Goal: Task Accomplishment & Management: Manage account settings

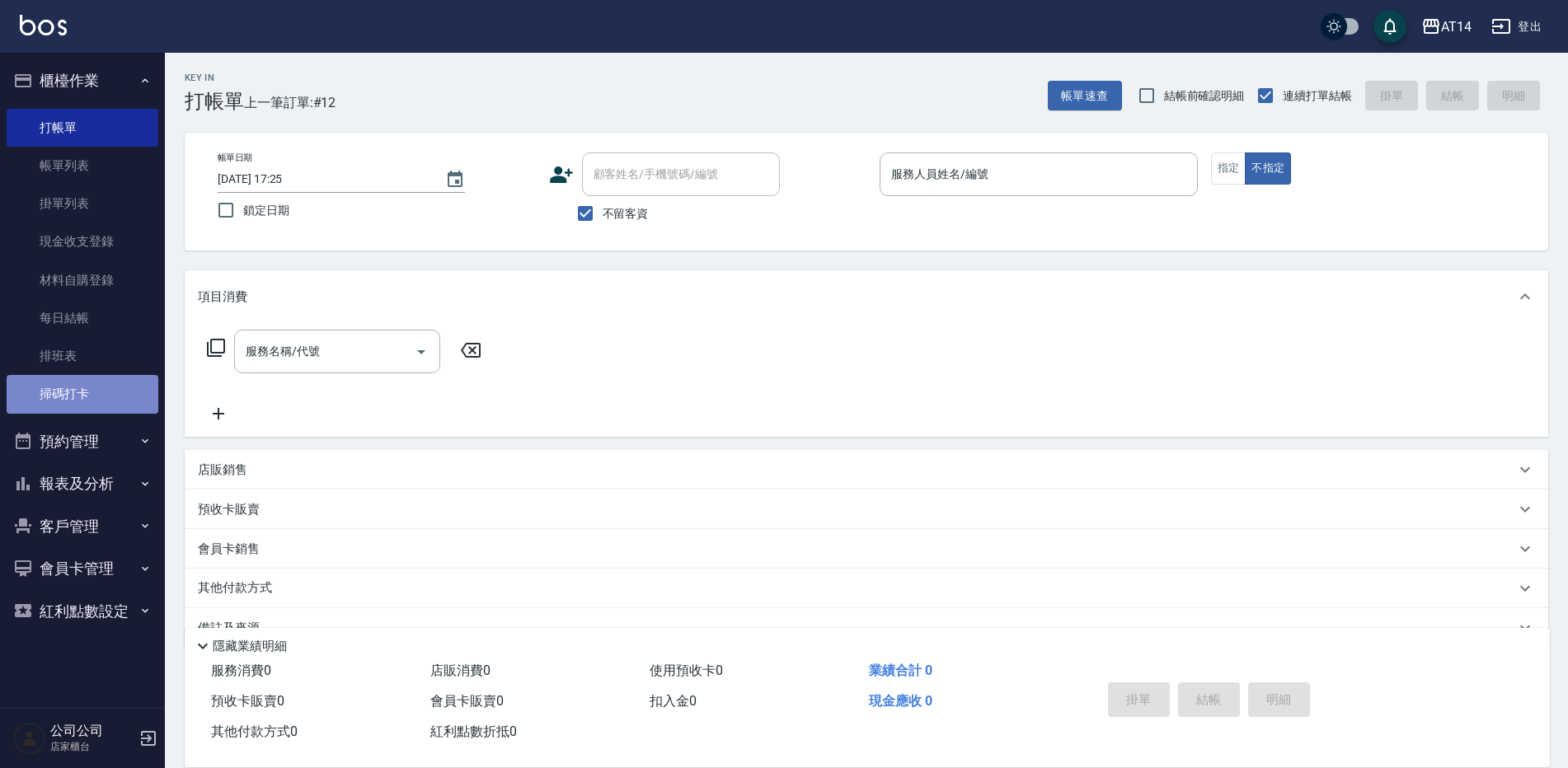
click at [52, 384] on link "掃碼打卡" at bounding box center [82, 394] width 152 height 38
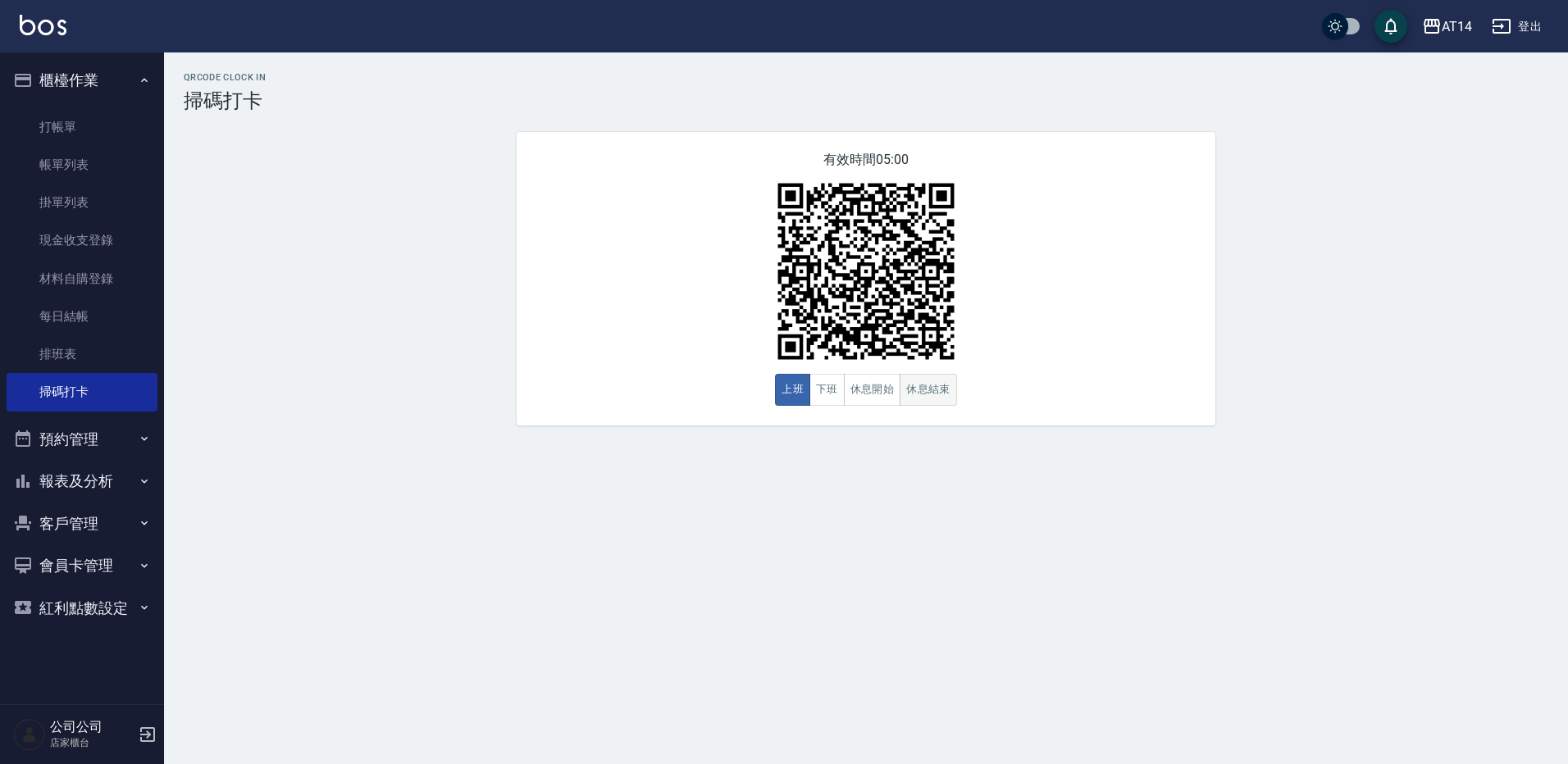
click at [922, 396] on button "休息結束" at bounding box center [927, 390] width 57 height 32
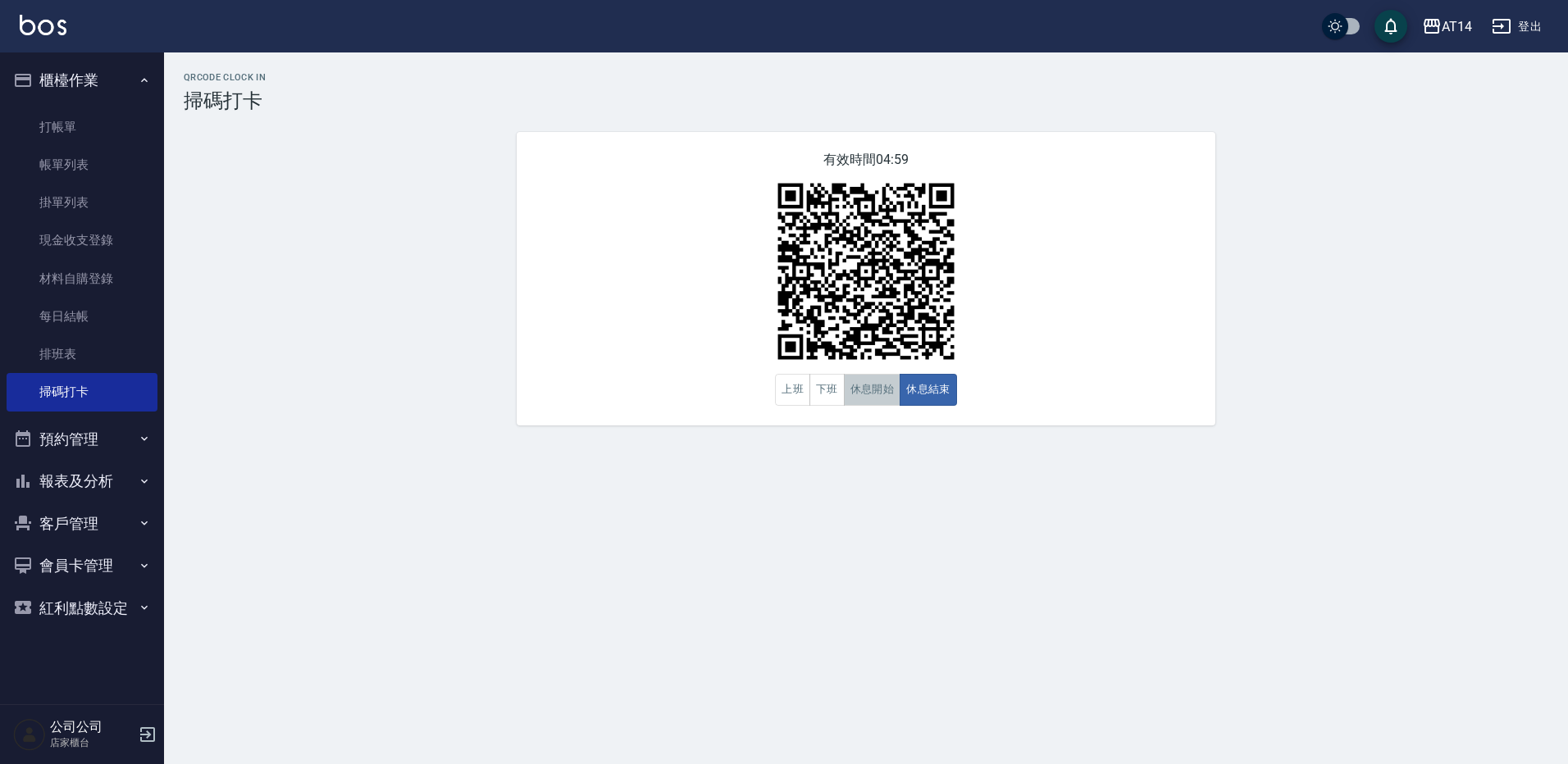
click at [880, 386] on button "休息開始" at bounding box center [872, 390] width 57 height 32
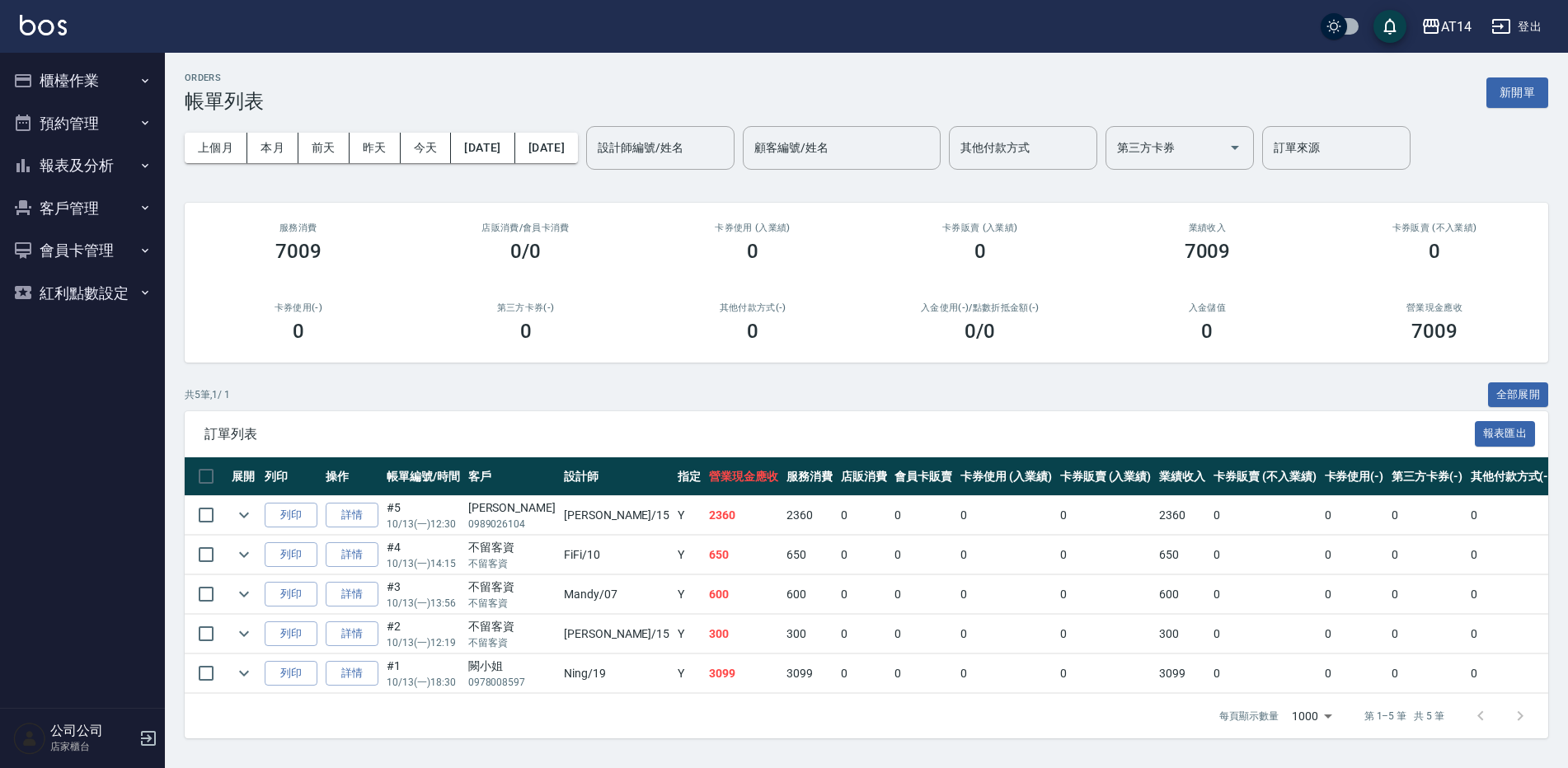
click at [98, 81] on button "櫃檯作業" at bounding box center [82, 81] width 152 height 43
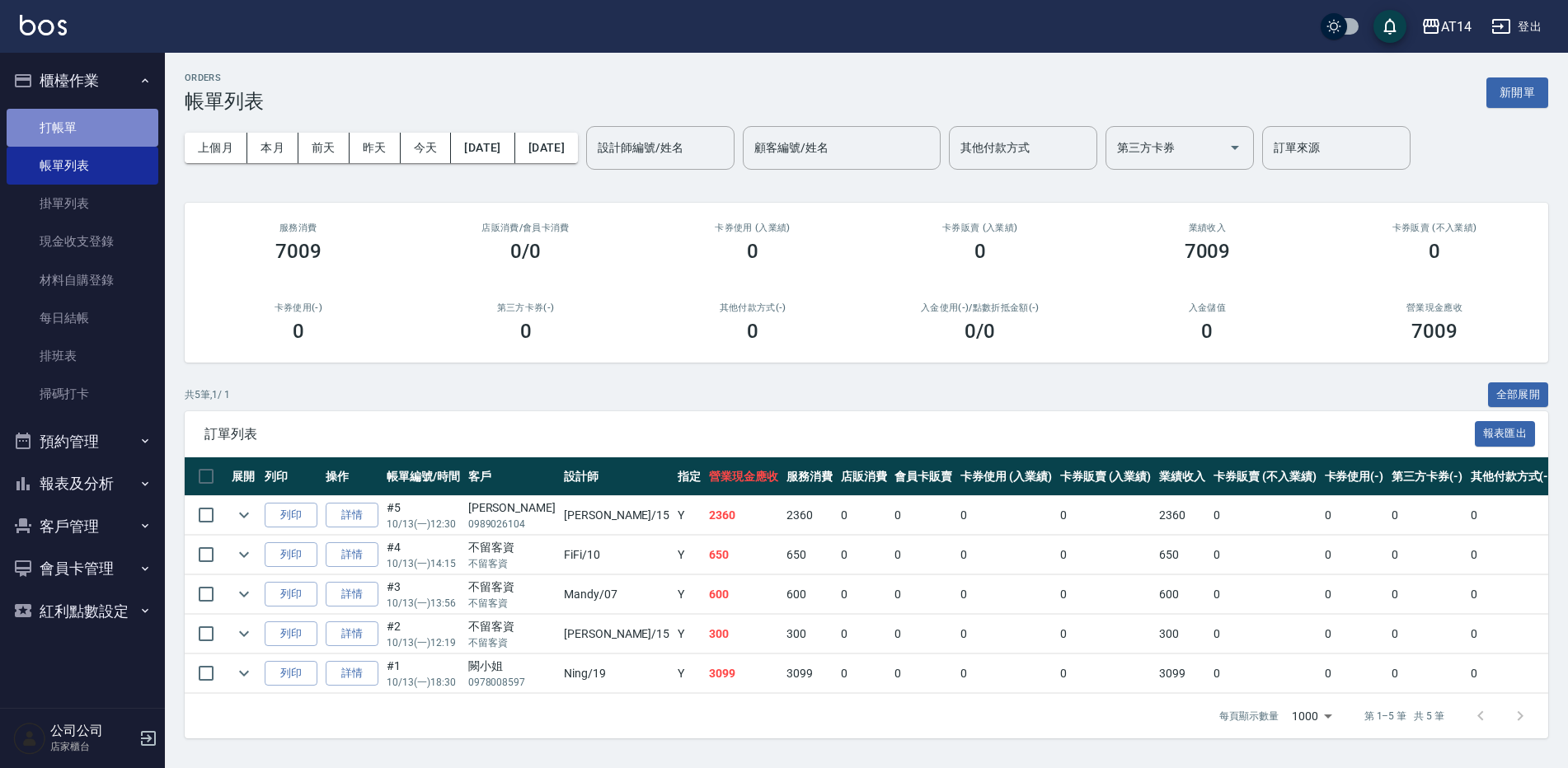
click at [83, 122] on link "打帳單" at bounding box center [82, 128] width 152 height 38
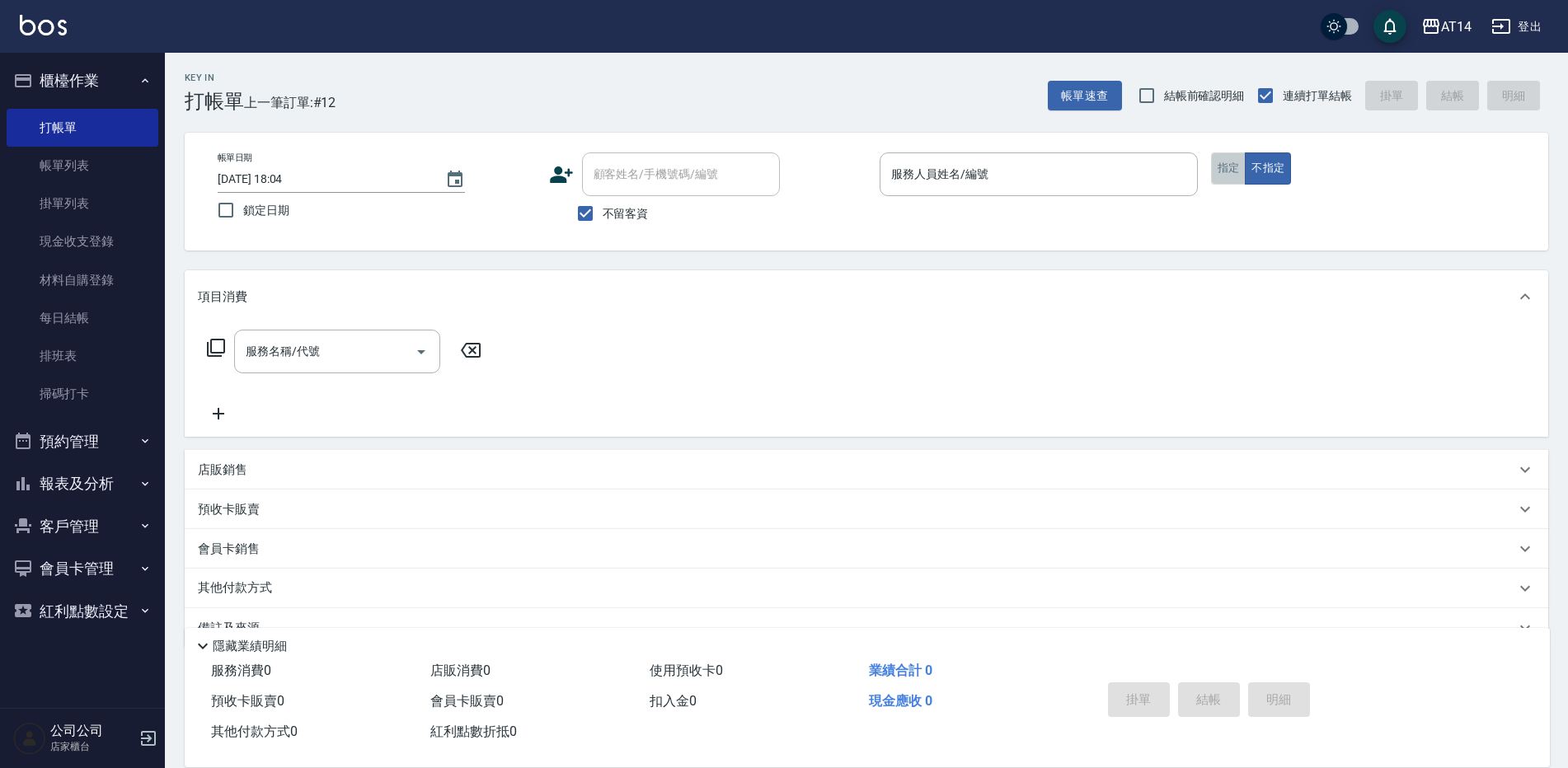
click at [1234, 165] on button "指定" at bounding box center [1229, 168] width 35 height 32
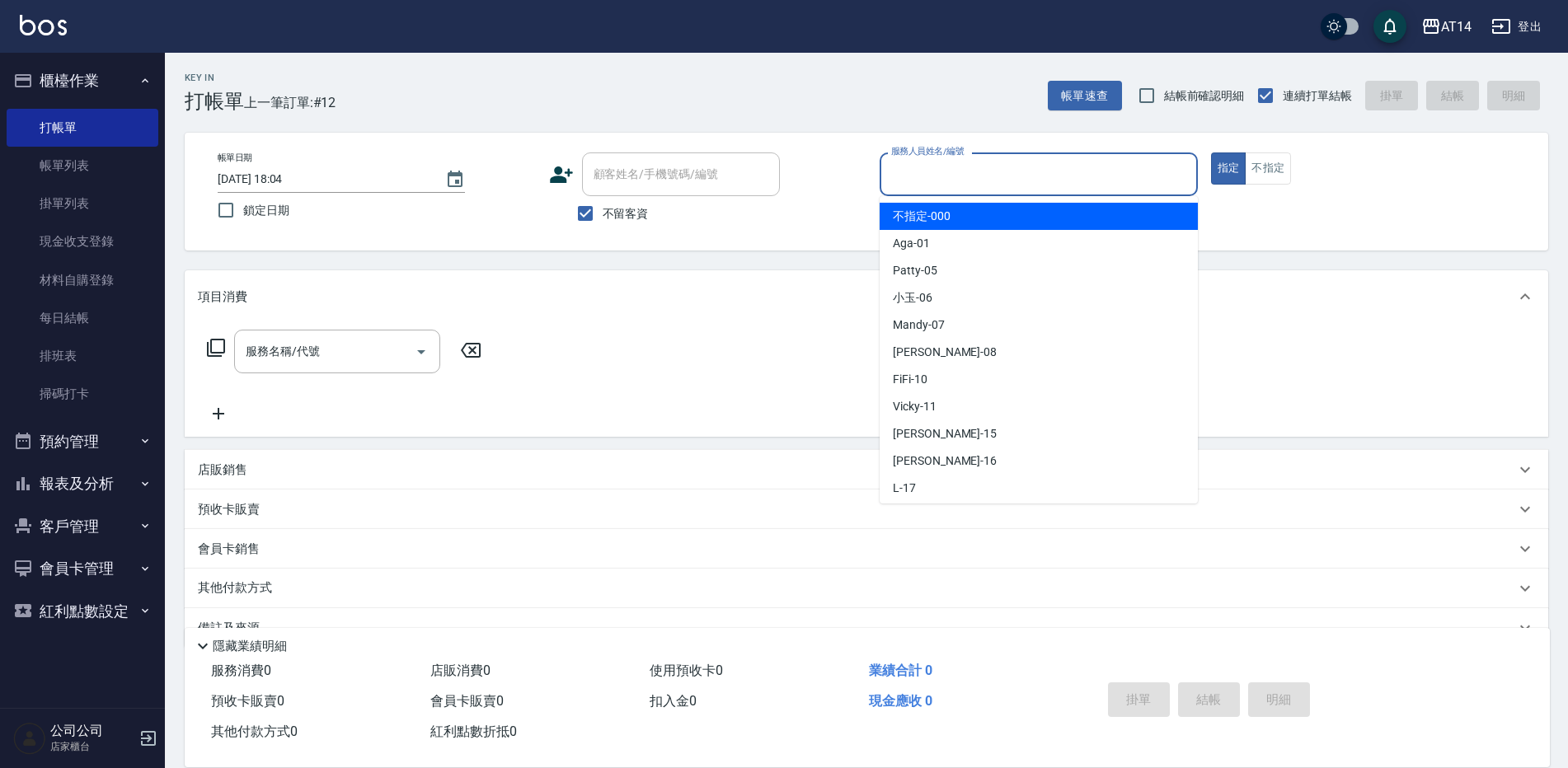
click at [955, 171] on input "服務人員姓名/編號" at bounding box center [1039, 174] width 303 height 29
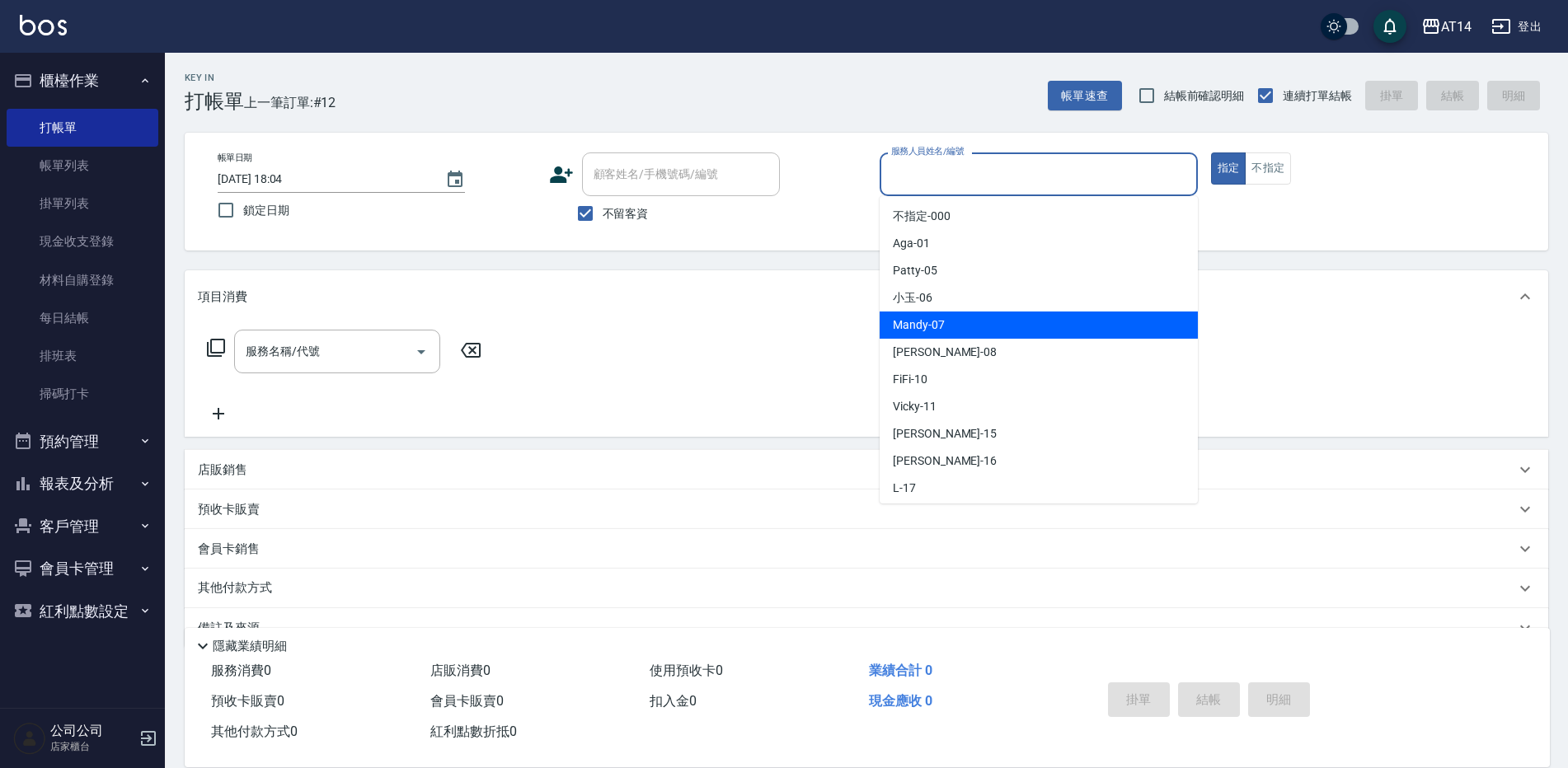
click at [900, 321] on span "Mandy -07" at bounding box center [918, 325] width 52 height 18
type input "Mandy-07"
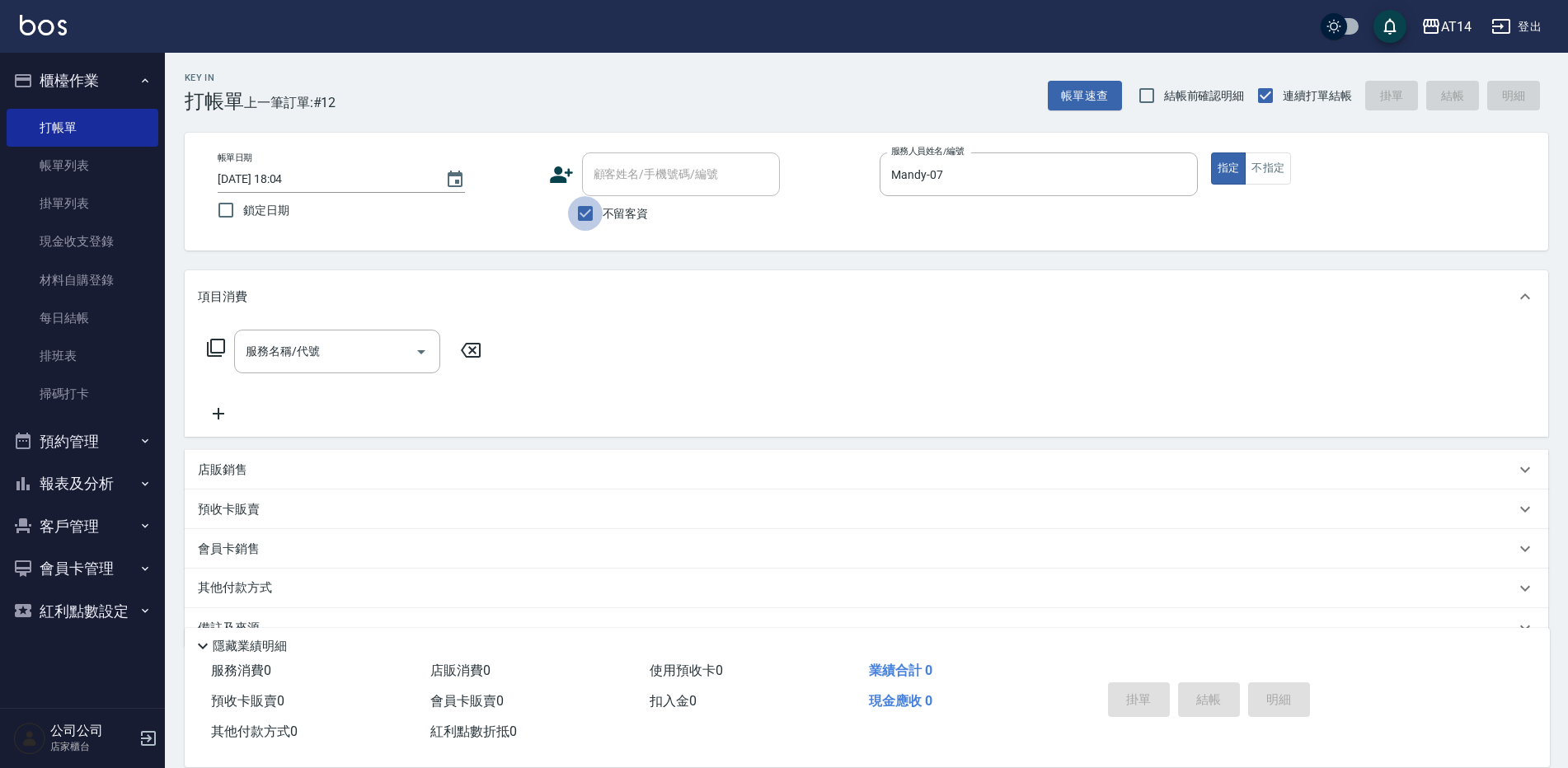
click at [585, 210] on input "不留客資" at bounding box center [585, 213] width 35 height 35
checkbox input "false"
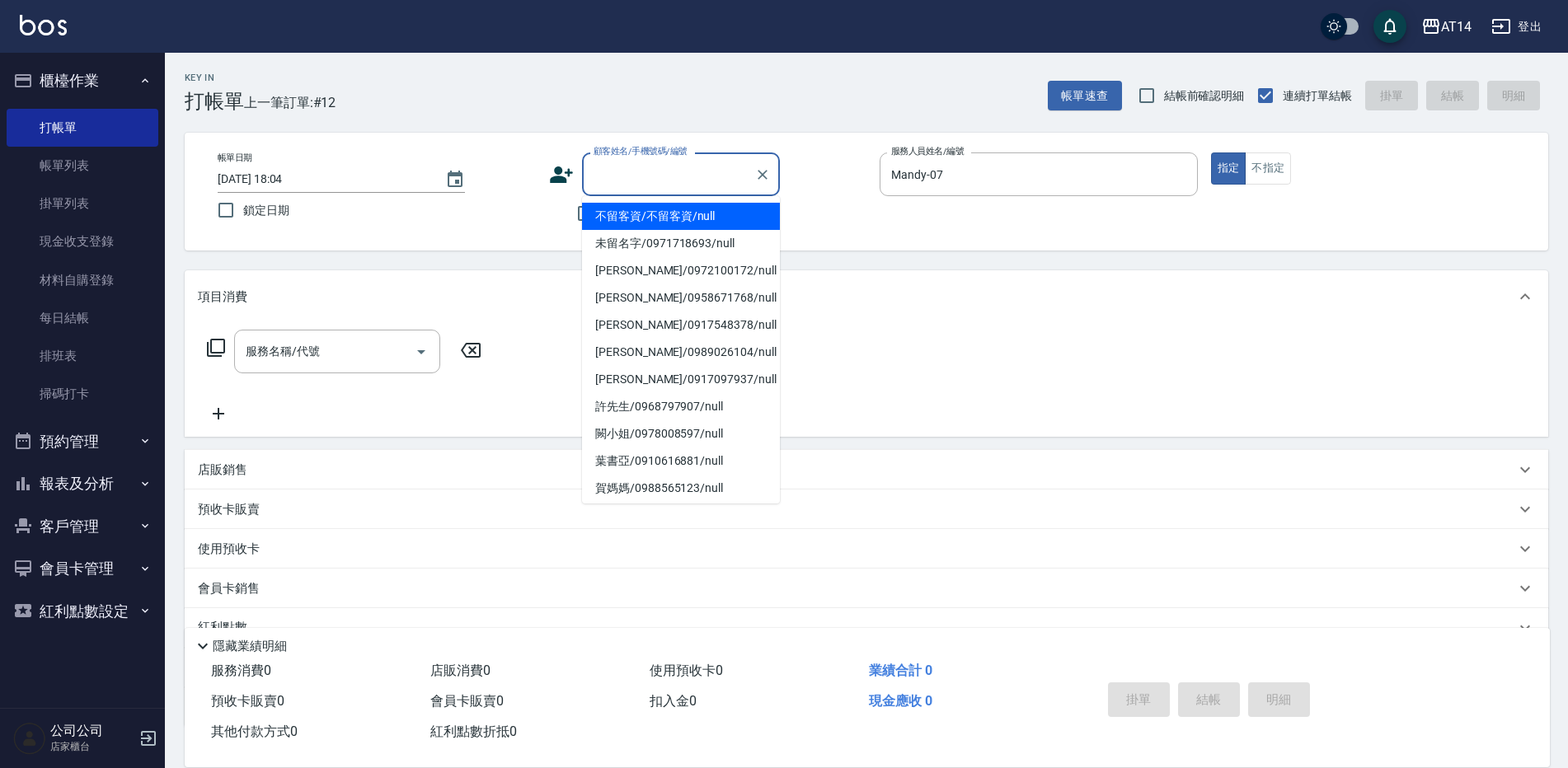
click at [623, 177] on input "顧客姓名/手機號碼/編號" at bounding box center [668, 174] width 158 height 29
click at [647, 214] on li "[PERSON_NAME]/0926038095/" at bounding box center [681, 216] width 198 height 27
type input "[PERSON_NAME]/0926038095/"
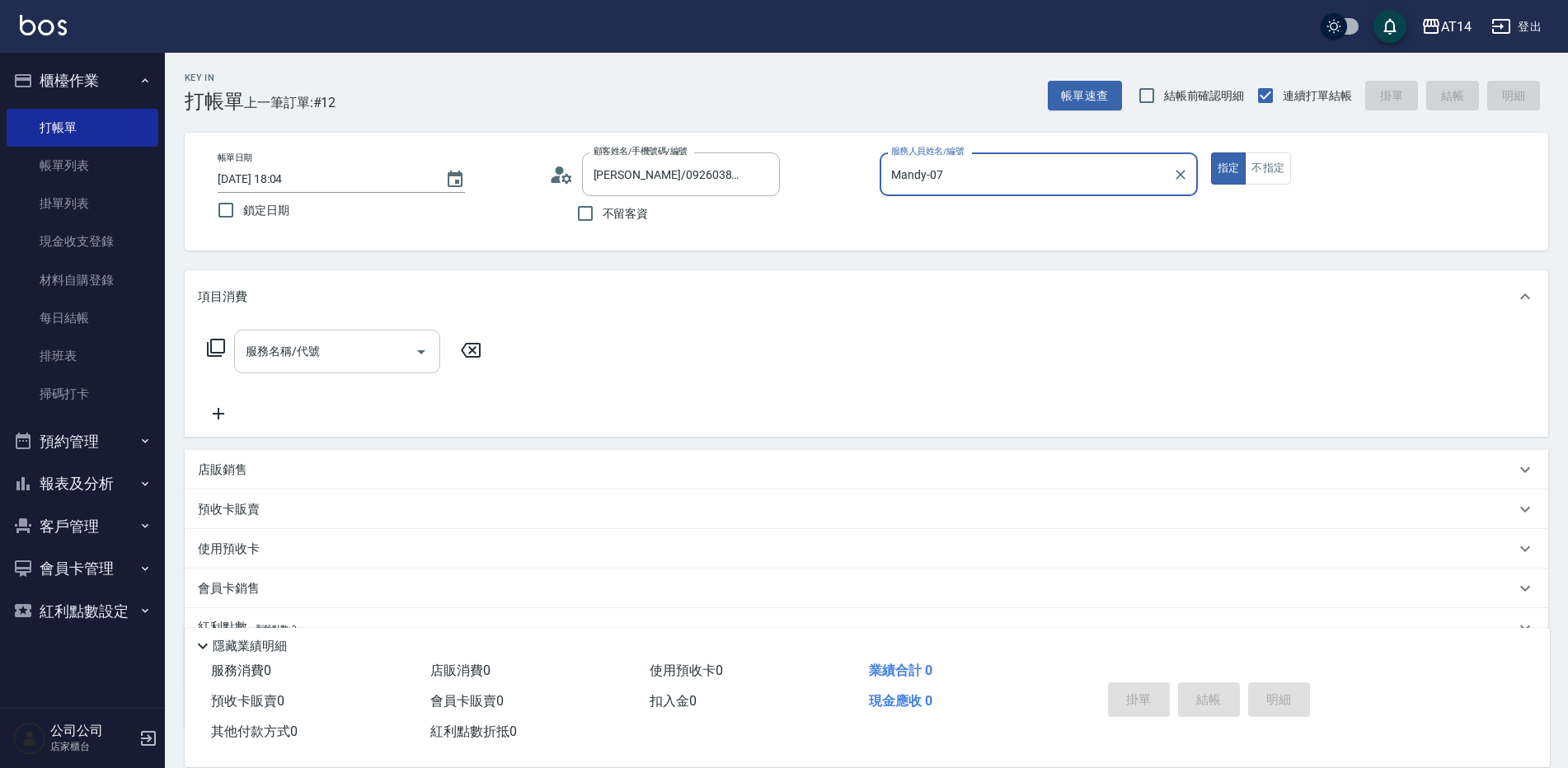
click at [421, 351] on icon "Open" at bounding box center [421, 352] width 8 height 4
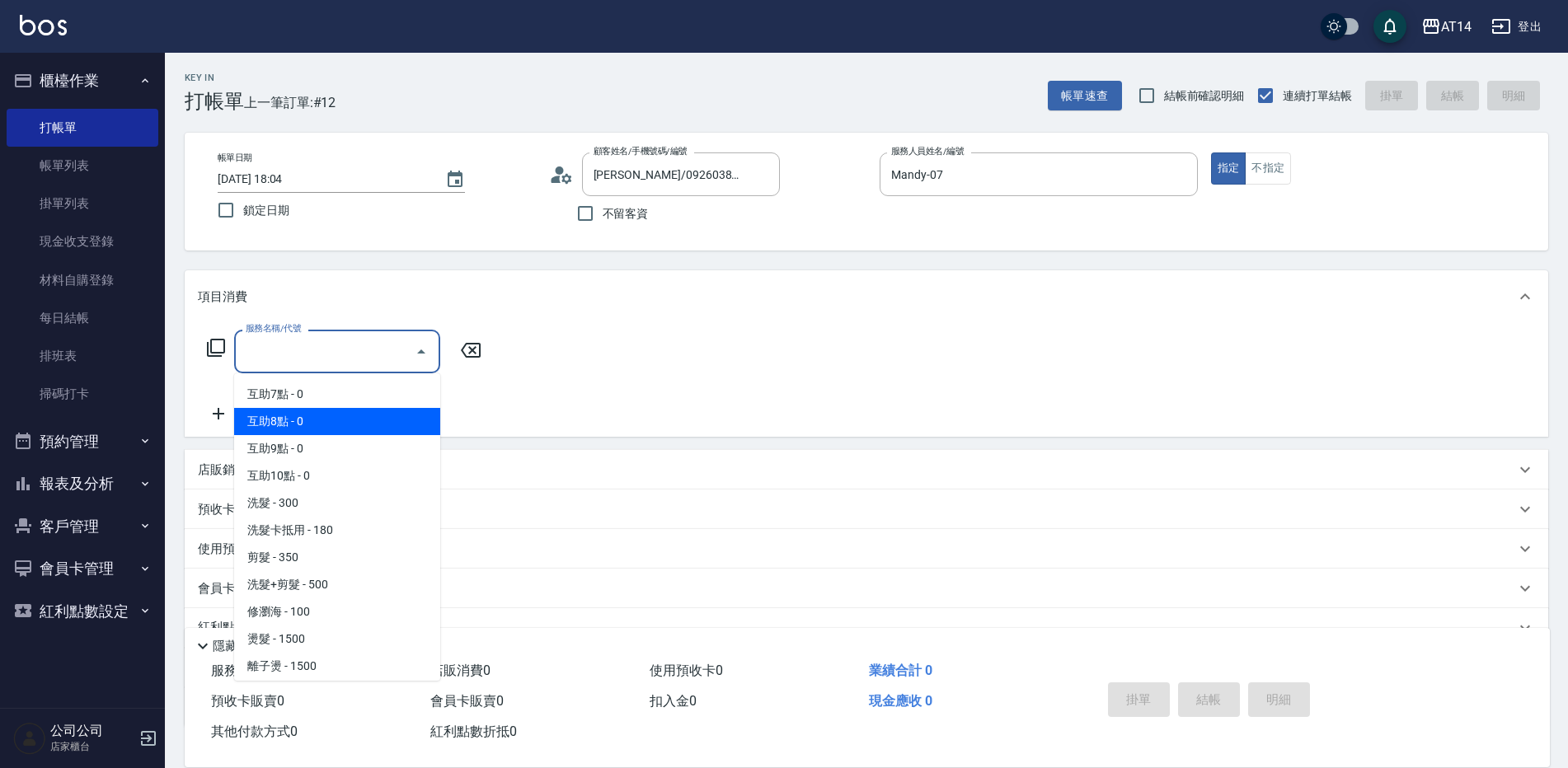
scroll to position [165, 0]
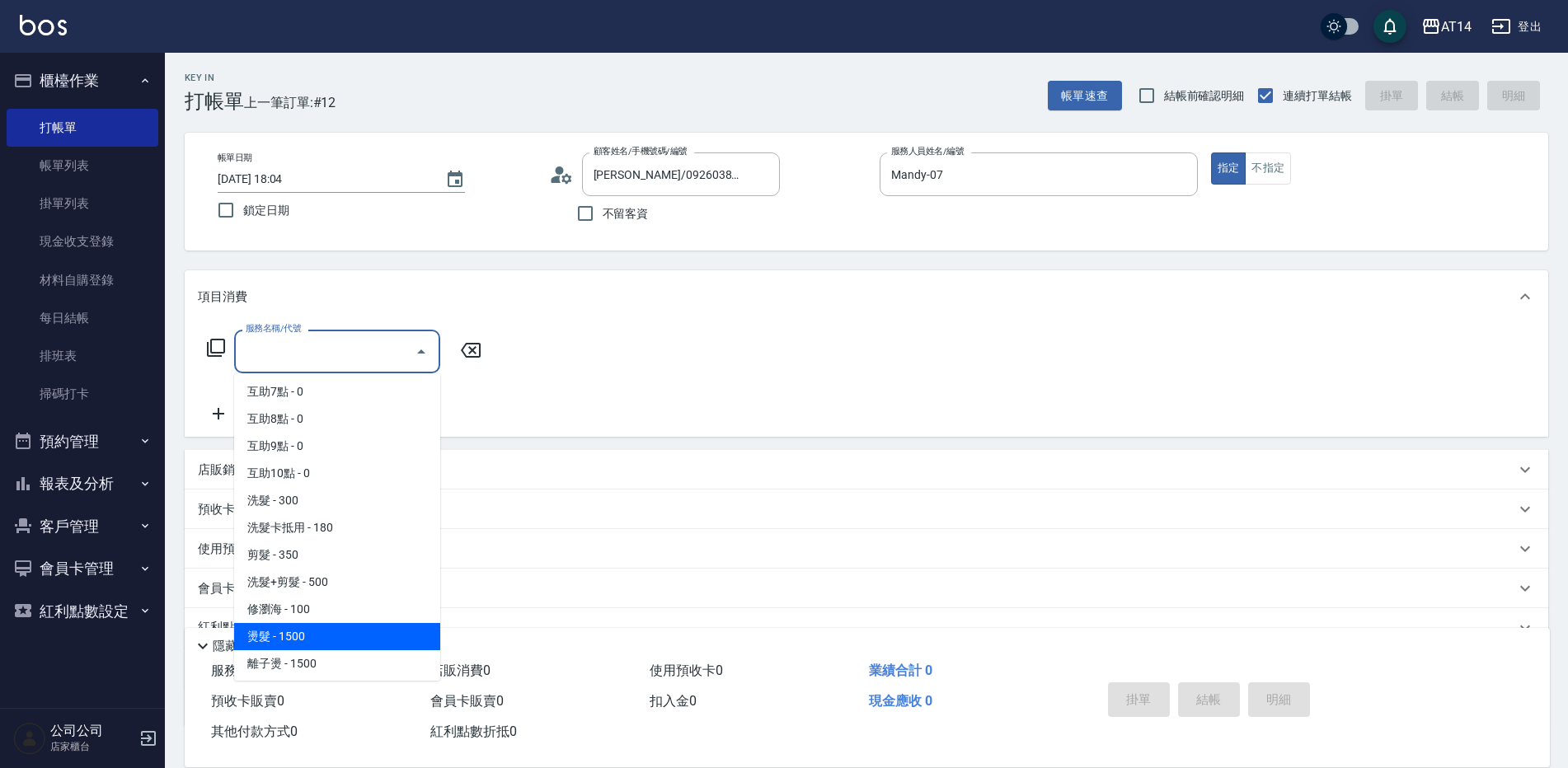
click at [332, 634] on span "燙髮 - 1500" at bounding box center [337, 636] width 206 height 27
type input "燙髮(031)"
type input "3"
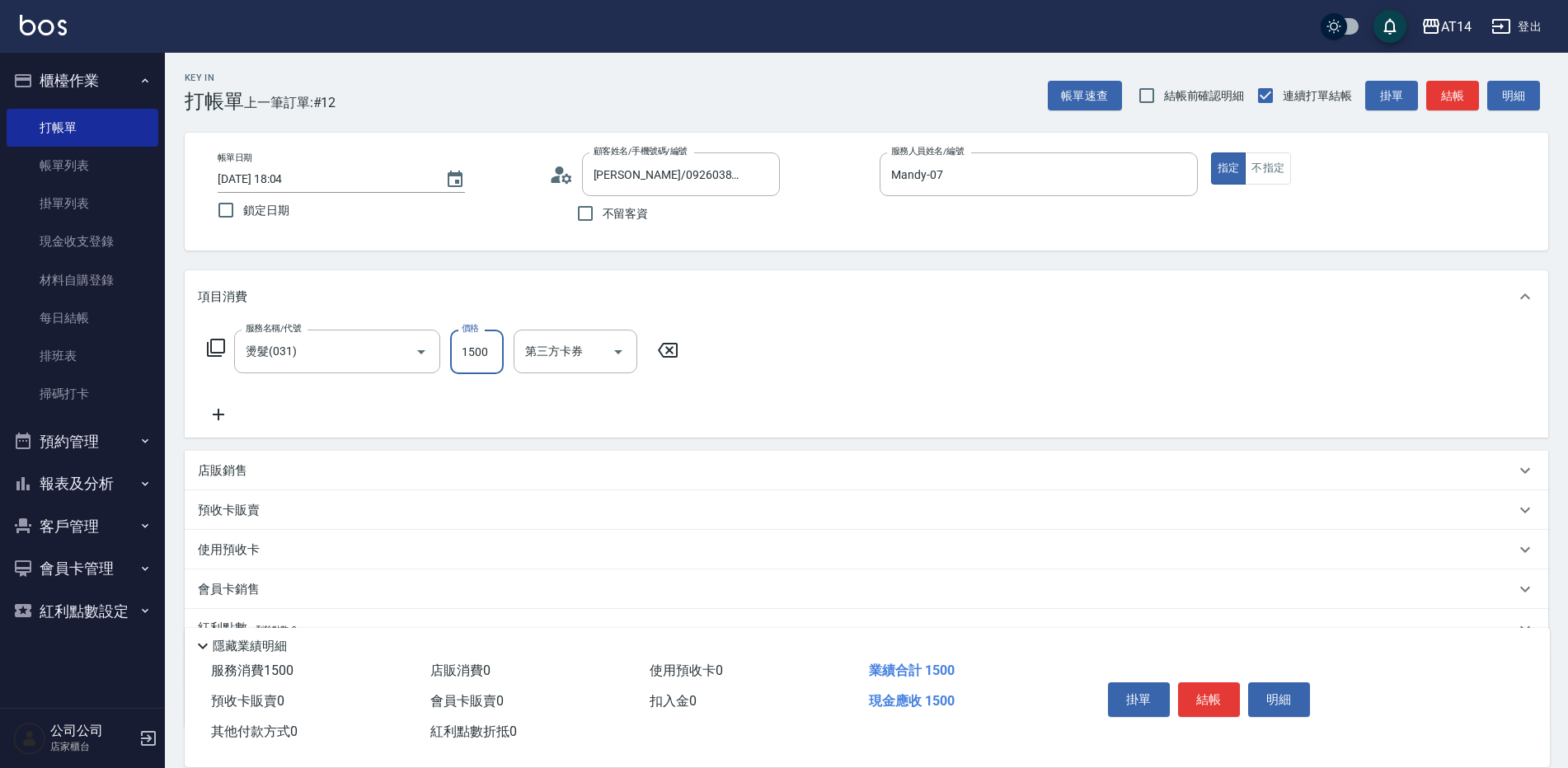
click at [464, 360] on input "1500" at bounding box center [477, 352] width 53 height 44
type input "1"
type input "0"
type input "1300"
type input "3"
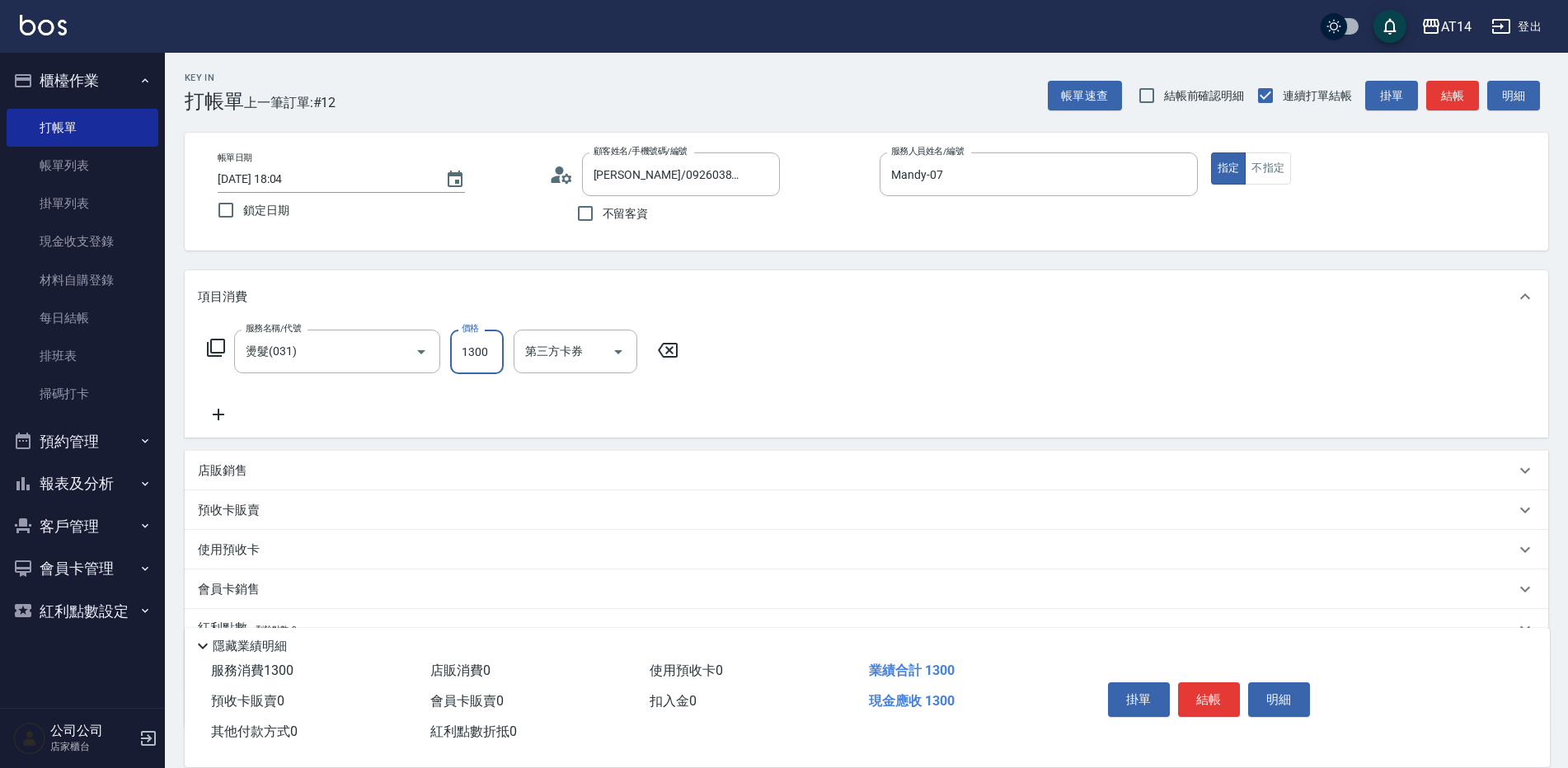
type input "1300"
click at [222, 409] on icon at bounding box center [218, 414] width 41 height 20
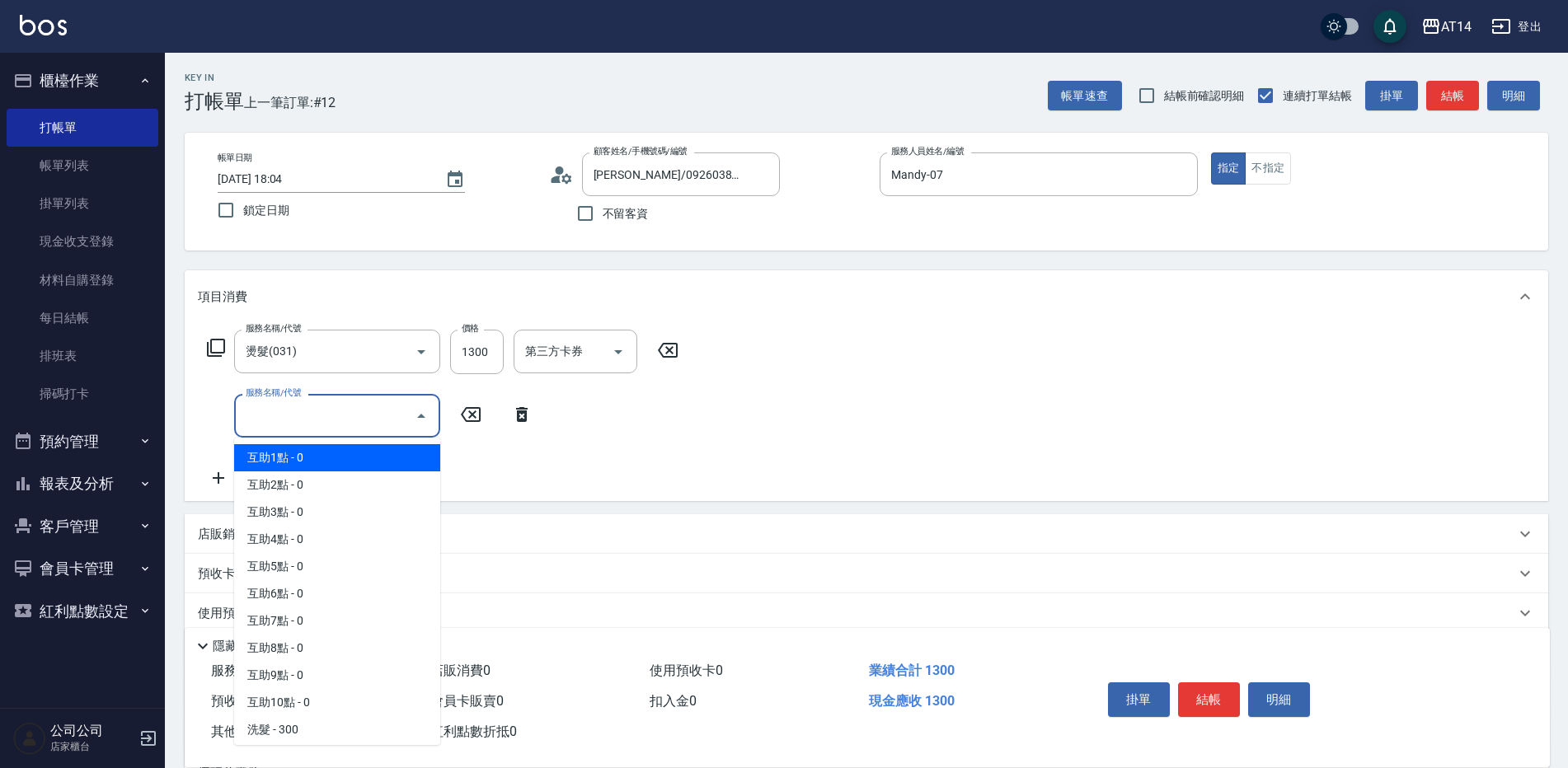
click at [260, 411] on input "服務名稱/代號" at bounding box center [325, 416] width 167 height 29
click at [296, 457] on span "互助1點 - 0" at bounding box center [337, 458] width 206 height 27
type input "互助1點(001)"
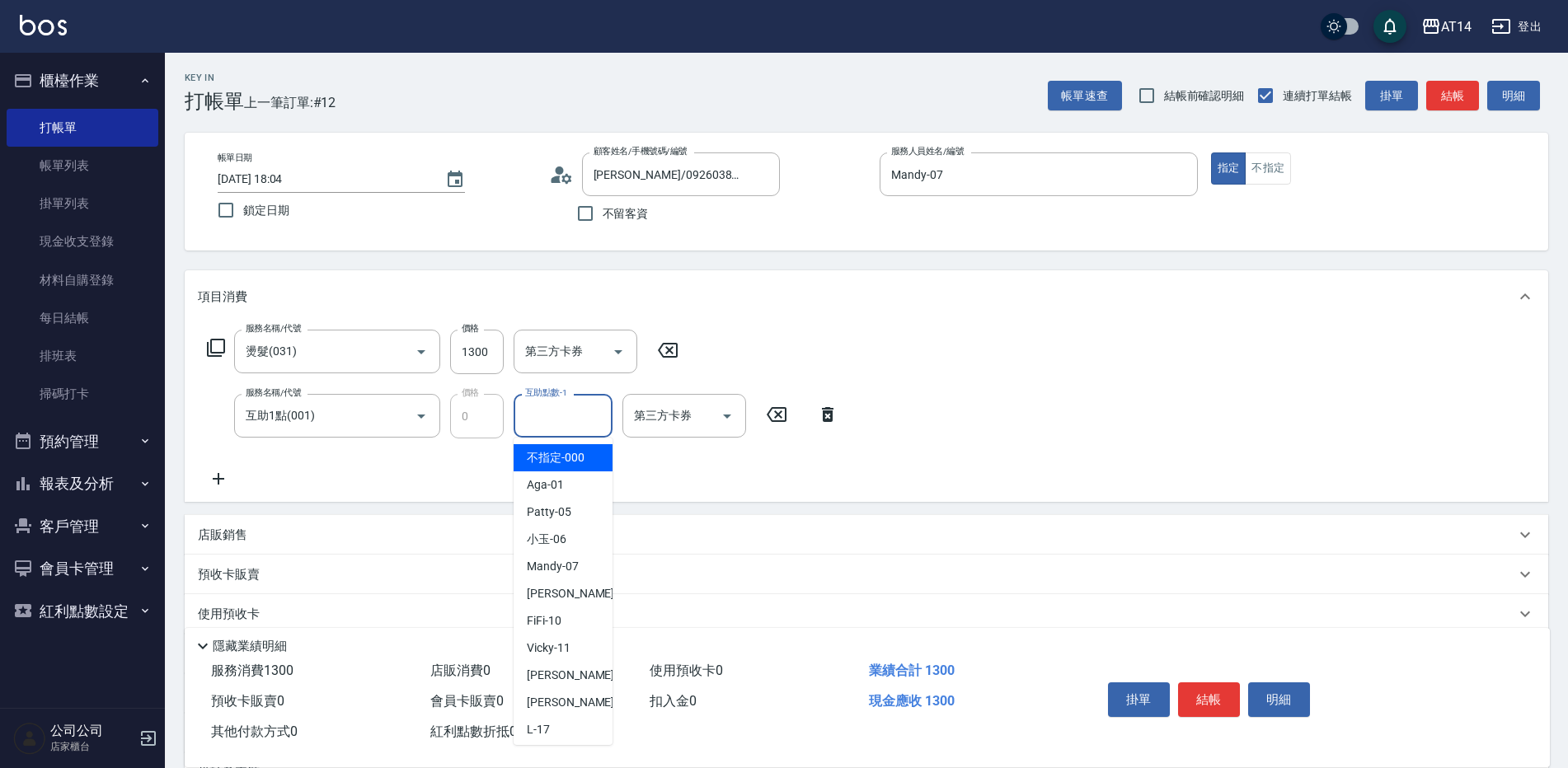
click at [535, 415] on input "互助點數-1" at bounding box center [563, 416] width 84 height 29
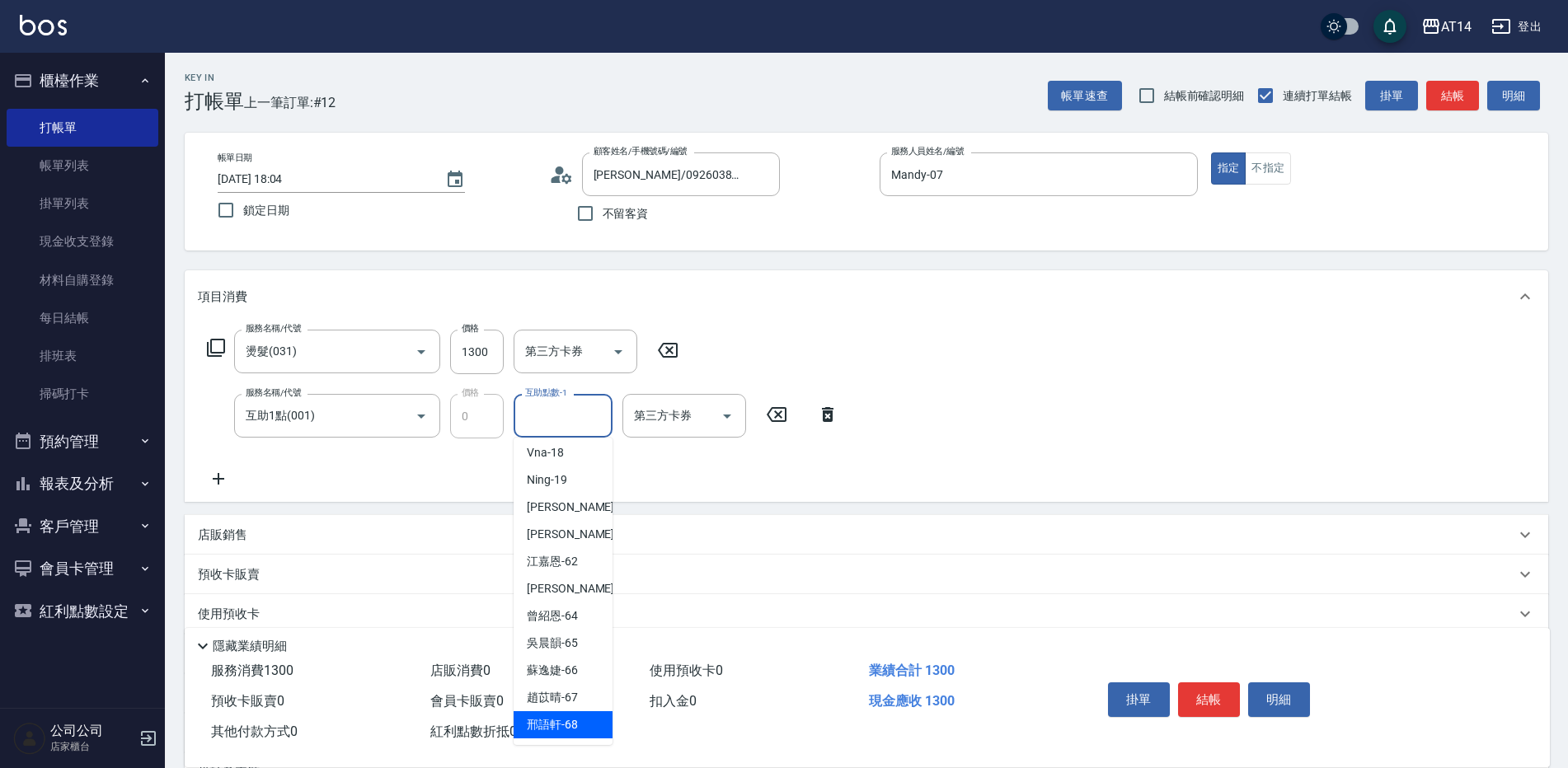
click at [555, 717] on span "[PERSON_NAME]-68" at bounding box center [553, 725] width 51 height 18
type input "[PERSON_NAME]-68"
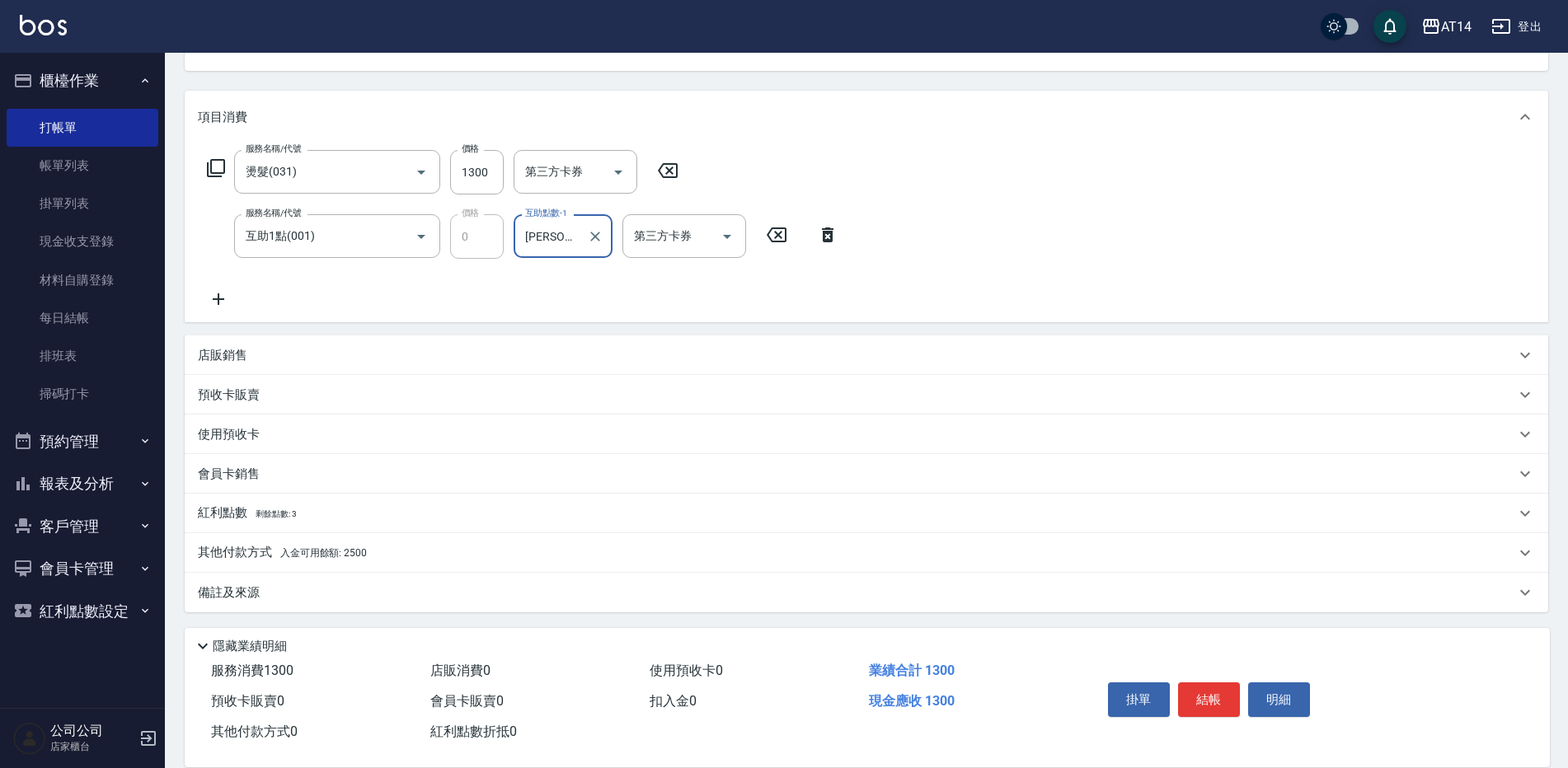
scroll to position [182, 0]
click at [367, 542] on div "其他付款方式 入金可用餘額: 2500" at bounding box center [856, 551] width 1318 height 18
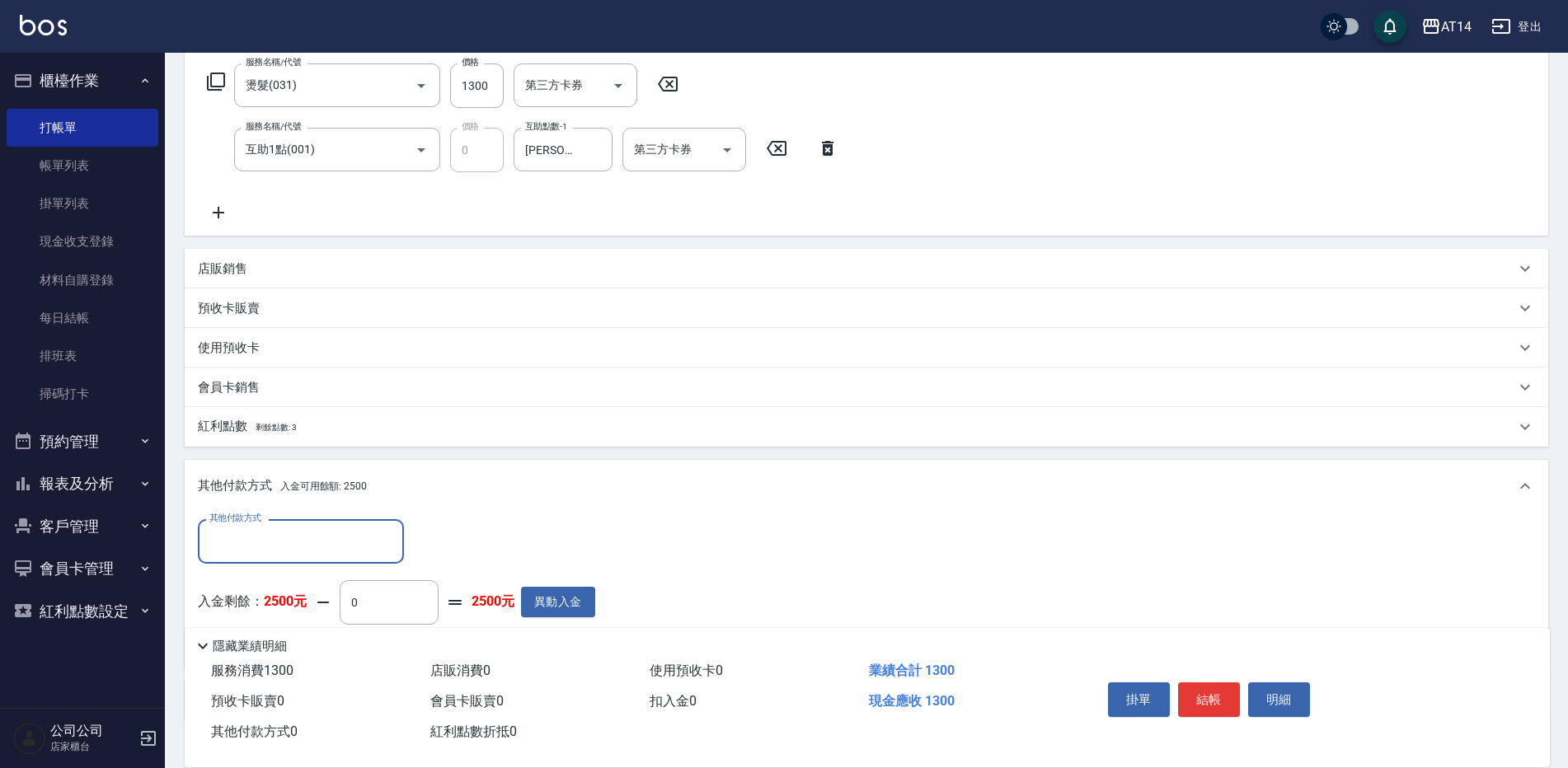
scroll to position [377, 0]
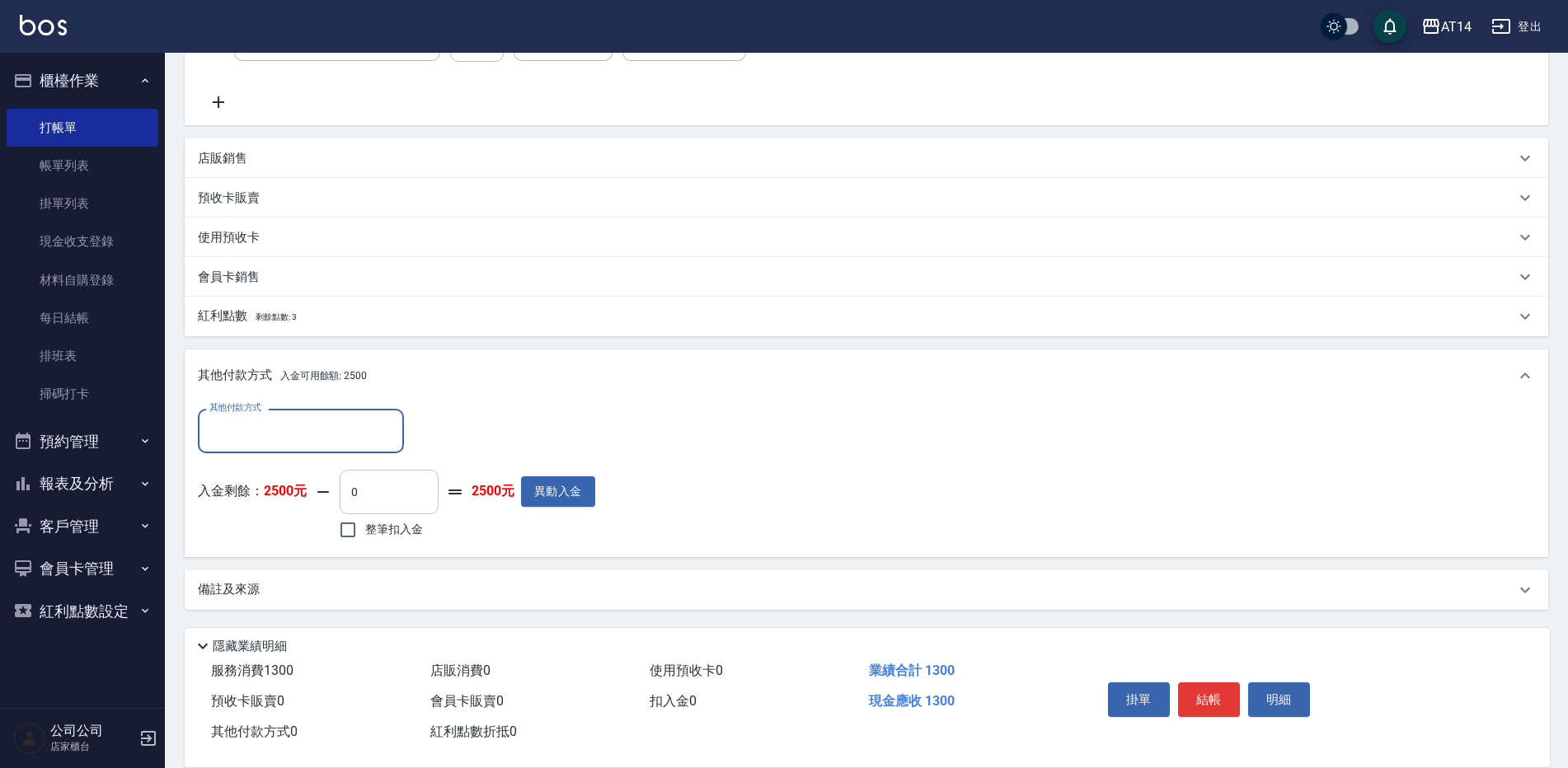
click at [351, 494] on input "0" at bounding box center [390, 492] width 99 height 44
type input "130"
type input "2"
type input "1300"
type input "0"
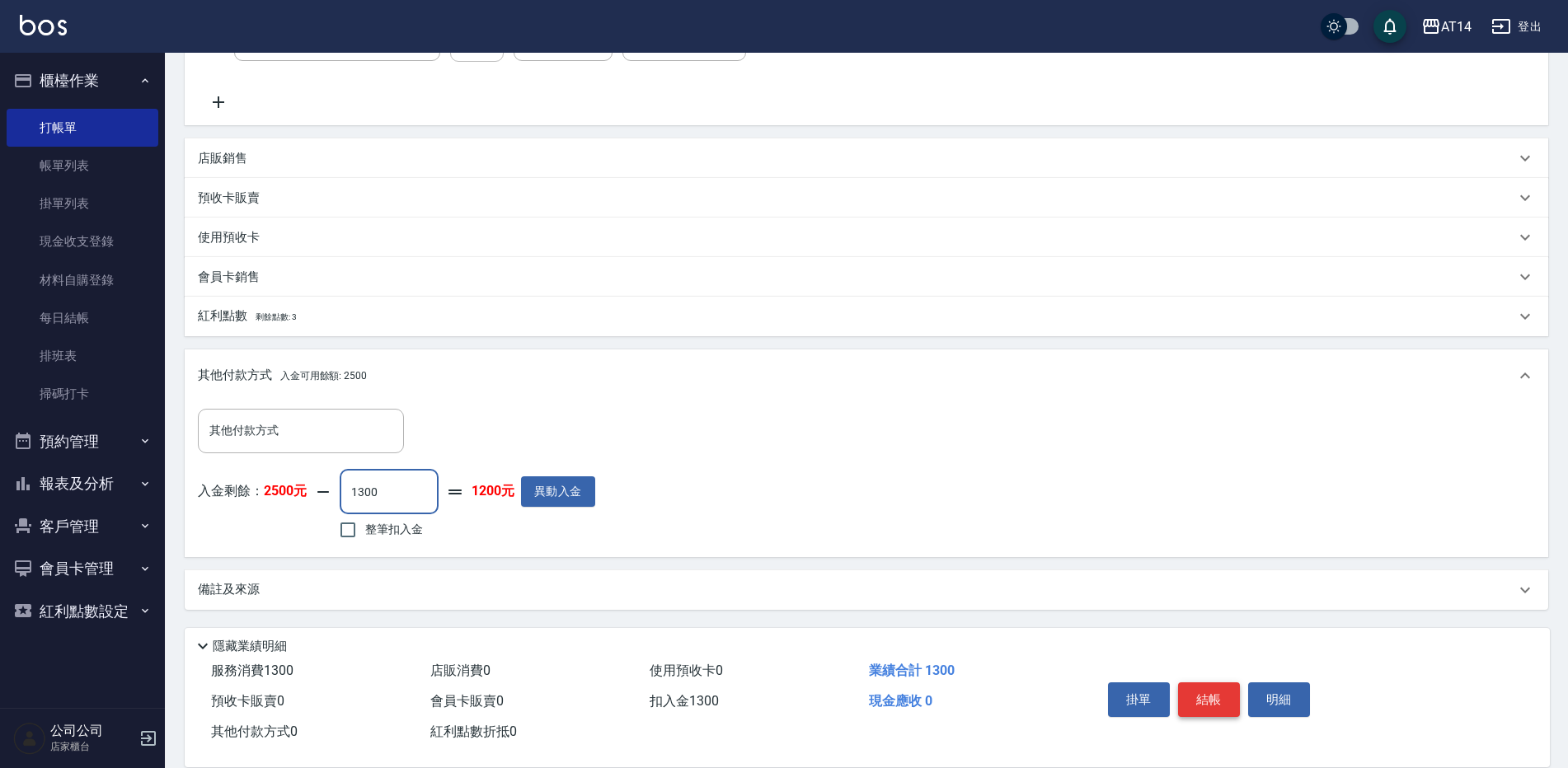
type input "1300"
click at [1221, 686] on button "結帳" at bounding box center [1209, 699] width 62 height 35
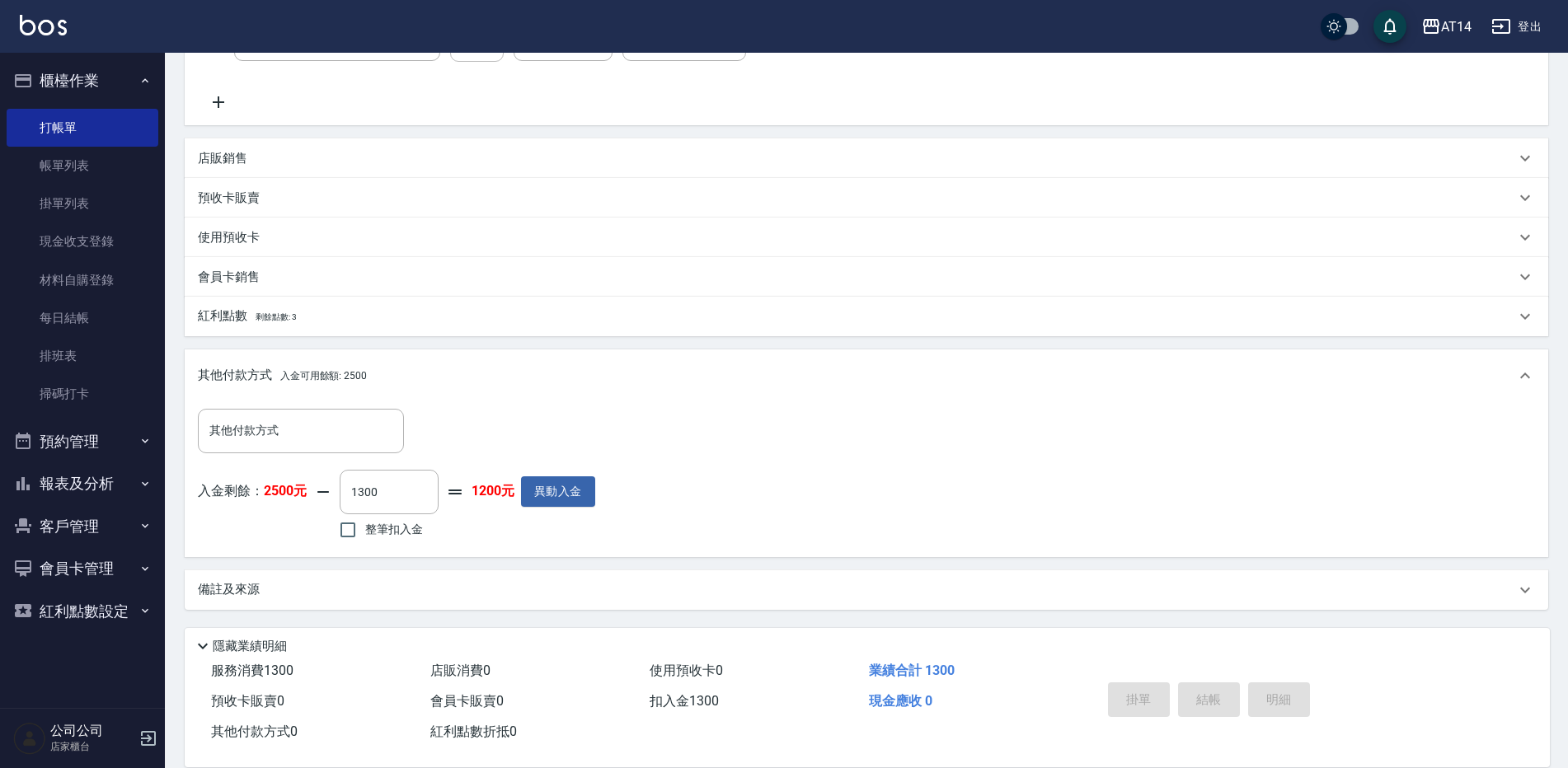
type input "[DATE] 18:05"
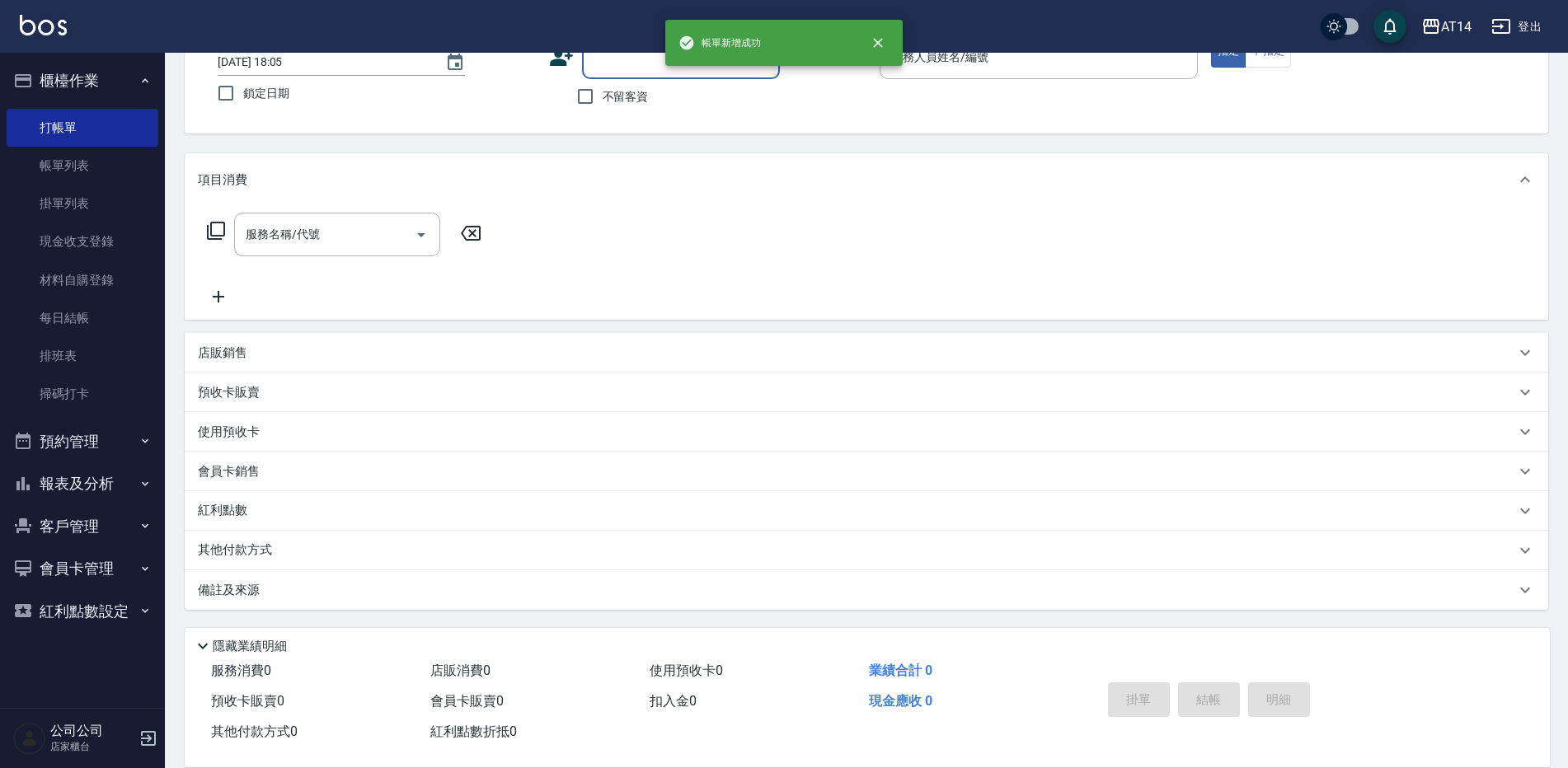
scroll to position [0, 0]
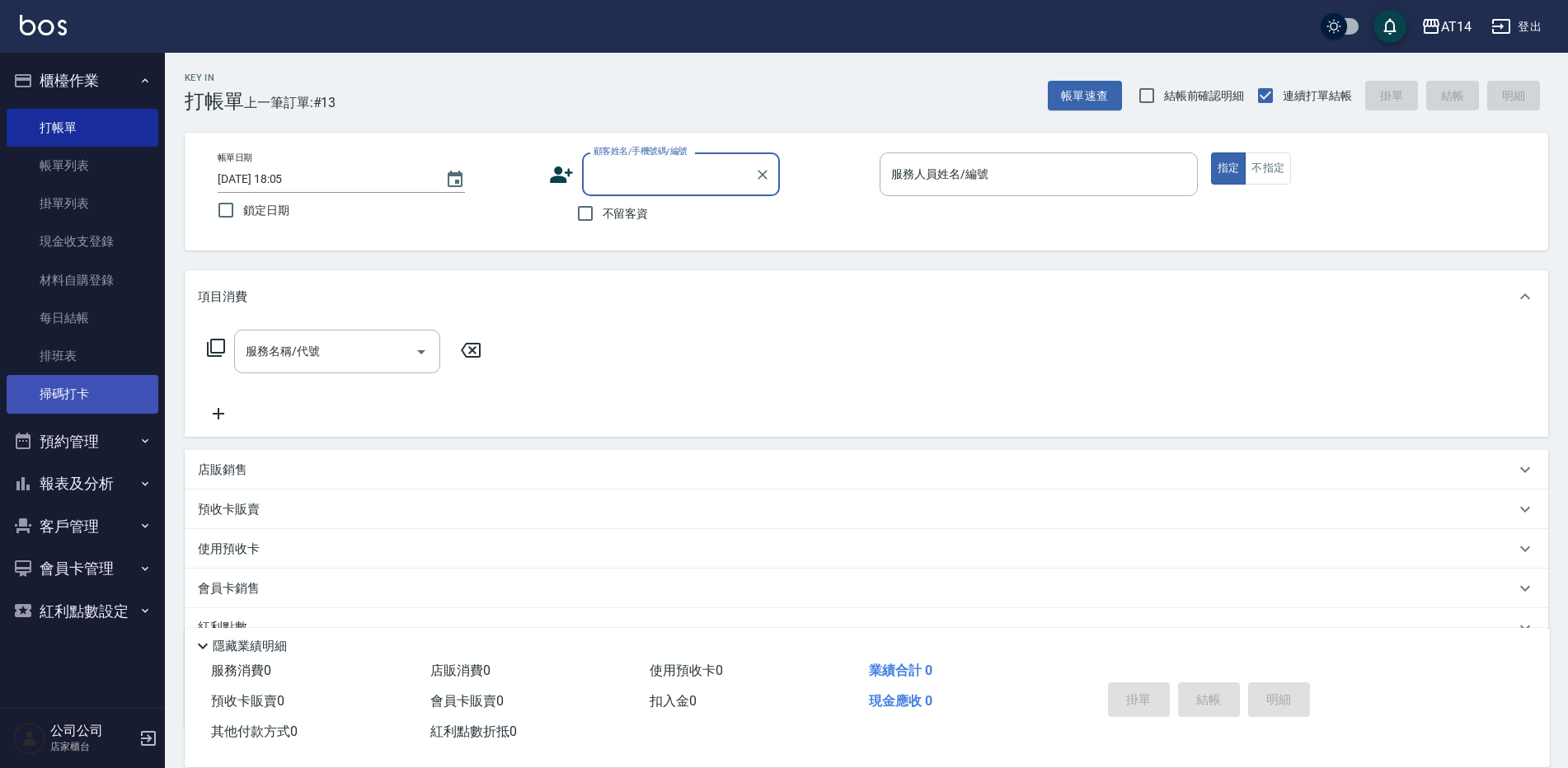
click at [43, 394] on link "掃碼打卡" at bounding box center [82, 394] width 152 height 38
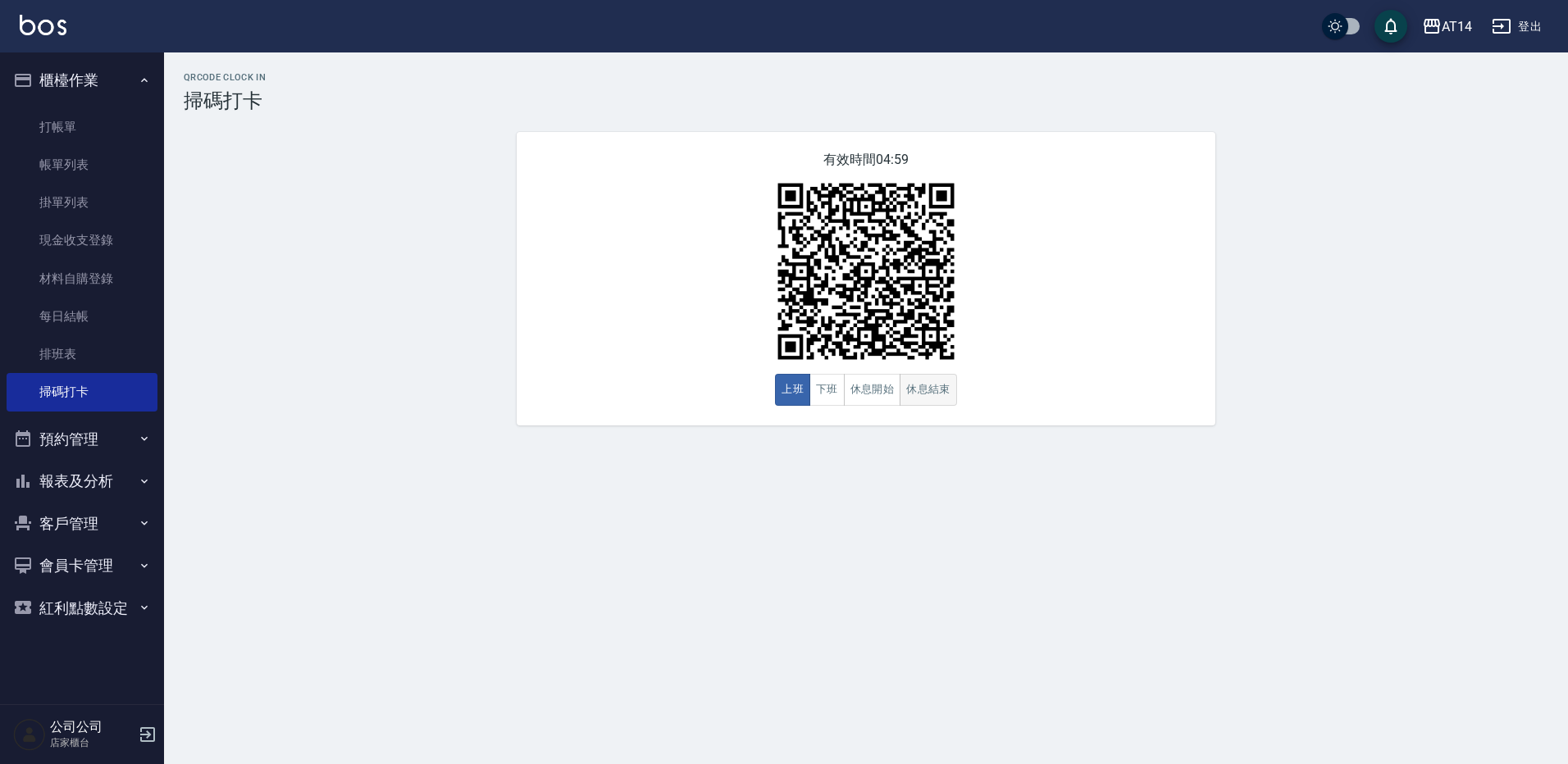
click at [942, 405] on button "休息結束" at bounding box center [927, 390] width 57 height 32
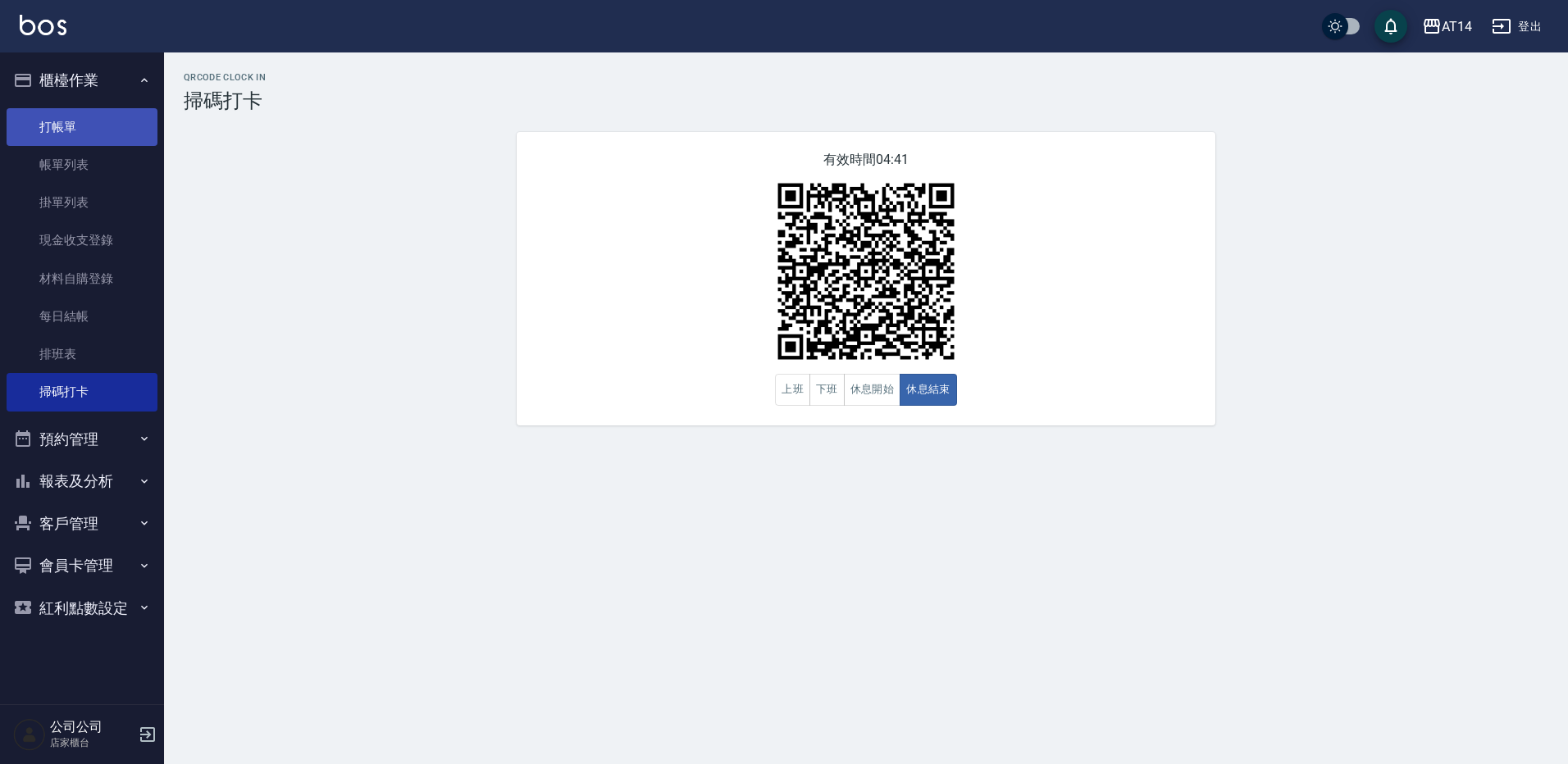
click at [41, 124] on link "打帳單" at bounding box center [81, 127] width 151 height 38
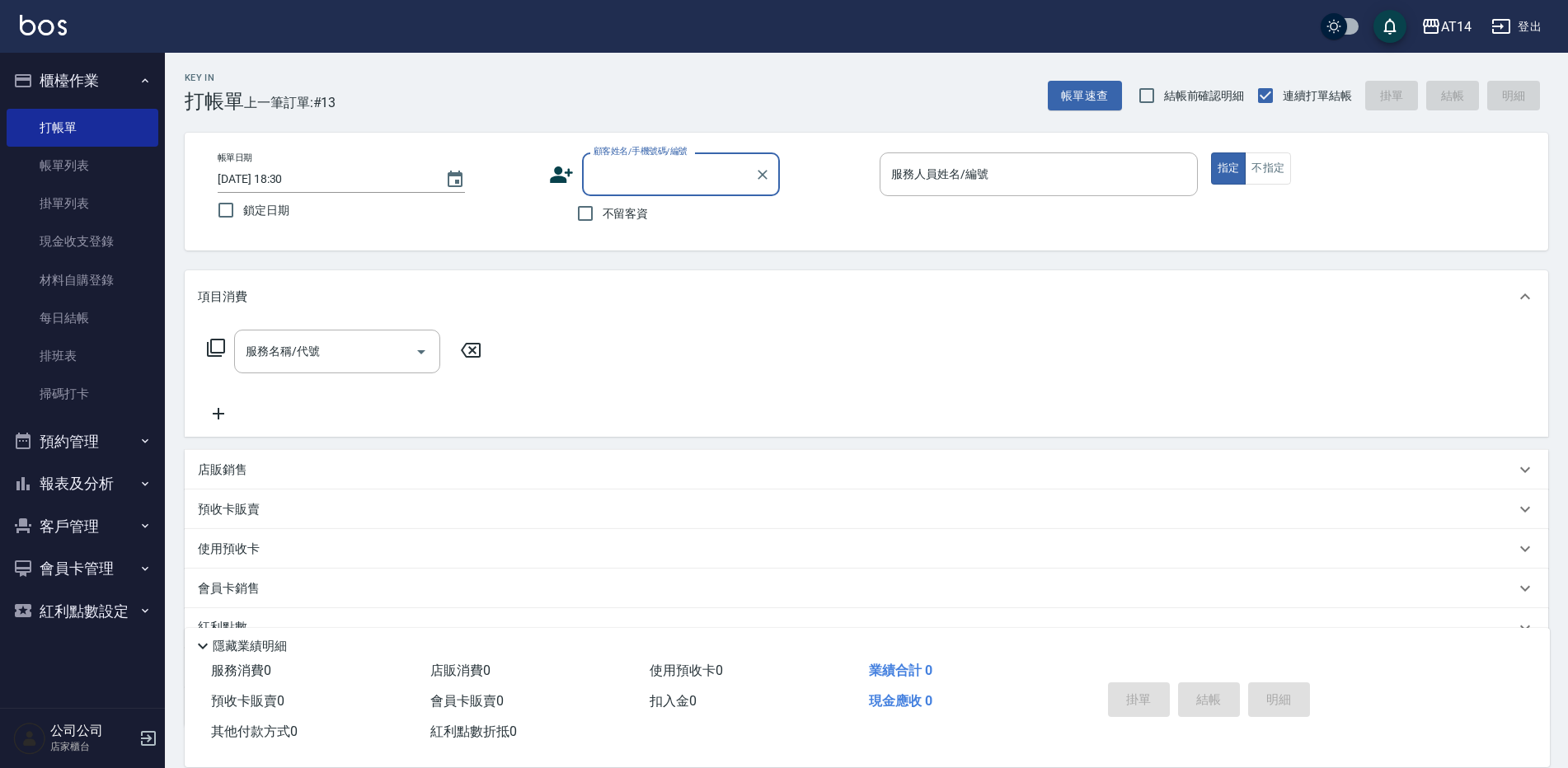
click at [698, 167] on input "顧客姓名/手機號碼/編號" at bounding box center [668, 174] width 158 height 29
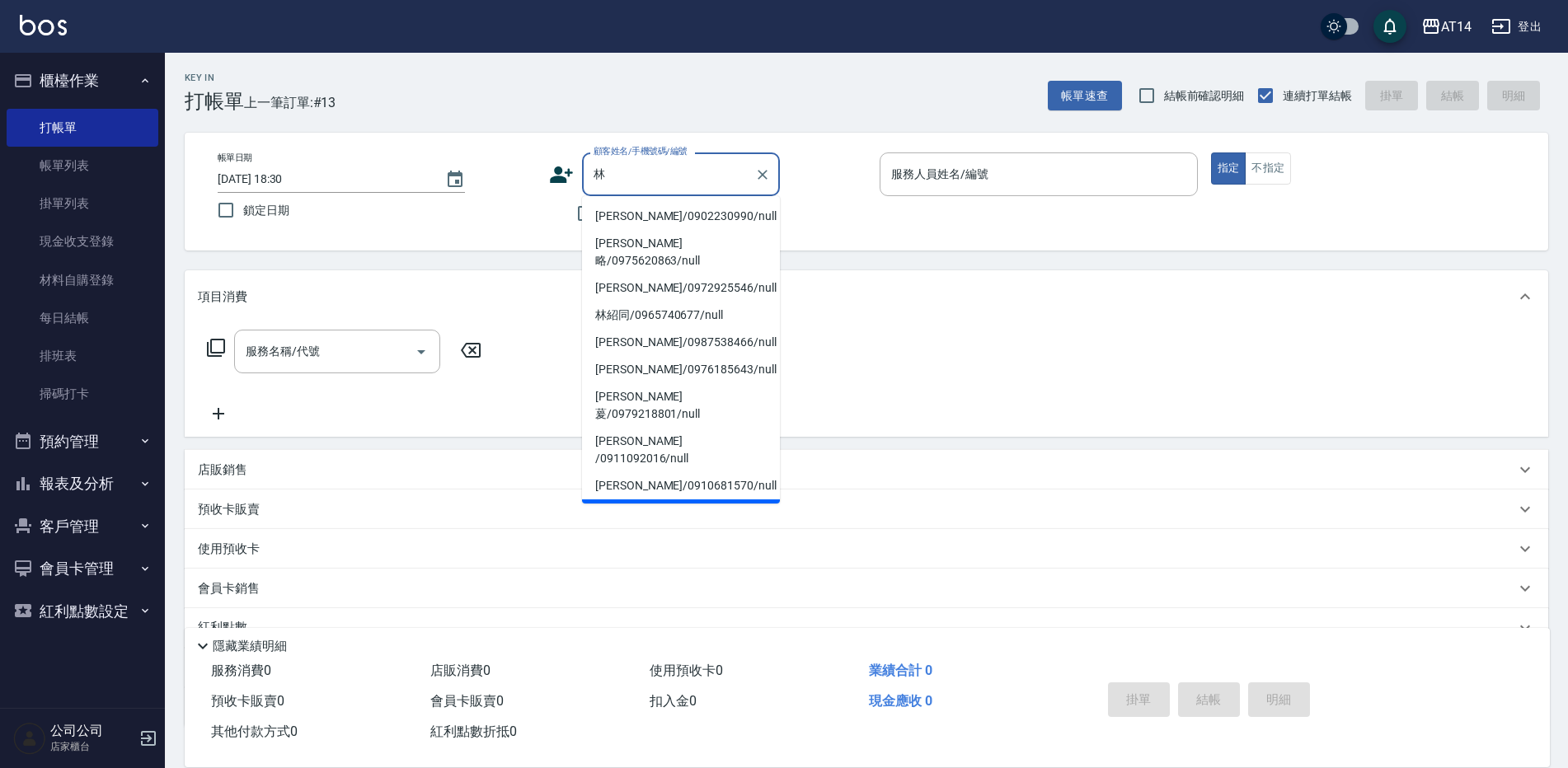
click at [650, 499] on li "[PERSON_NAME]/0935235997/" at bounding box center [681, 513] width 198 height 27
type input "[PERSON_NAME]/0935235997/"
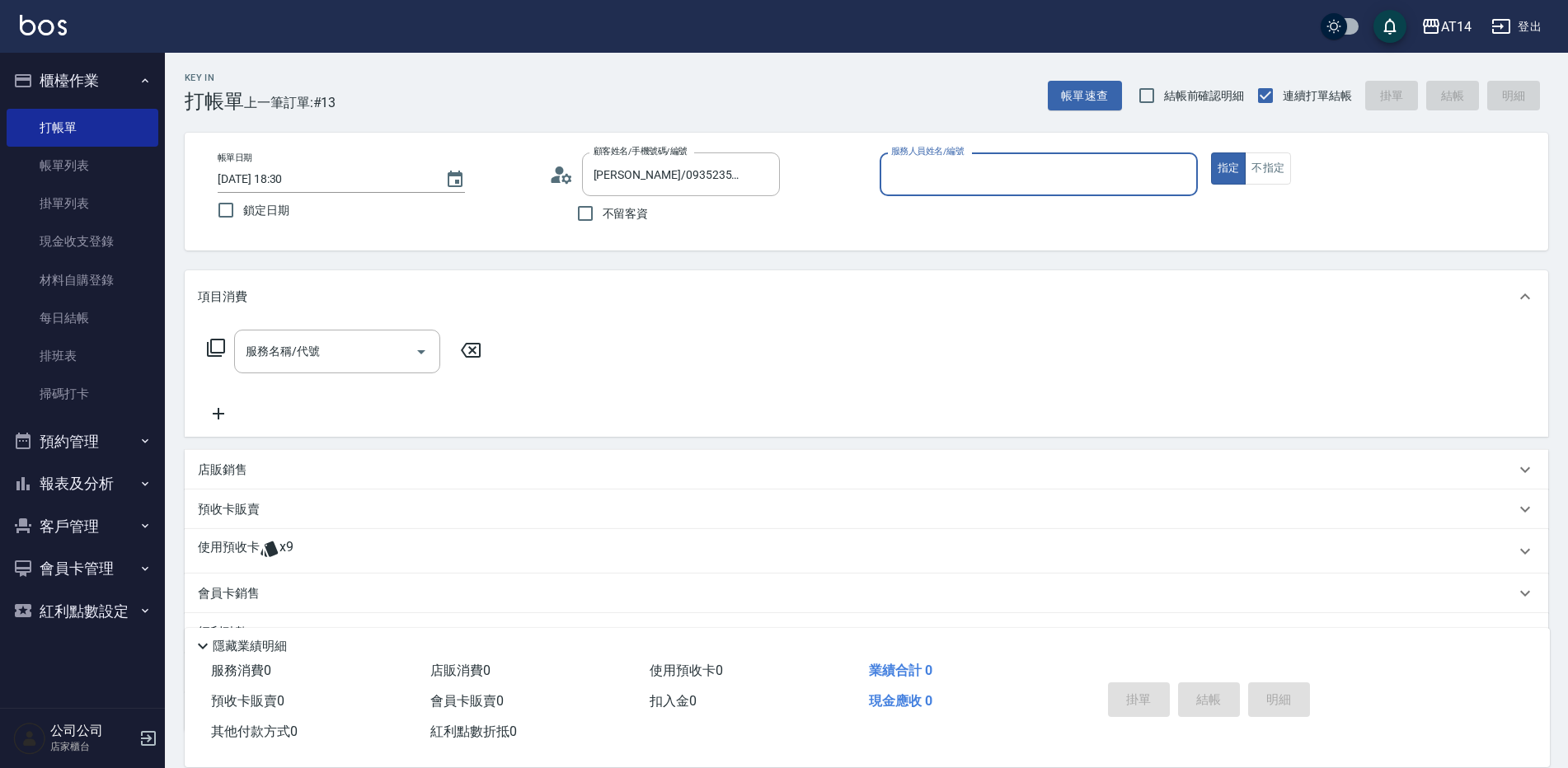
click at [966, 176] on input "服務人員姓名/編號" at bounding box center [1039, 174] width 303 height 29
type input "15"
type button "true"
type input "Dora-15"
click at [282, 549] on span "x9" at bounding box center [287, 552] width 14 height 25
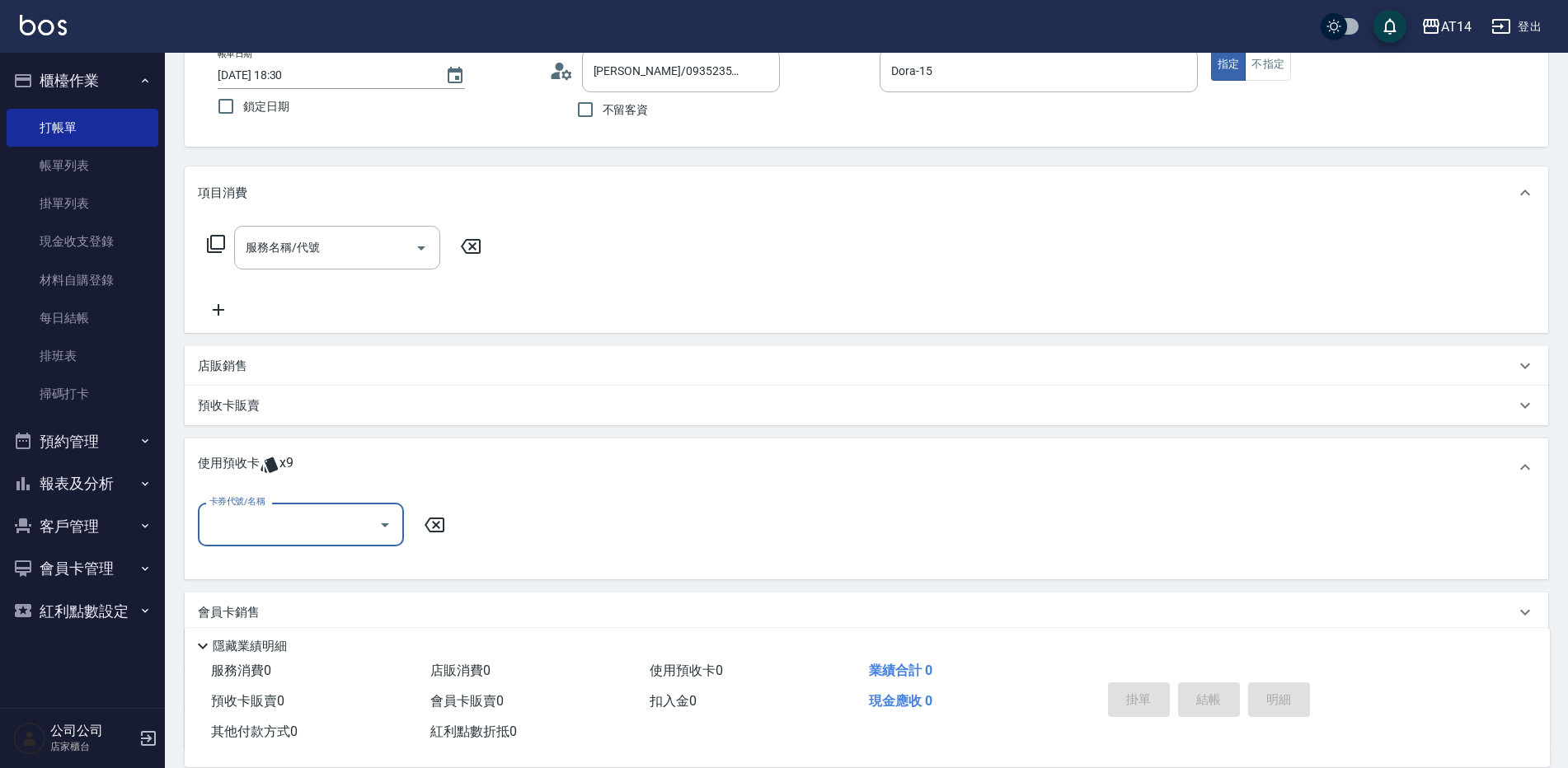
scroll to position [165, 0]
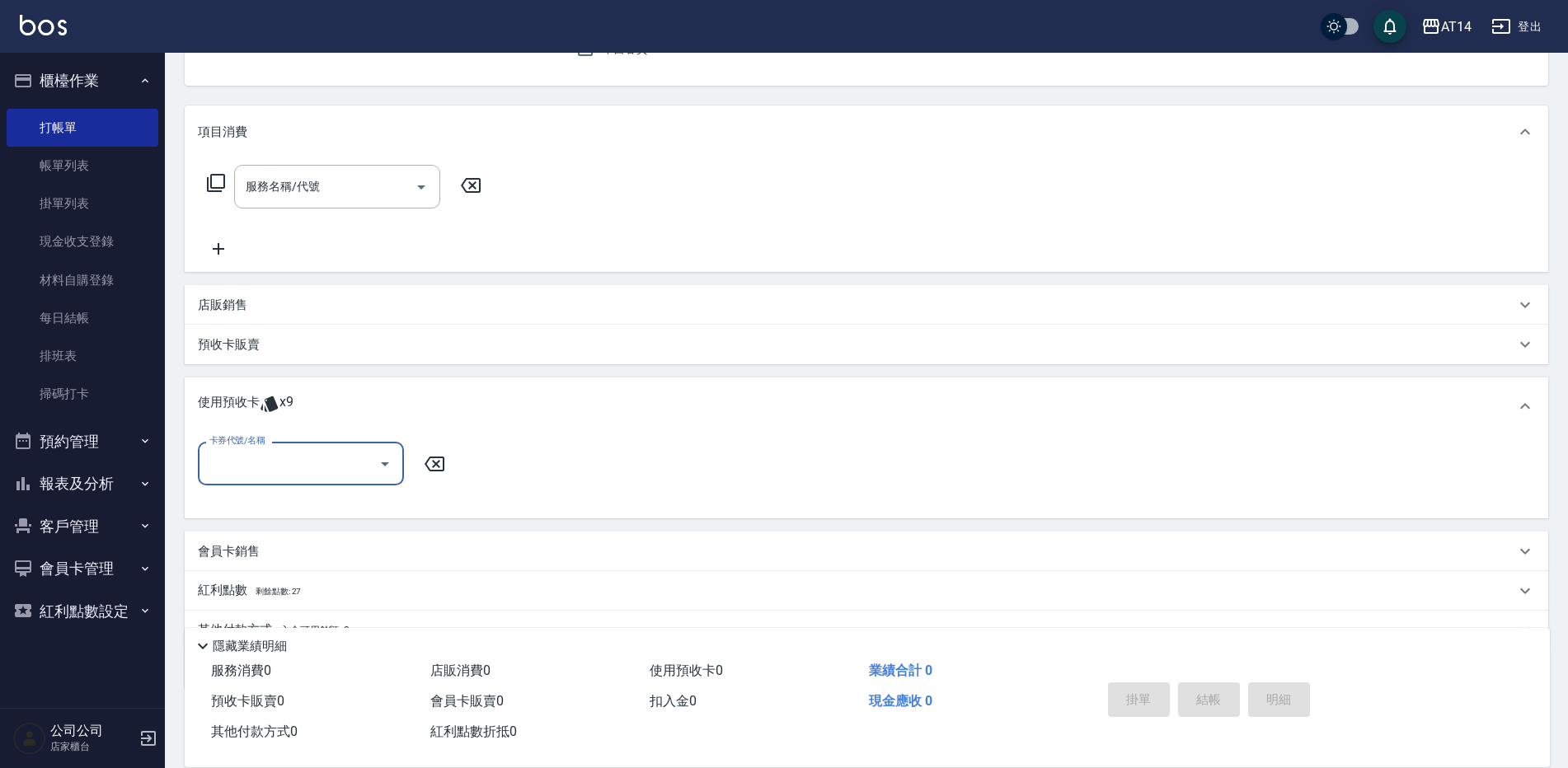
click at [327, 467] on input "卡券代號/名稱" at bounding box center [288, 463] width 167 height 29
click at [343, 505] on div "洗髮卡 剩餘9張" at bounding box center [301, 505] width 206 height 27
type input "洗髮卡"
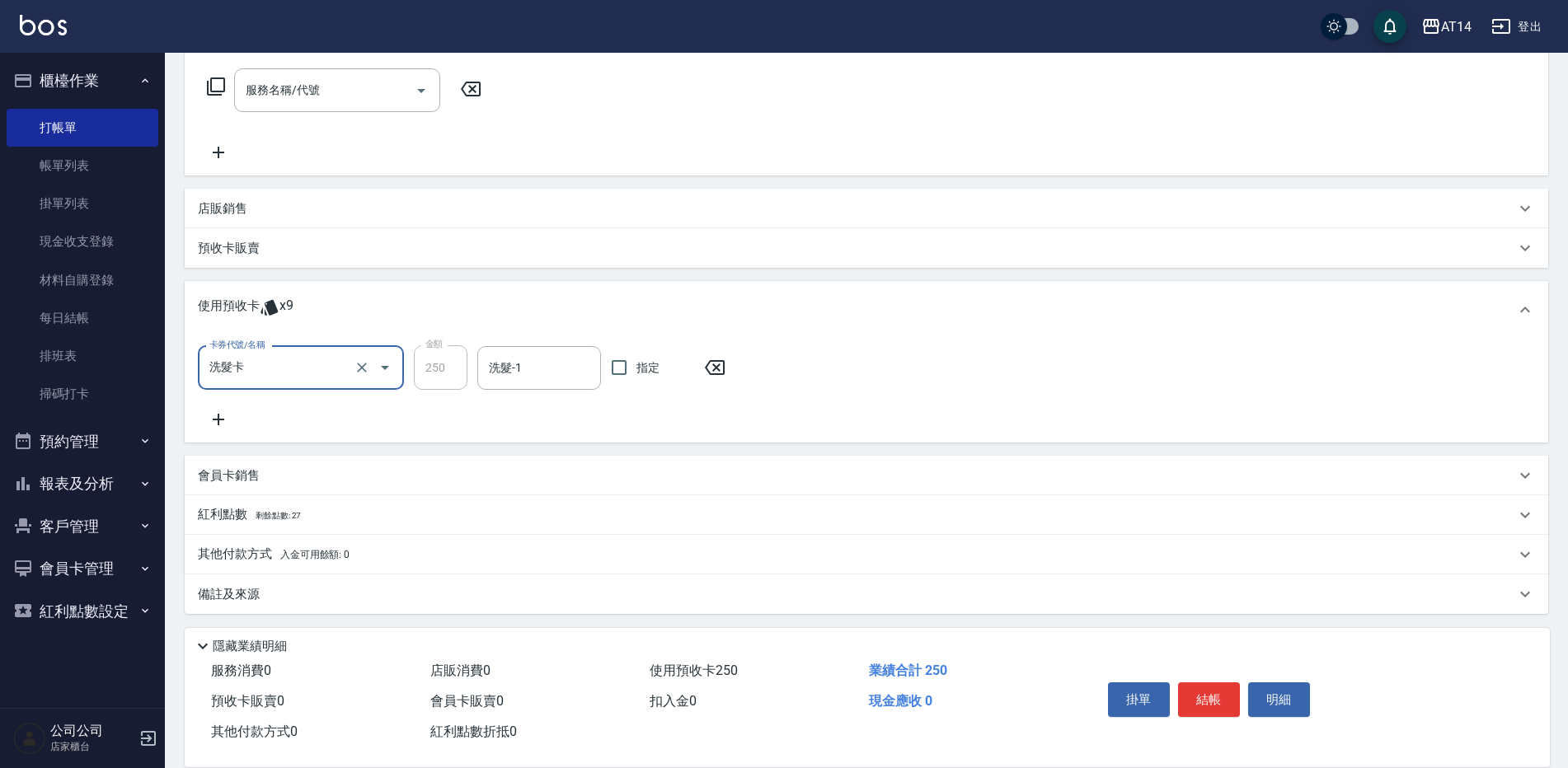
scroll to position [265, 0]
click at [509, 582] on div "備註及來源" at bounding box center [856, 591] width 1318 height 18
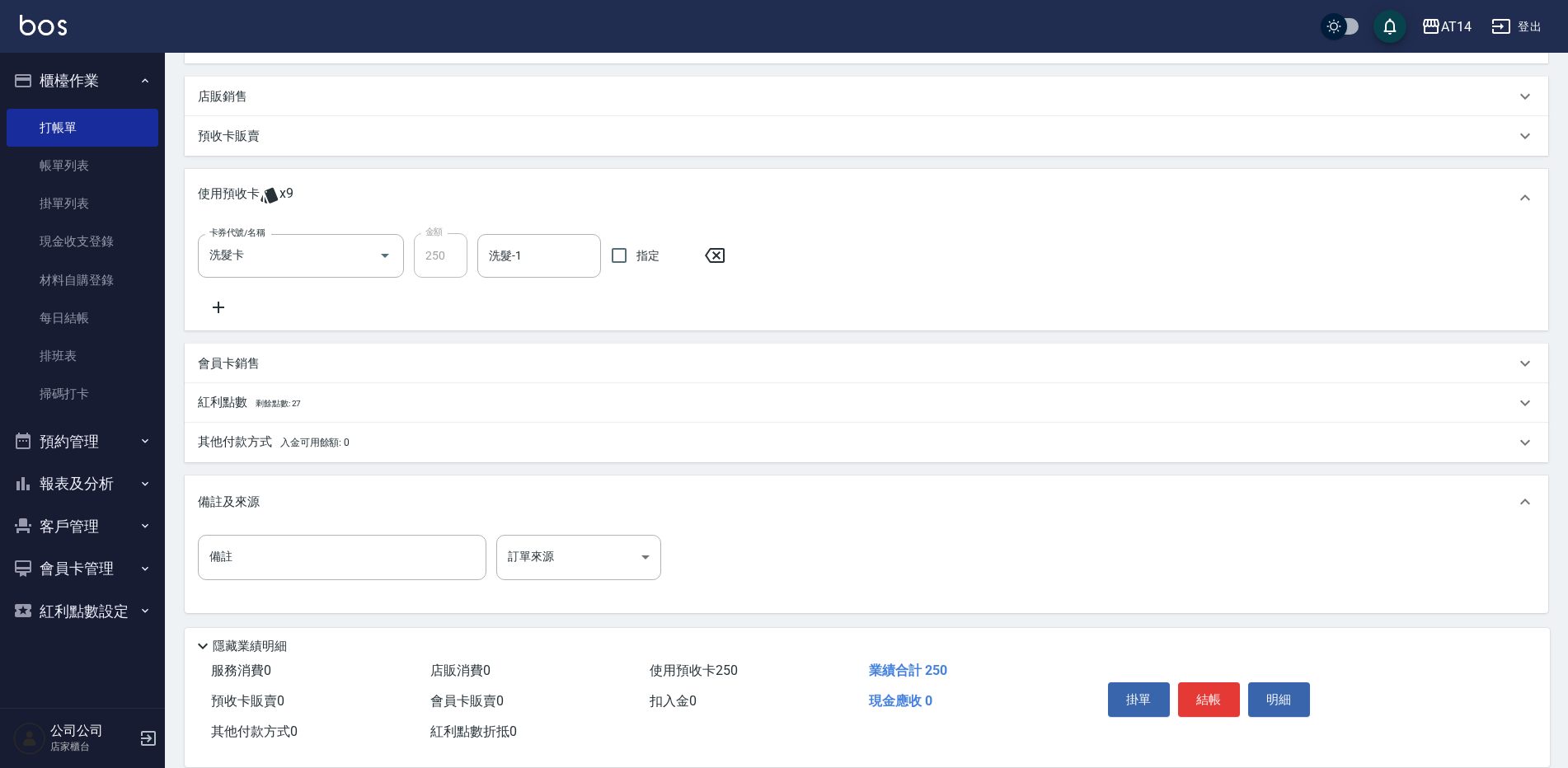
scroll to position [377, 0]
click at [603, 560] on body "AT14 登出 櫃檯作業 打帳單 帳單列表 掛單列表 現金收支登錄 材料自購登錄 每日結帳 排班表 掃碼打卡 預約管理 預約管理 單日預約紀錄 單週預約紀錄 …" at bounding box center [788, 195] width 1577 height 1145
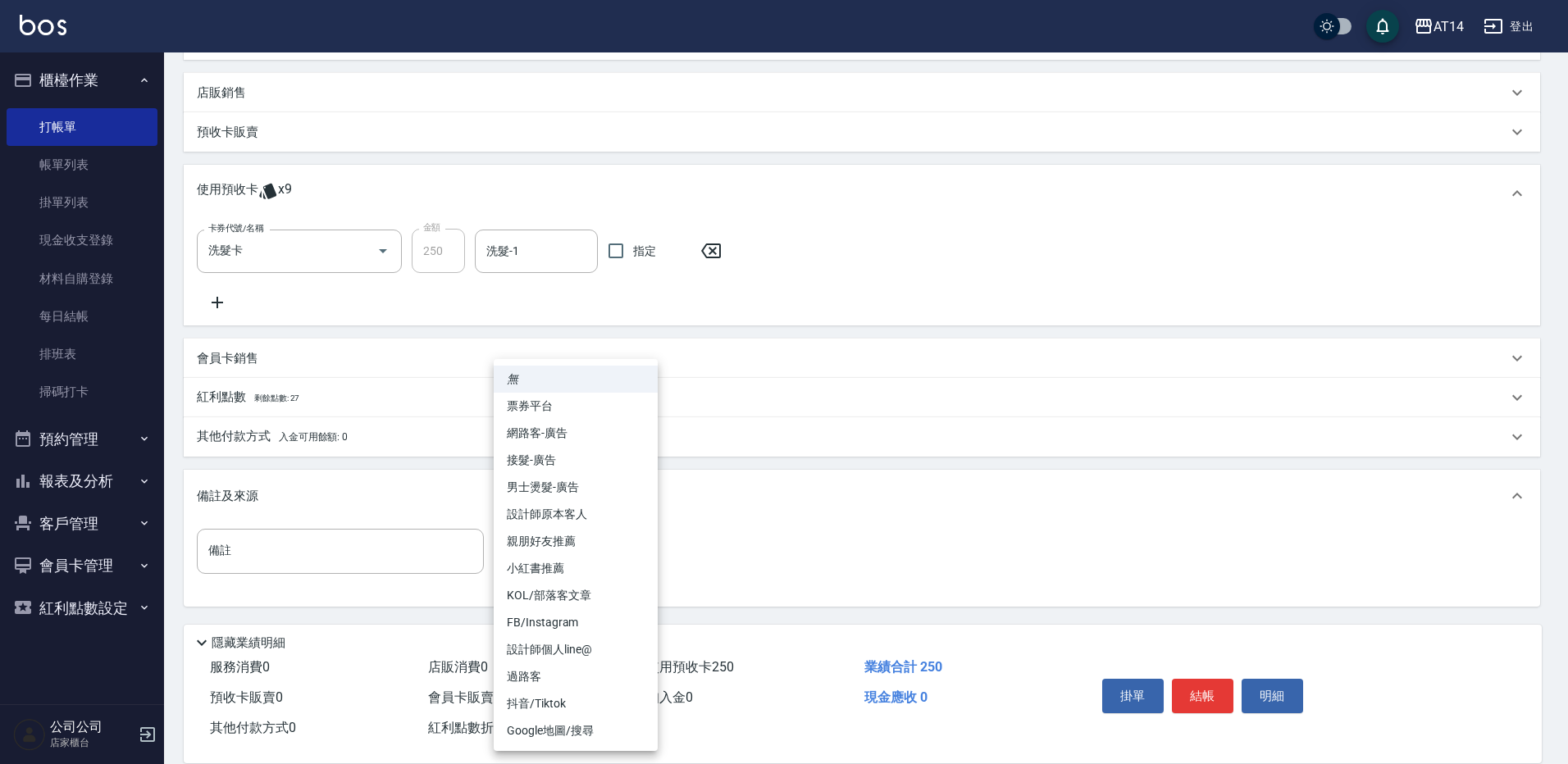
click at [608, 506] on li "設計師原本客人" at bounding box center [575, 514] width 164 height 27
type input "設計師原本客人"
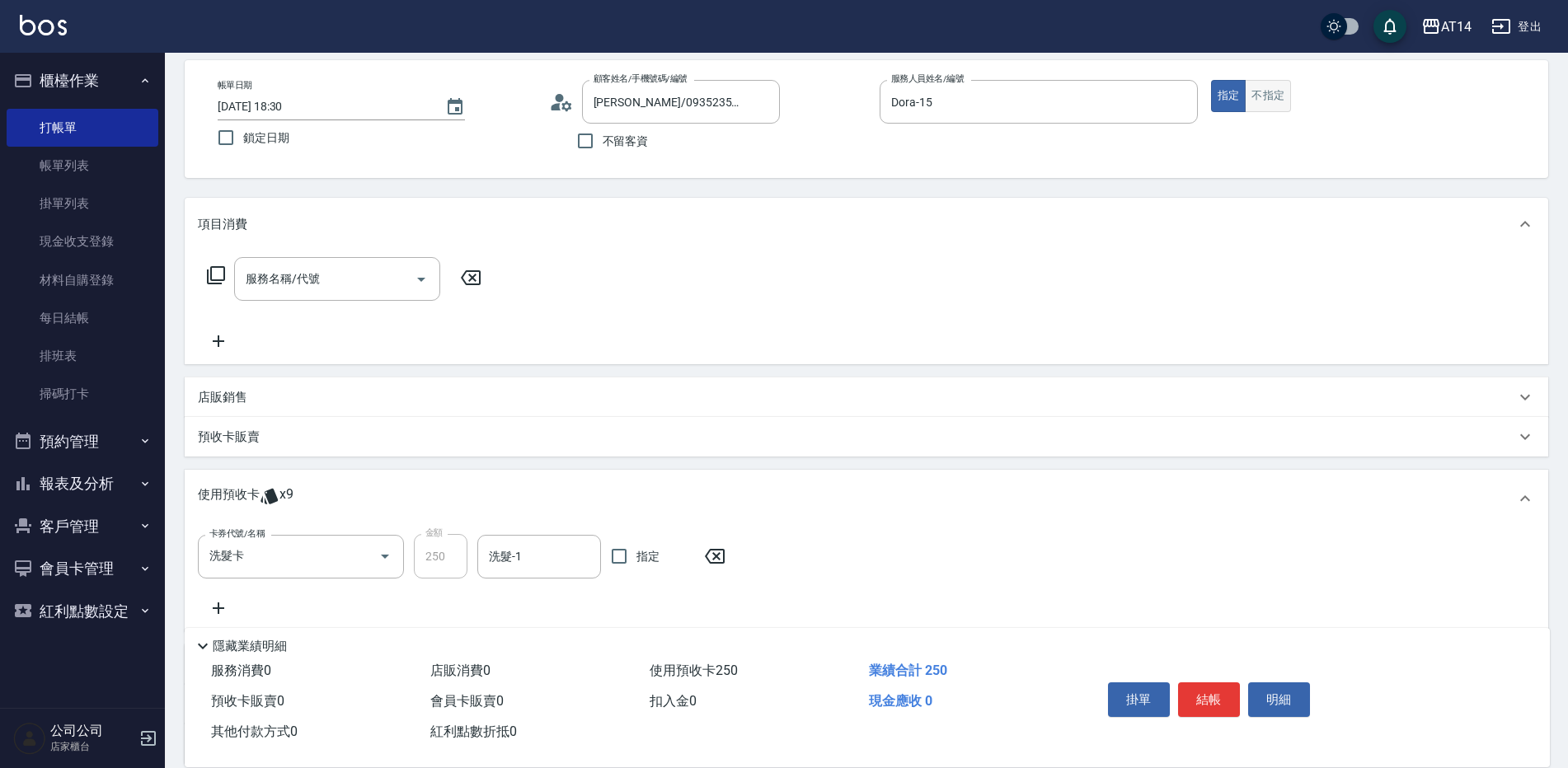
scroll to position [0, 0]
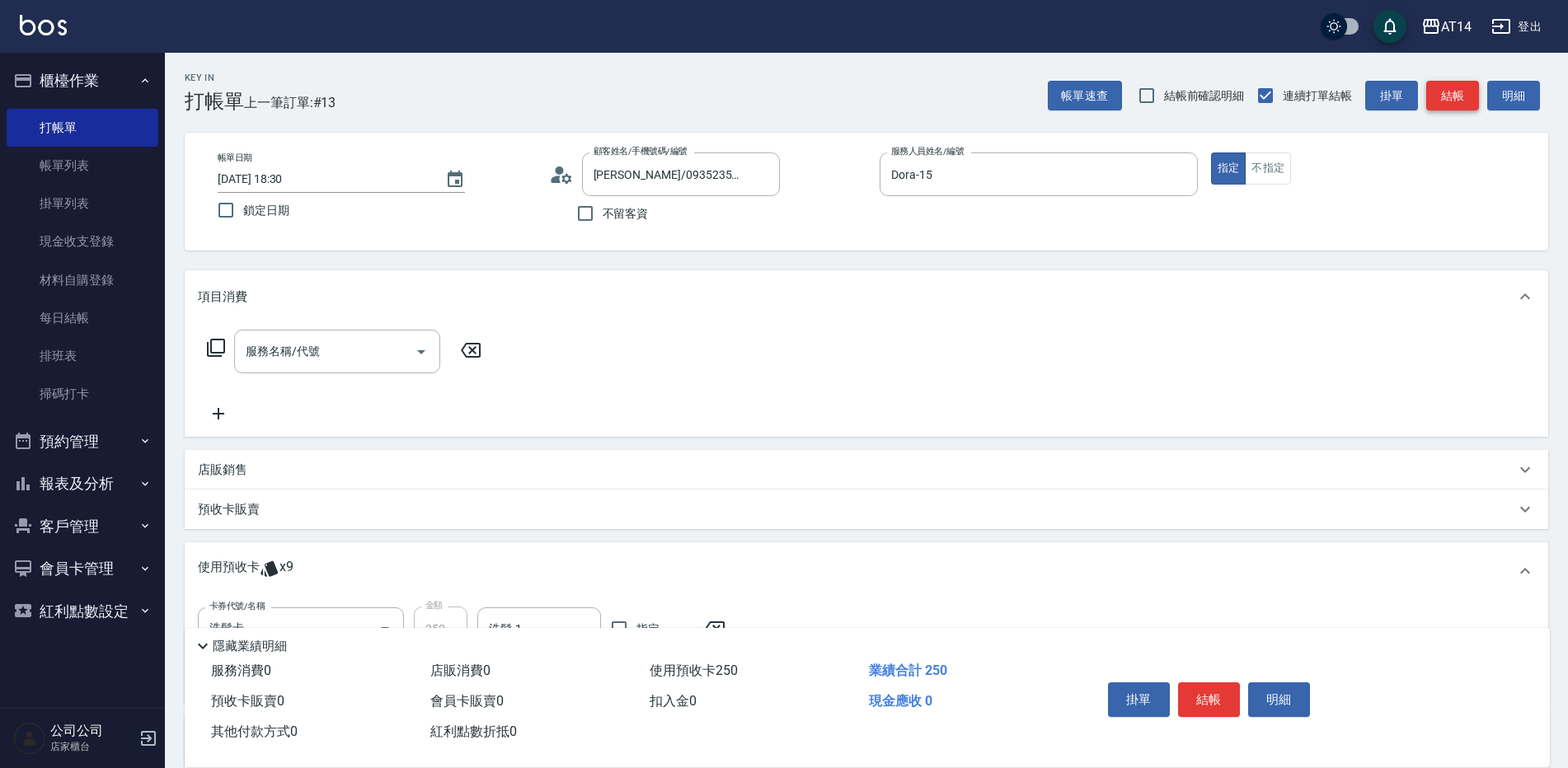
click at [1459, 90] on button "結帳" at bounding box center [1453, 96] width 52 height 30
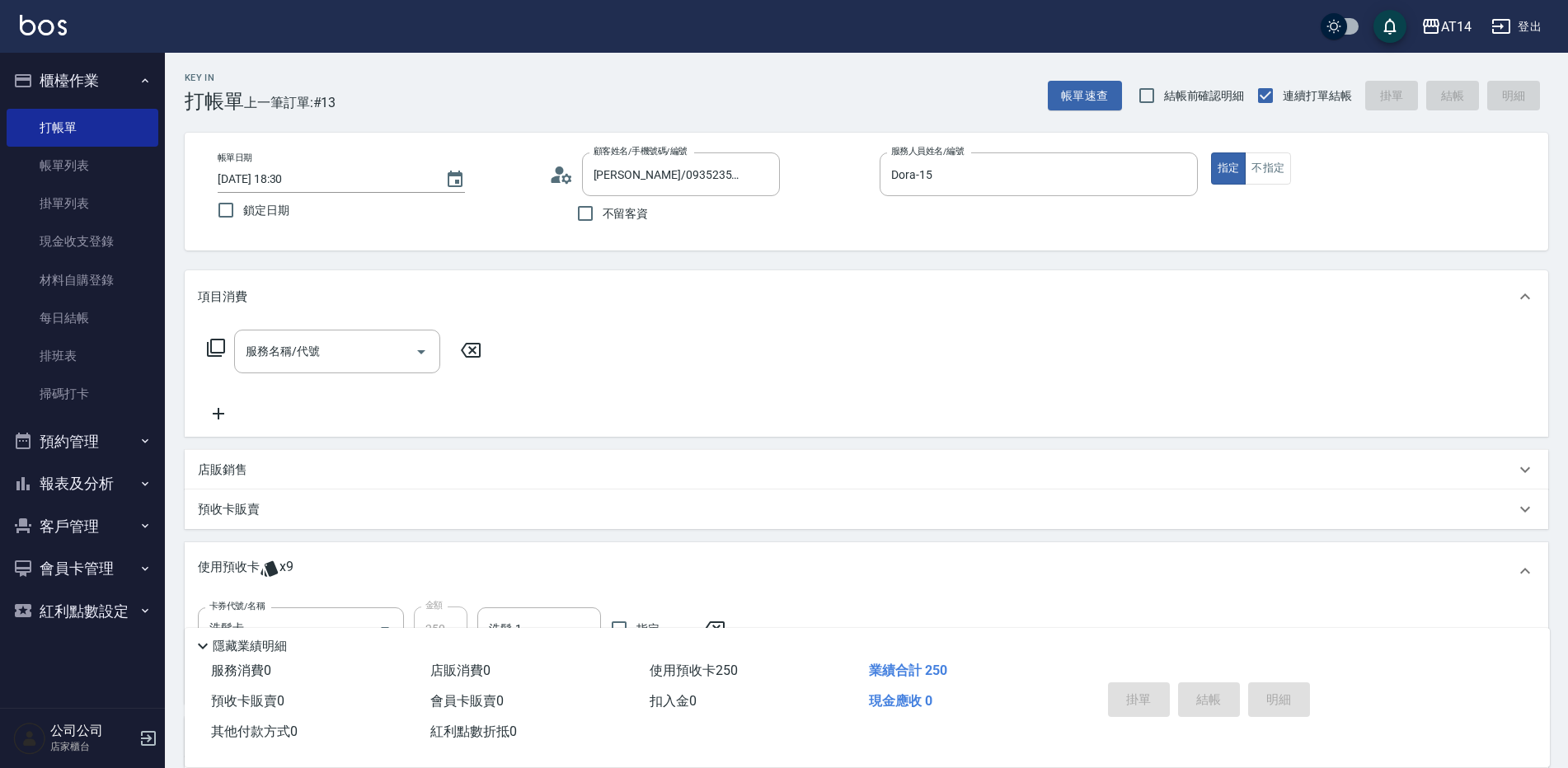
type input "[DATE] 18:31"
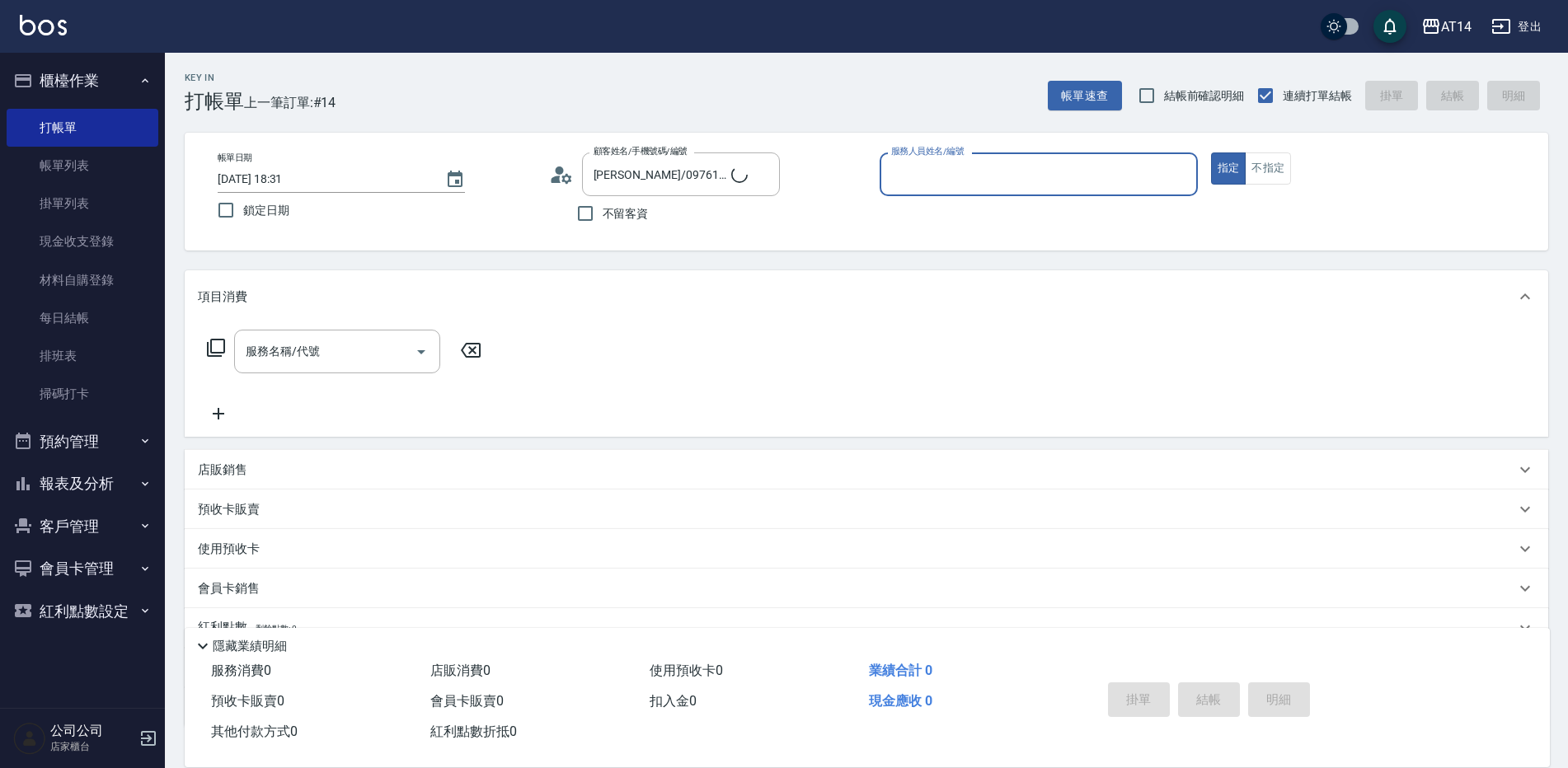
type input "陳俐靜/0227203419/18"
type input "不指定-000"
click at [762, 176] on icon "Clear" at bounding box center [762, 175] width 17 height 17
click at [606, 217] on span "不留客資" at bounding box center [626, 214] width 46 height 18
click at [603, 217] on input "不留客資" at bounding box center [585, 213] width 35 height 35
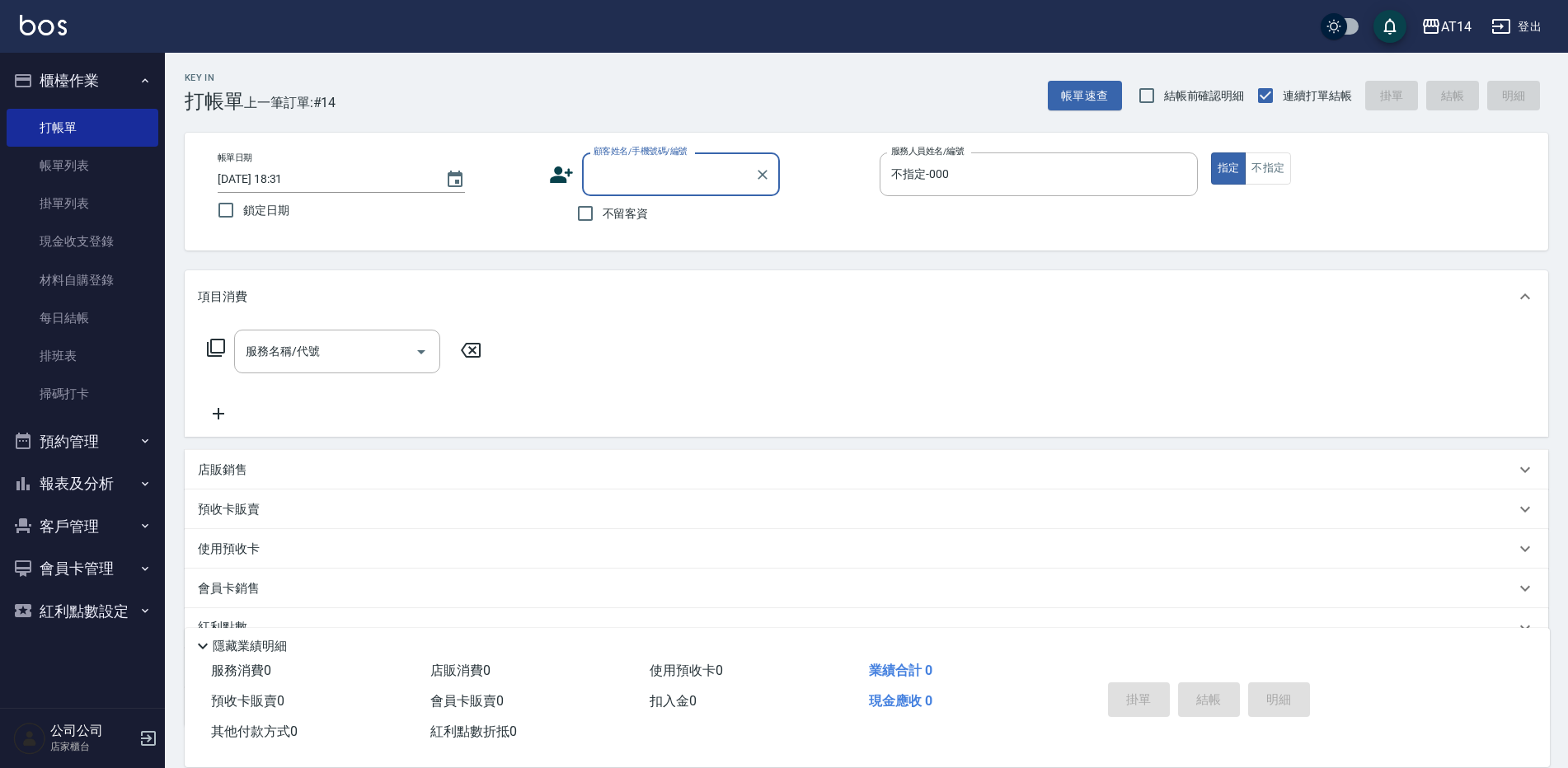
checkbox input "true"
click at [1182, 179] on icon "Clear" at bounding box center [1180, 175] width 17 height 17
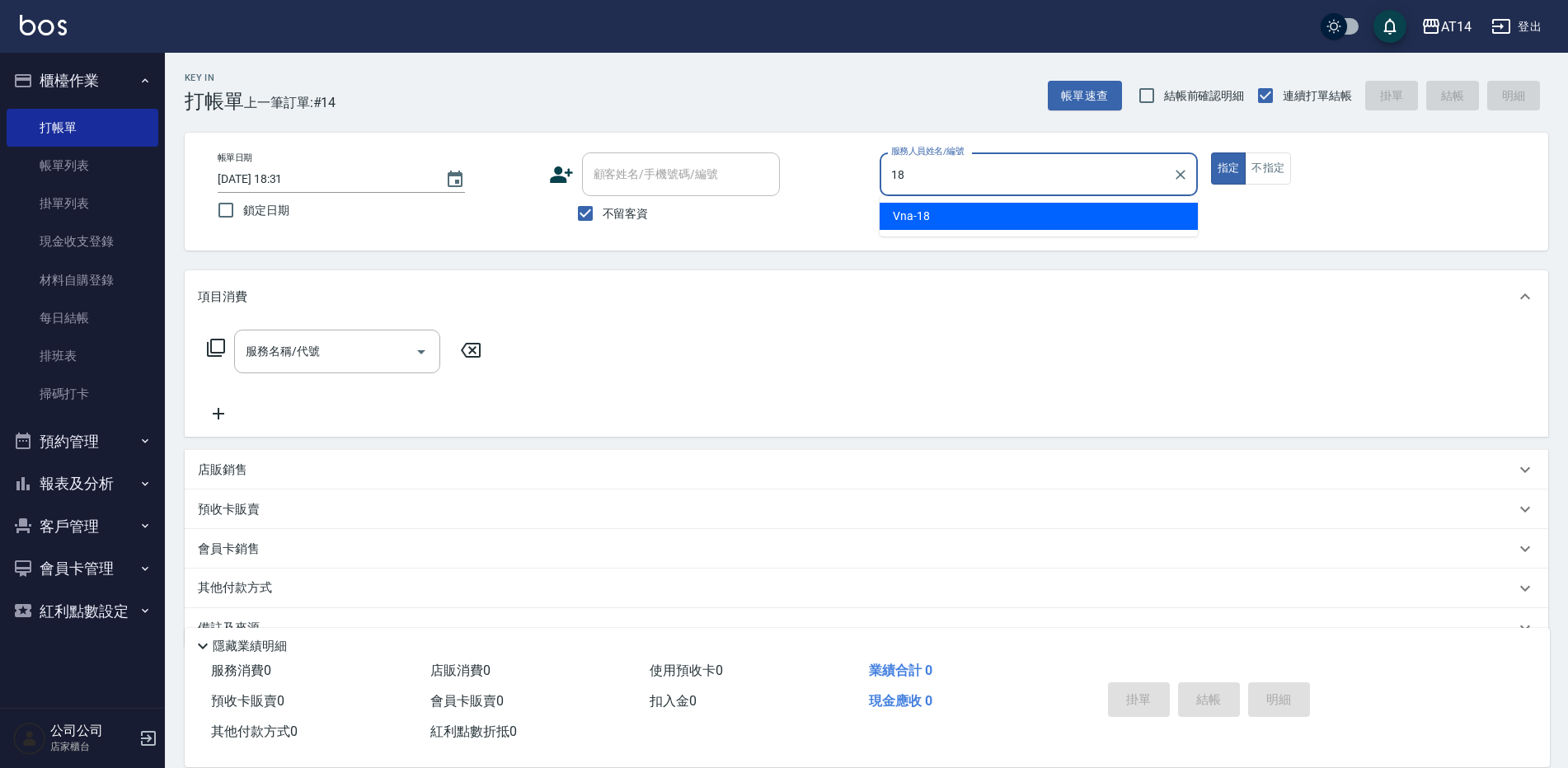
type input "Vna-18"
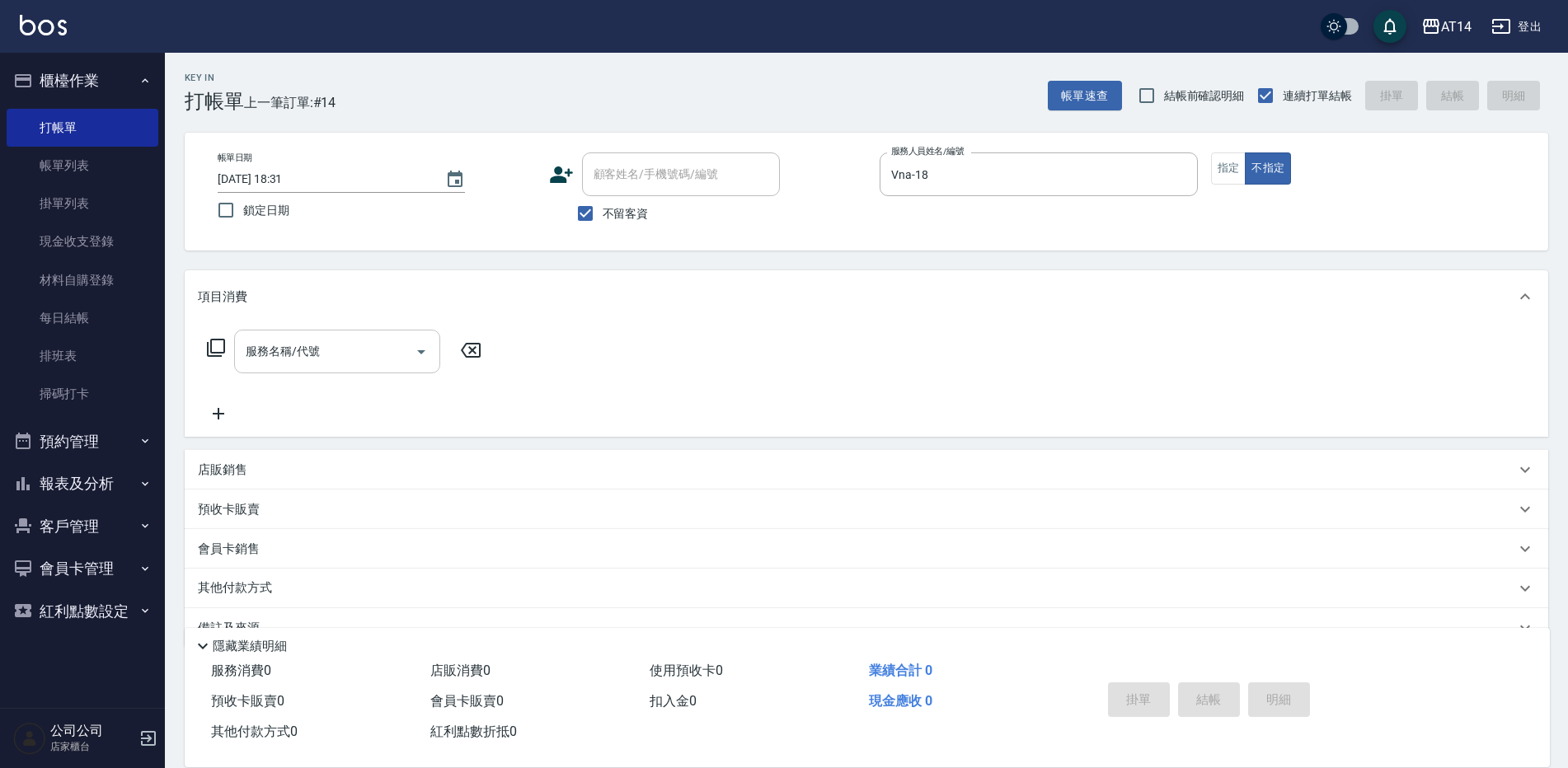
click at [388, 330] on div "服務名稱/代號" at bounding box center [337, 351] width 206 height 43
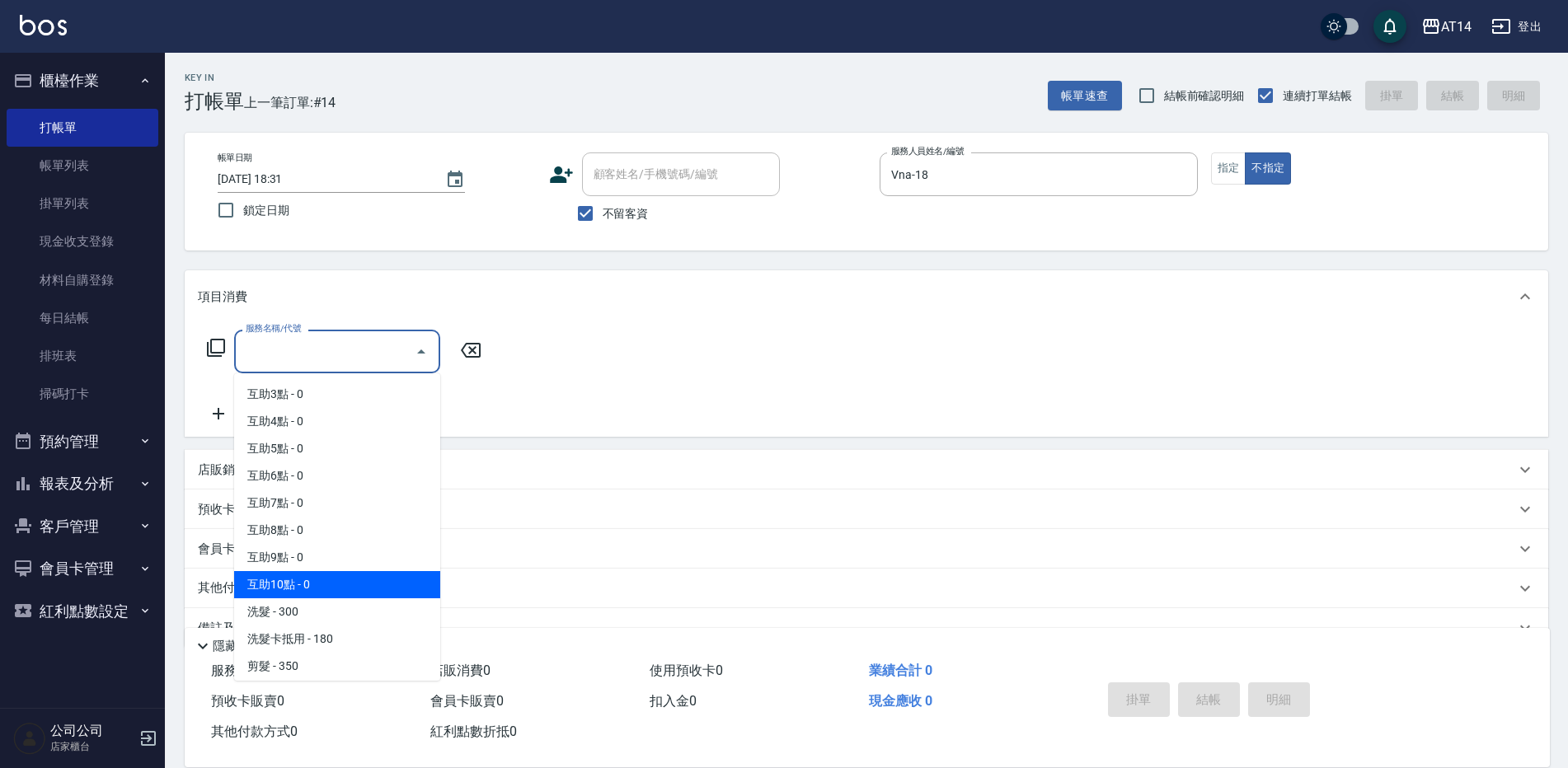
scroll to position [82, 0]
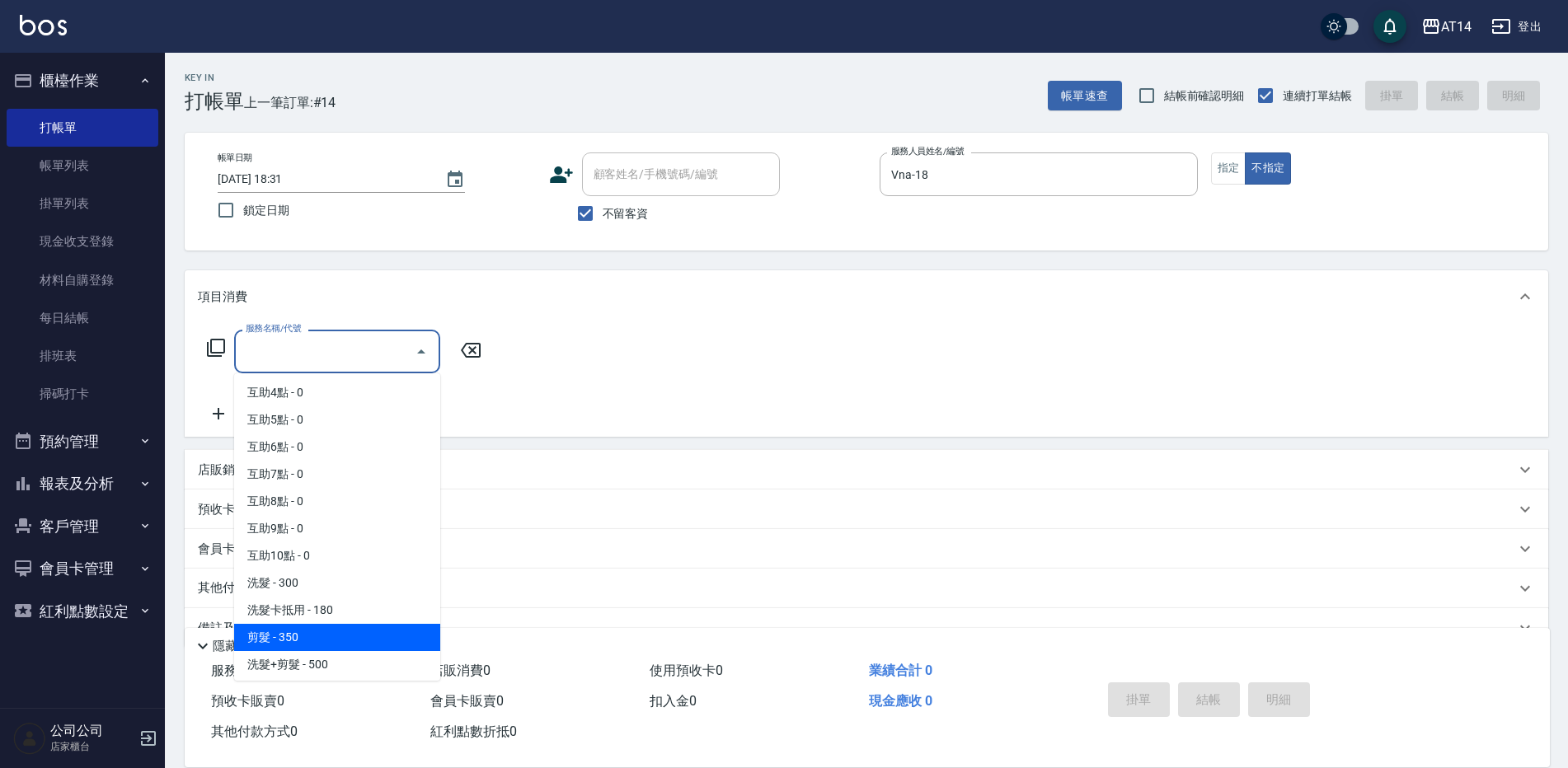
click at [334, 642] on span "剪髮 - 350" at bounding box center [337, 637] width 206 height 27
type input "剪髮(021)"
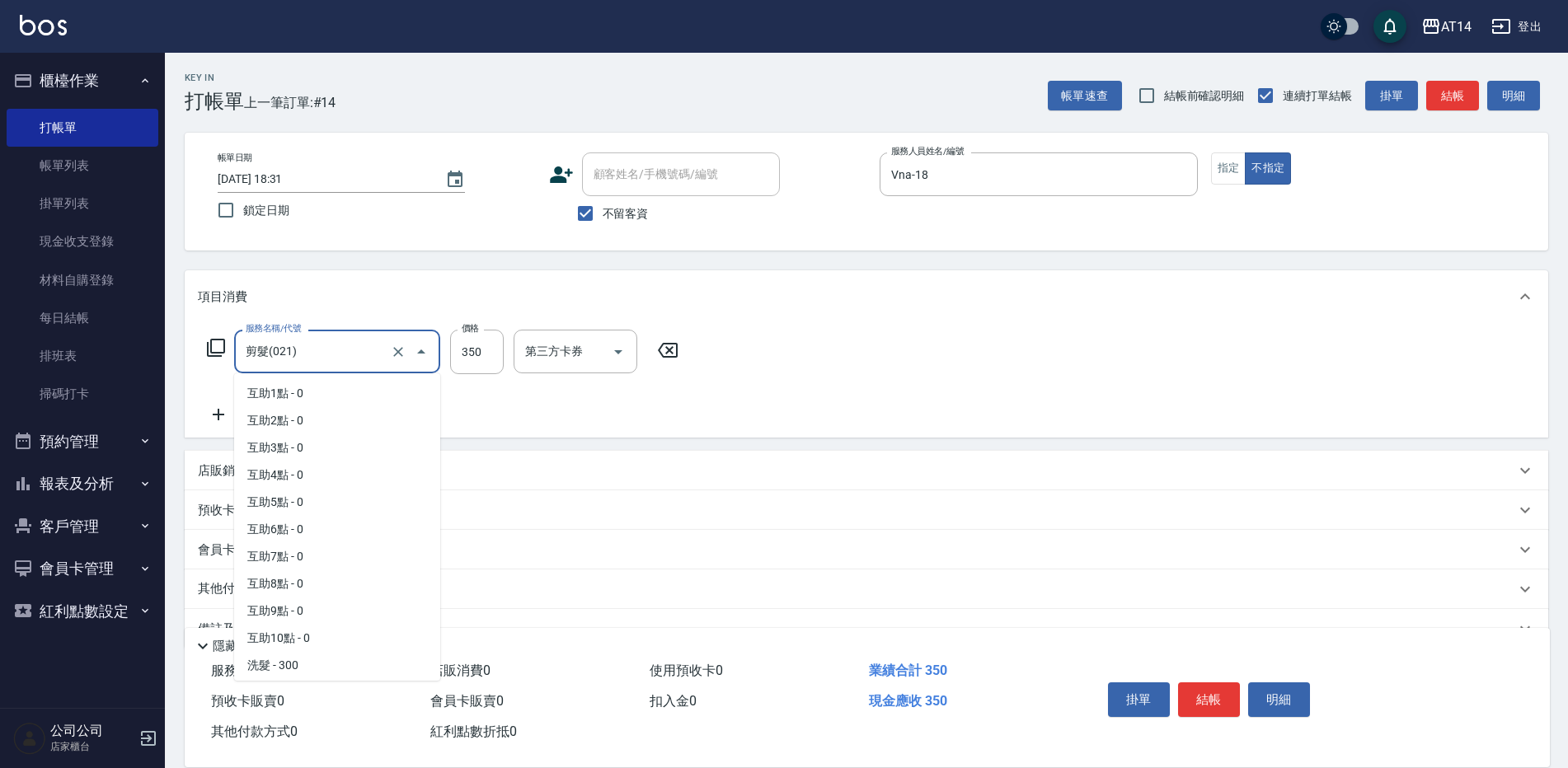
click at [384, 345] on input "剪髮(021)" at bounding box center [314, 351] width 146 height 29
click at [404, 349] on icon "Clear" at bounding box center [398, 351] width 17 height 17
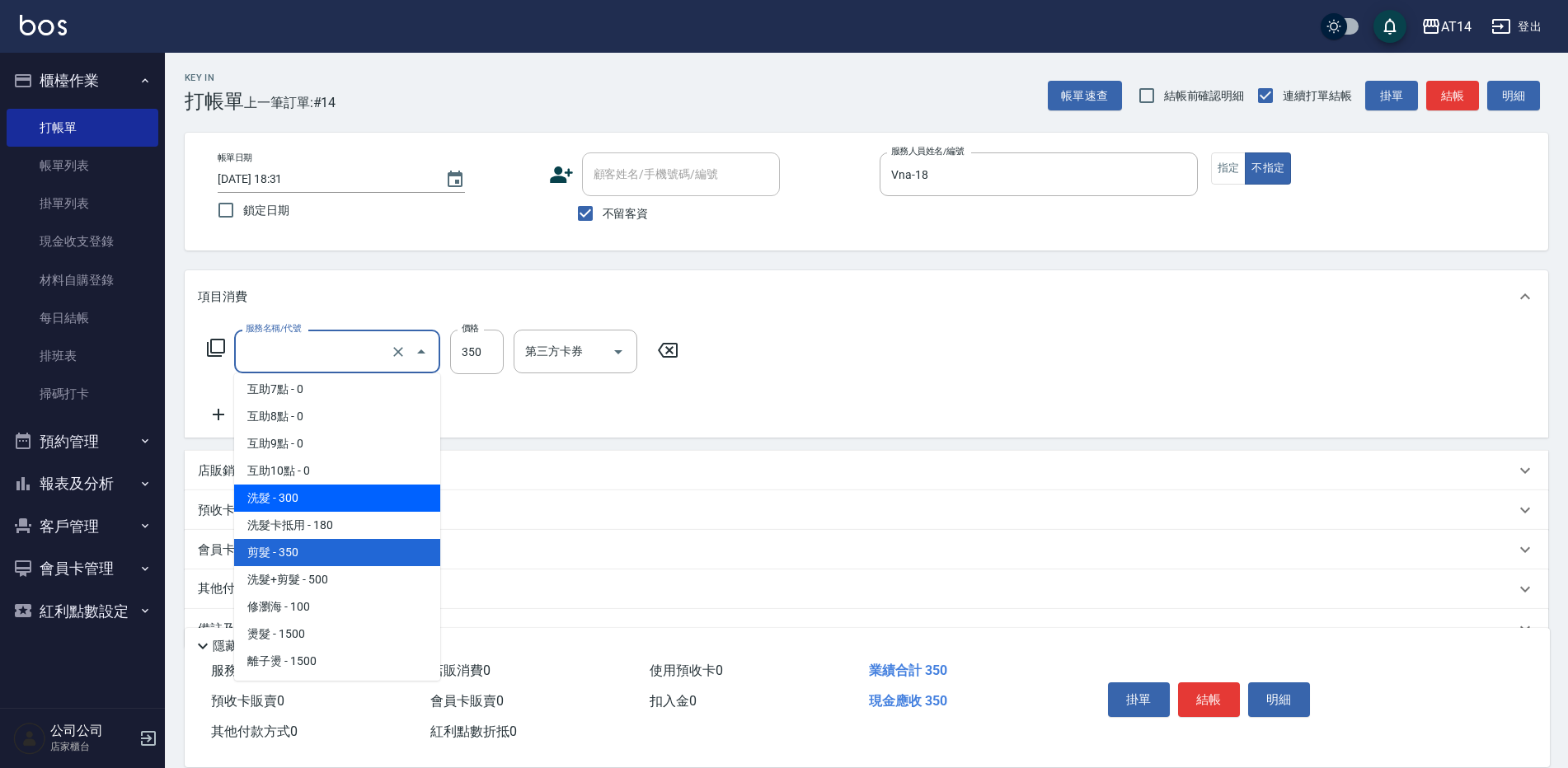
scroll to position [217, 0]
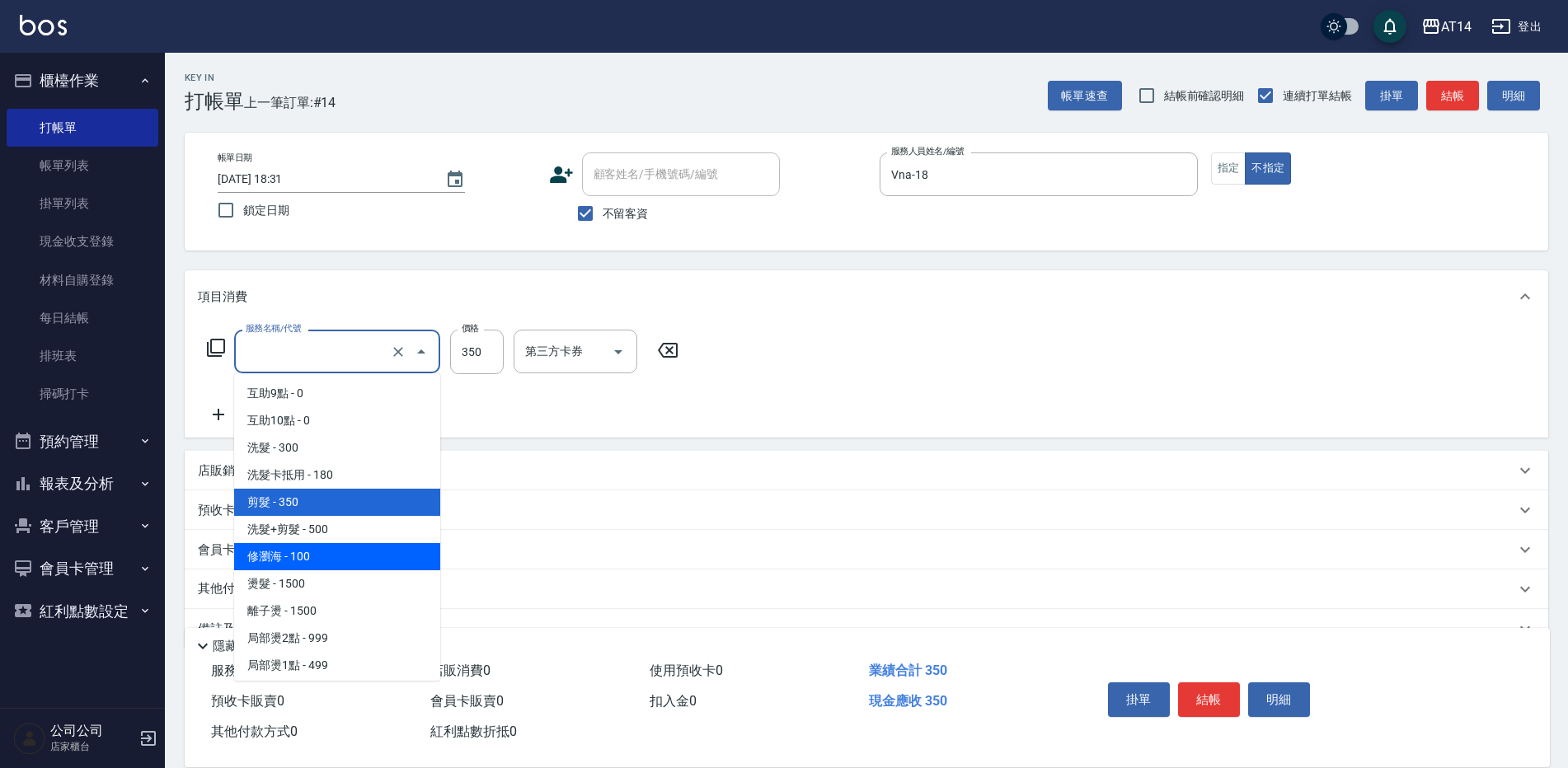
click at [304, 544] on span "修瀏海 - 100" at bounding box center [337, 556] width 206 height 27
type input "修瀏海(023)"
type input "100"
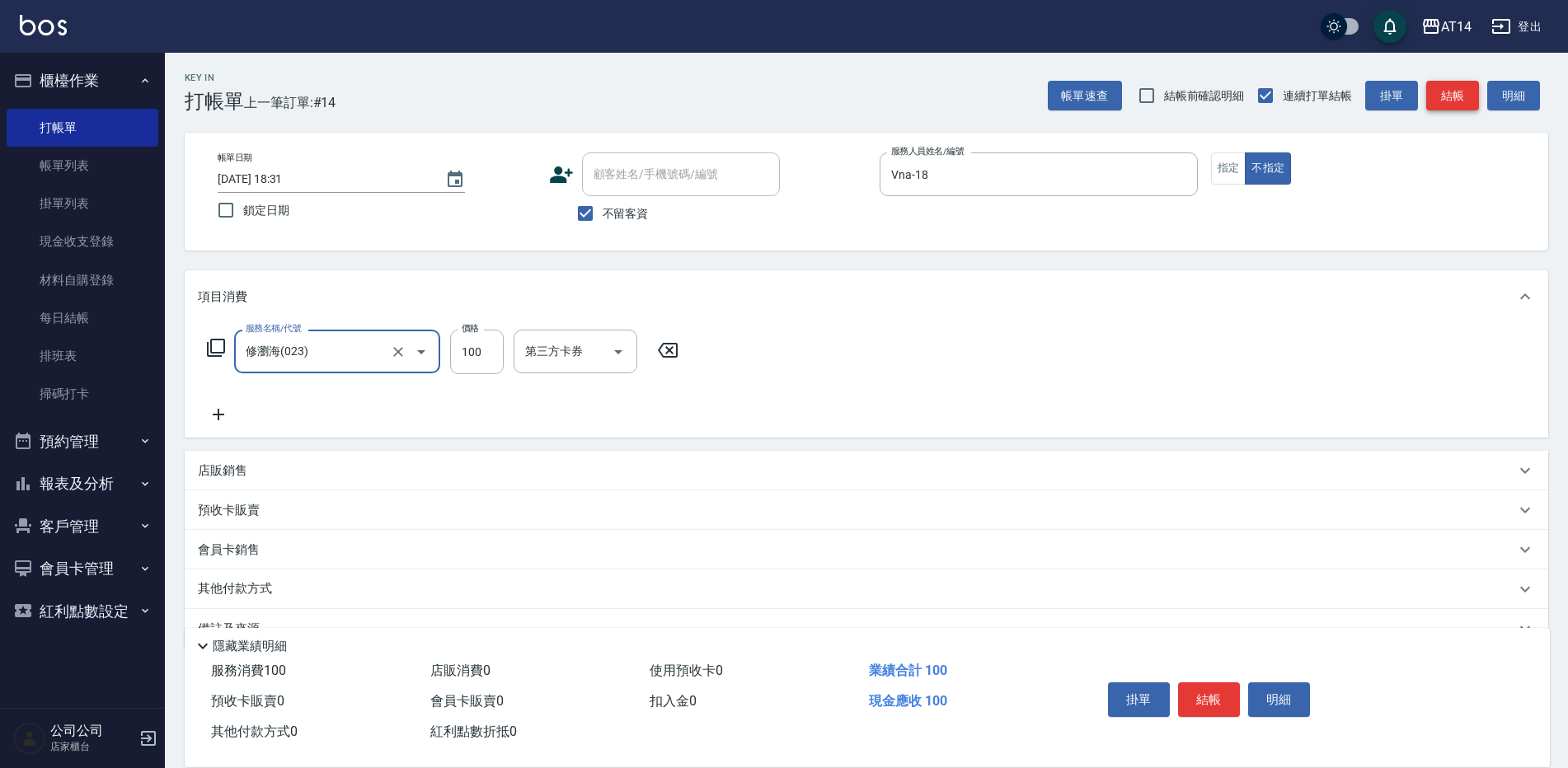
click at [1462, 97] on button "結帳" at bounding box center [1453, 96] width 52 height 30
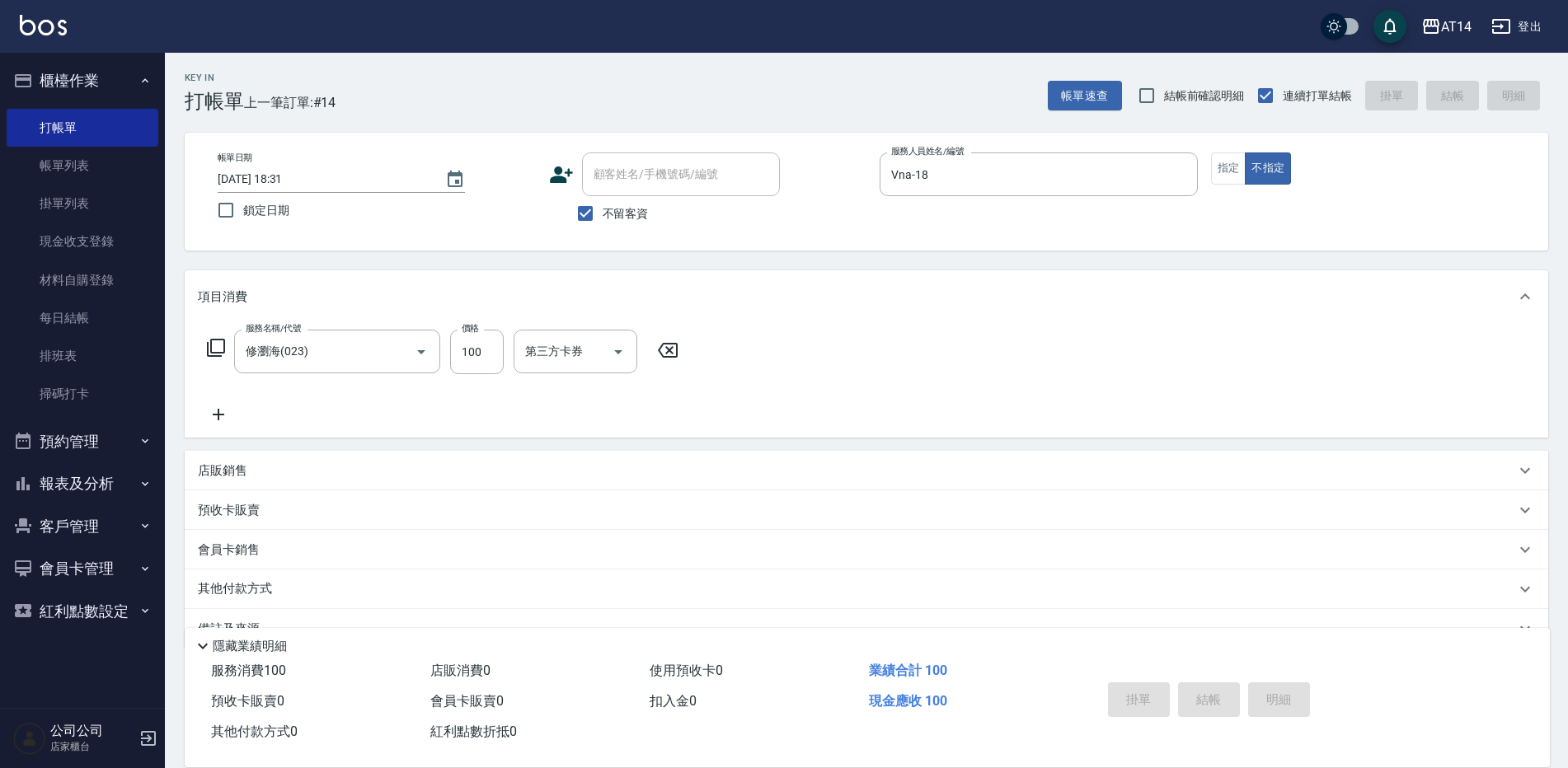
type input "[DATE] 18:48"
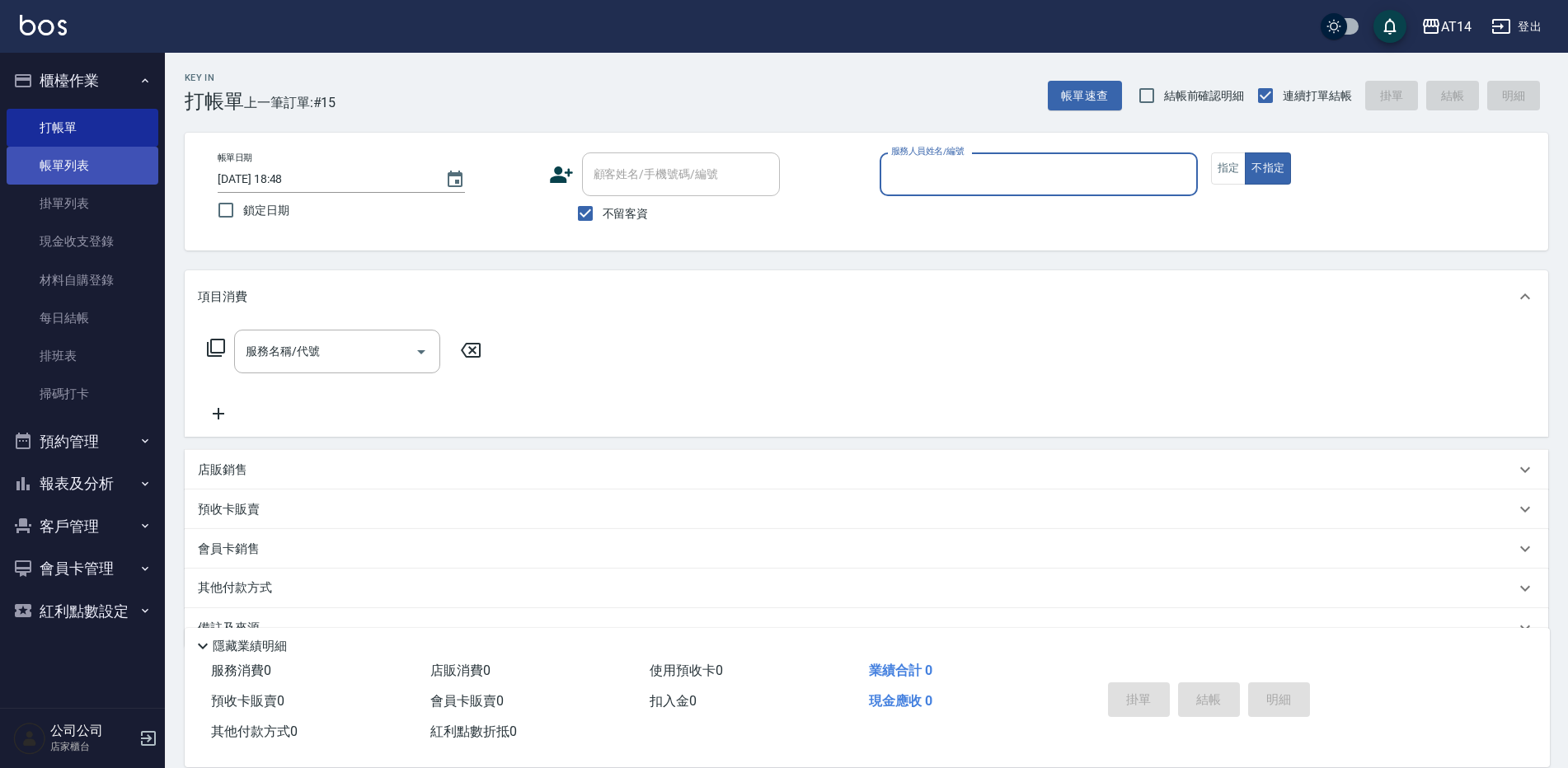
click at [103, 168] on link "帳單列表" at bounding box center [82, 165] width 152 height 38
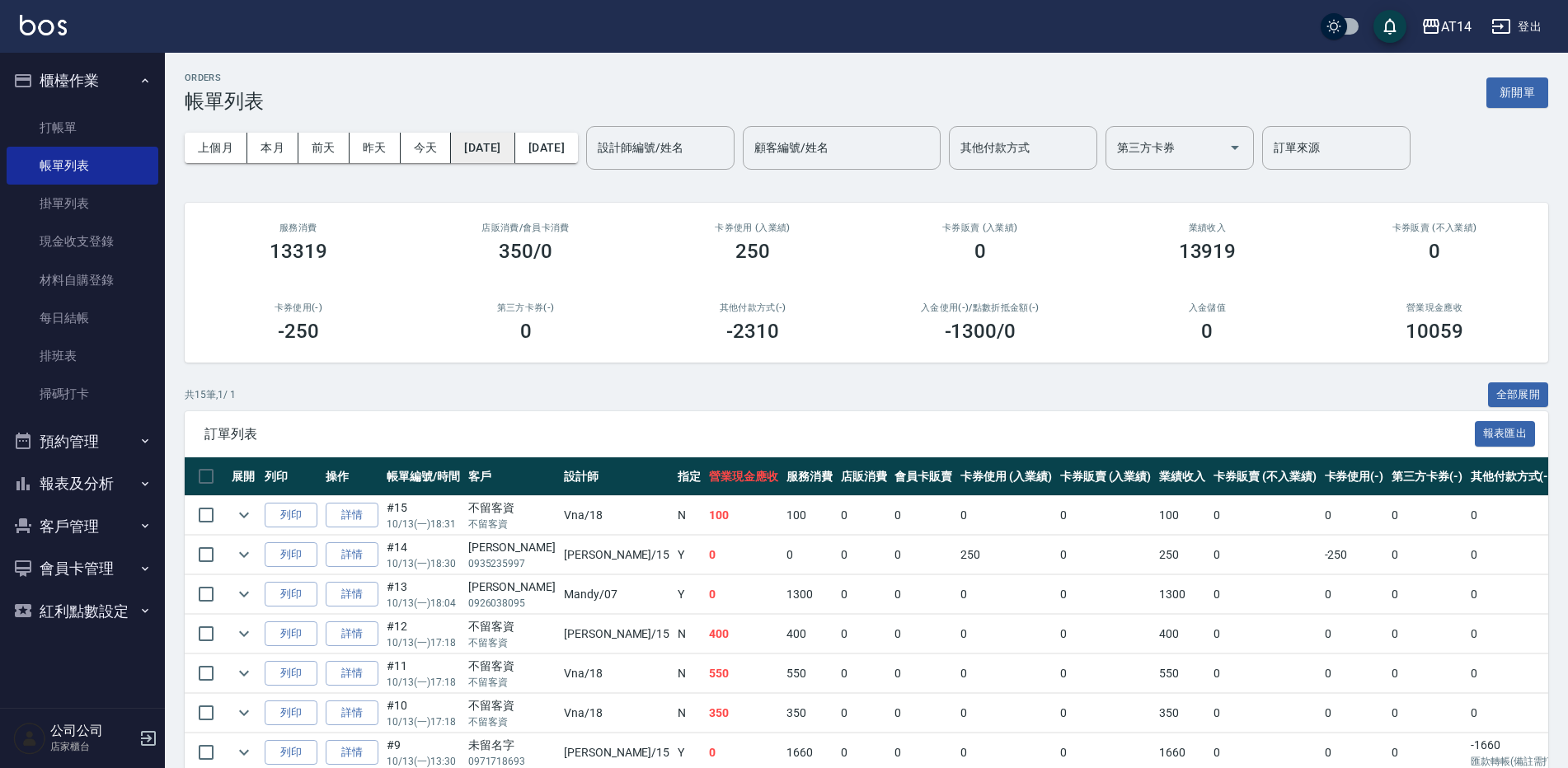
click at [507, 142] on button "[DATE]" at bounding box center [483, 148] width 64 height 30
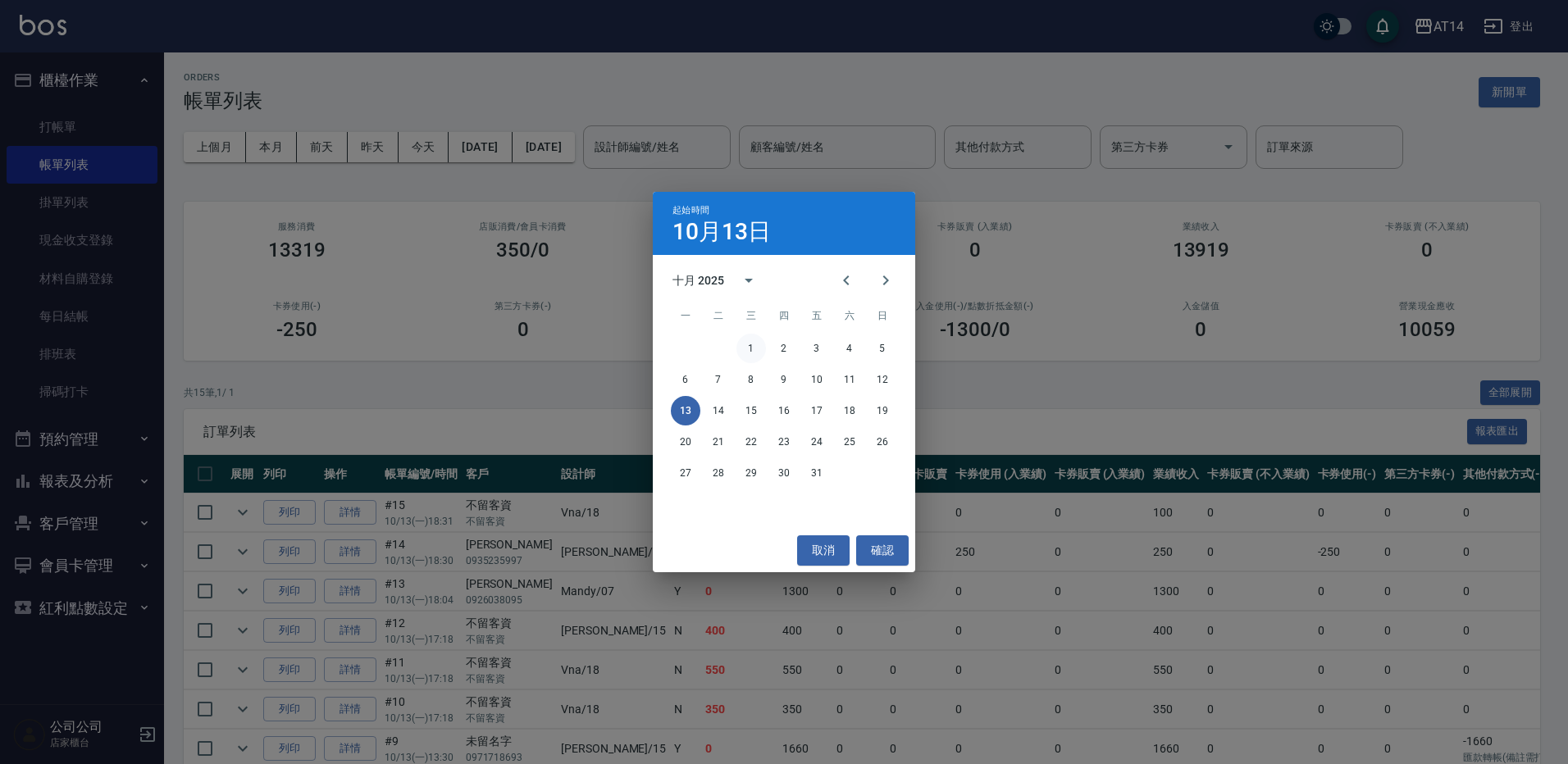
click at [753, 348] on button "1" at bounding box center [750, 348] width 29 height 29
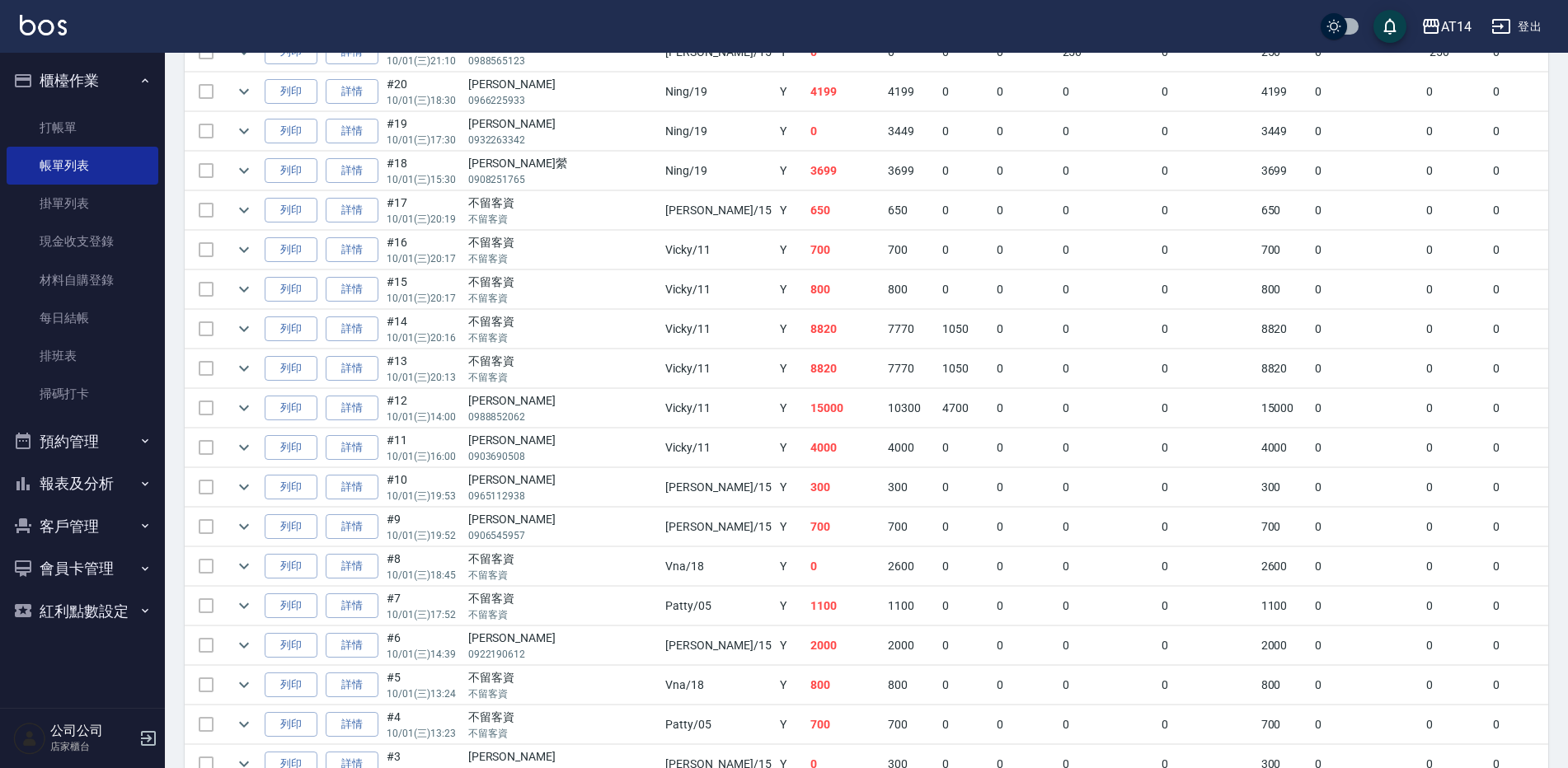
scroll to position [9136, 0]
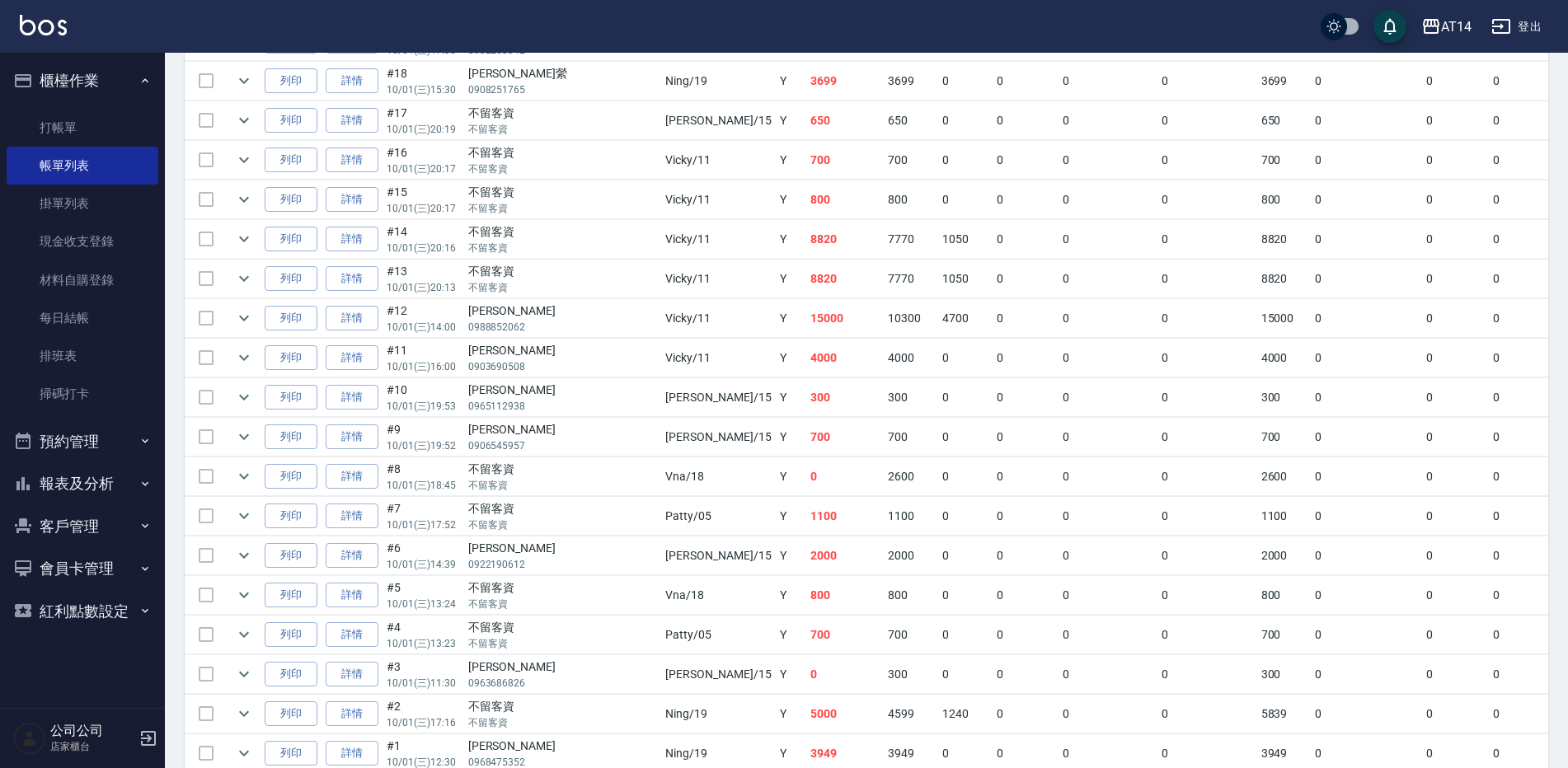
drag, startPoint x: 605, startPoint y: 351, endPoint x: 593, endPoint y: 195, distance: 156.5
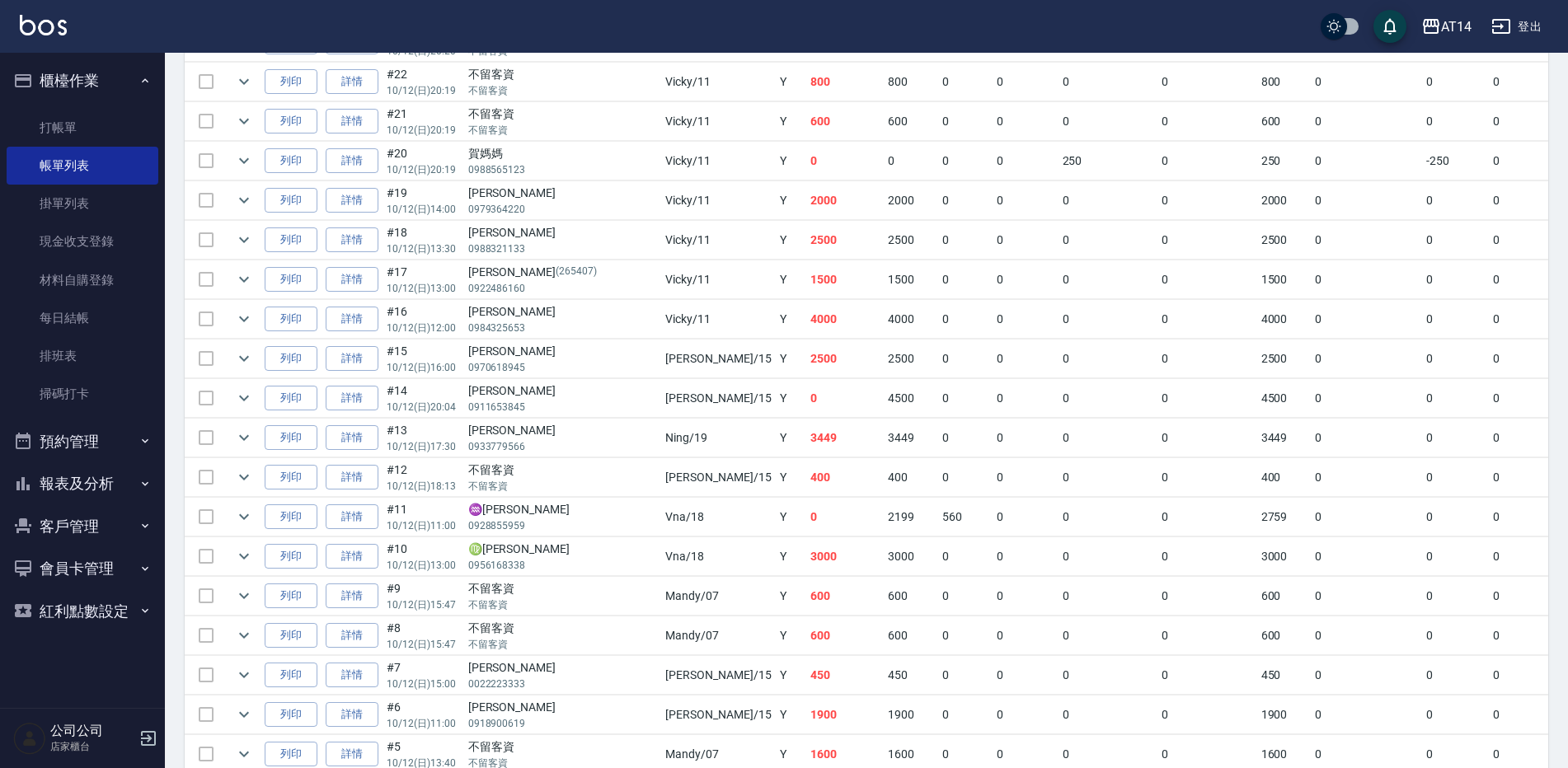
scroll to position [0, 0]
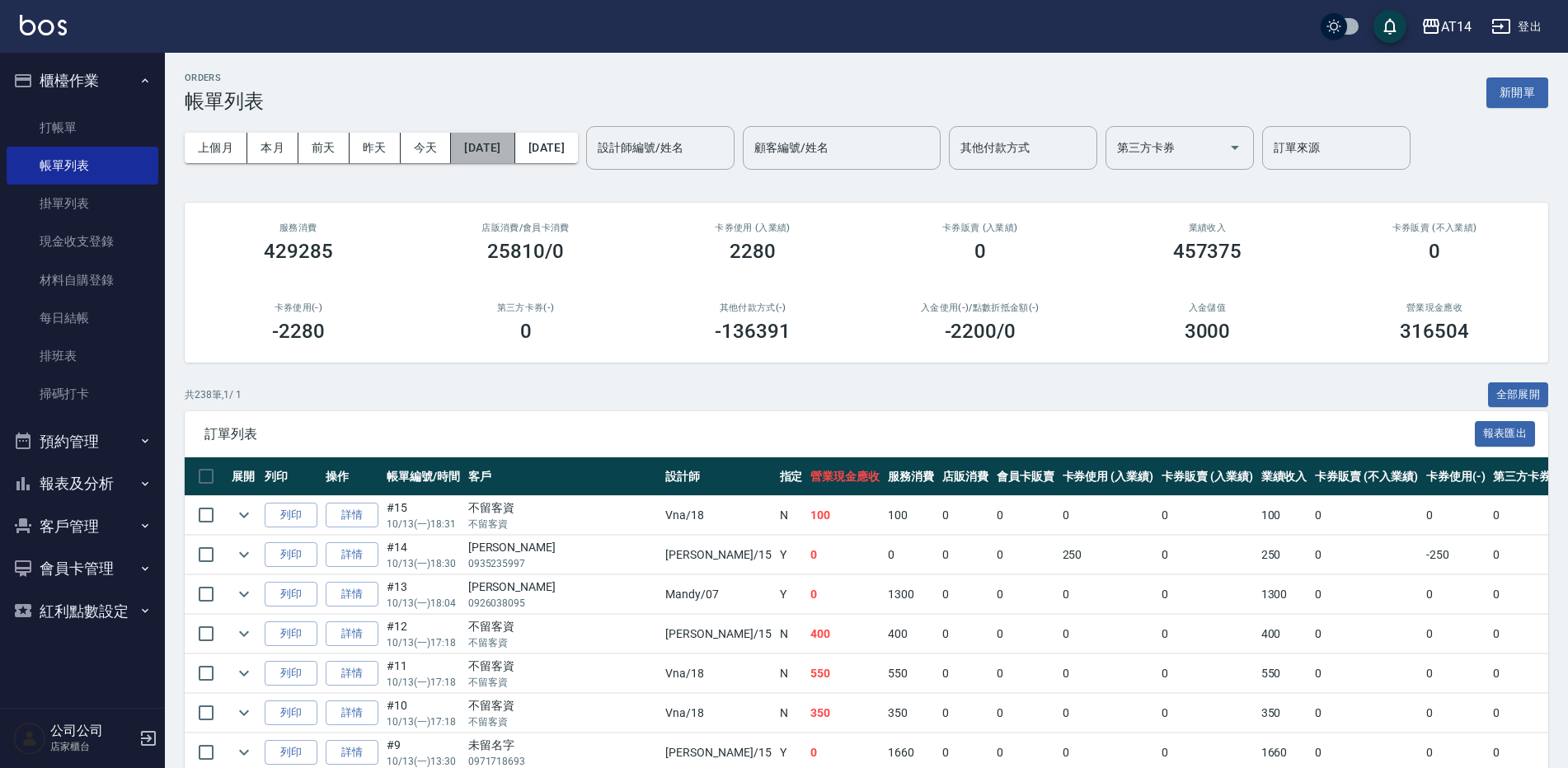
click at [515, 146] on button "[DATE]" at bounding box center [483, 148] width 64 height 30
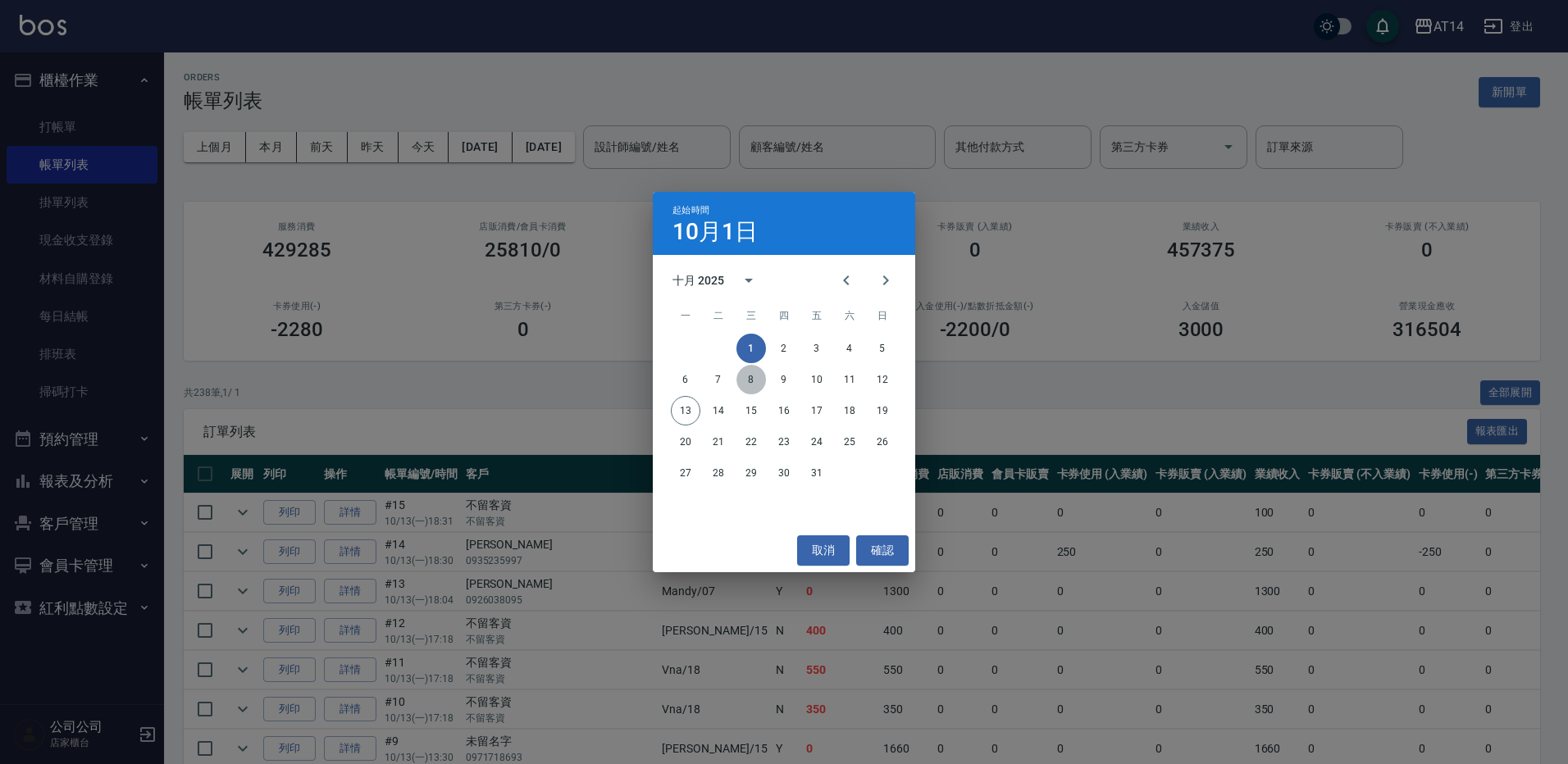
click at [751, 381] on button "8" at bounding box center [750, 379] width 29 height 29
click at [757, 378] on button "8" at bounding box center [750, 379] width 29 height 29
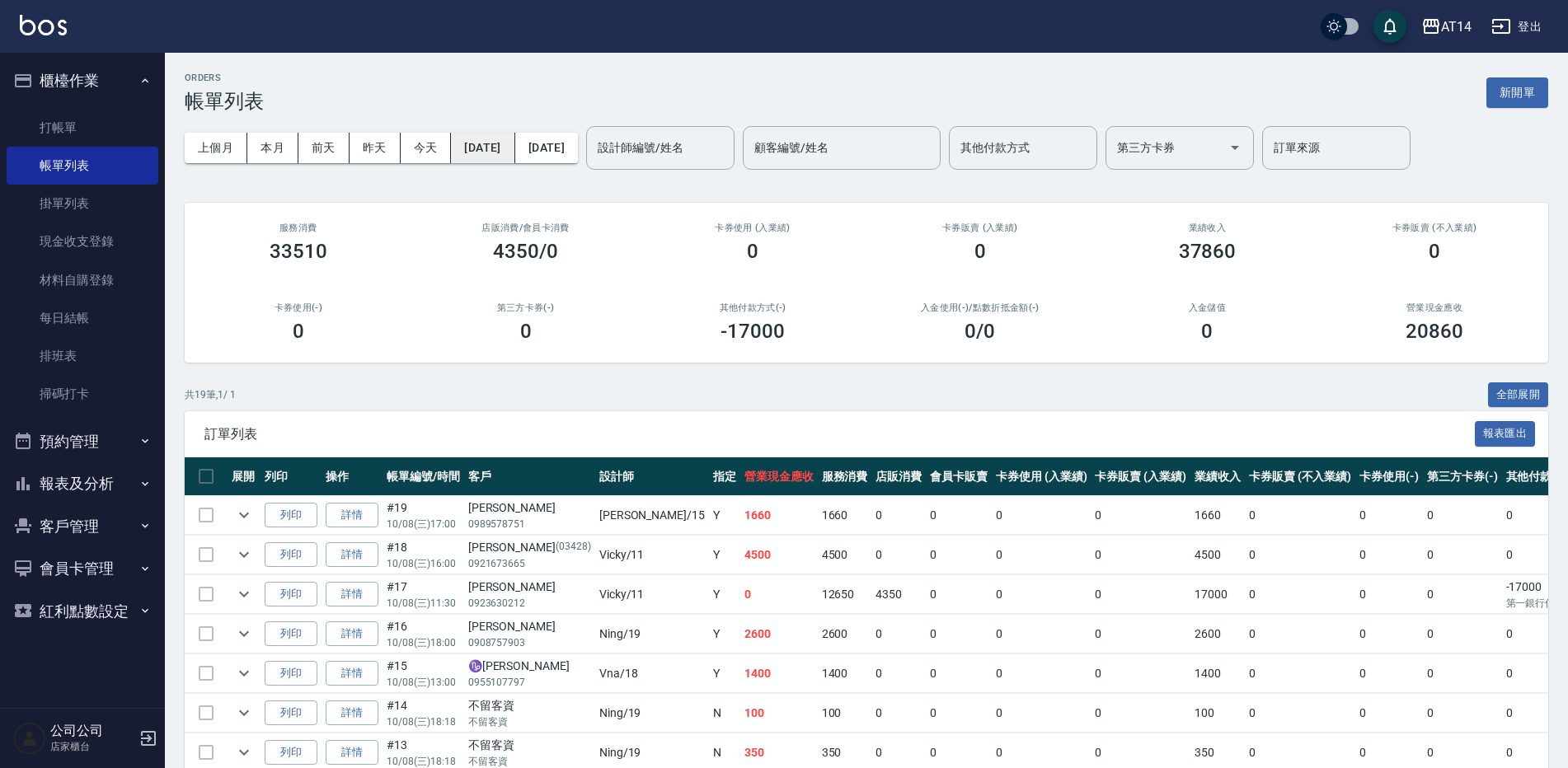
click at [515, 145] on button "[DATE]" at bounding box center [483, 148] width 64 height 30
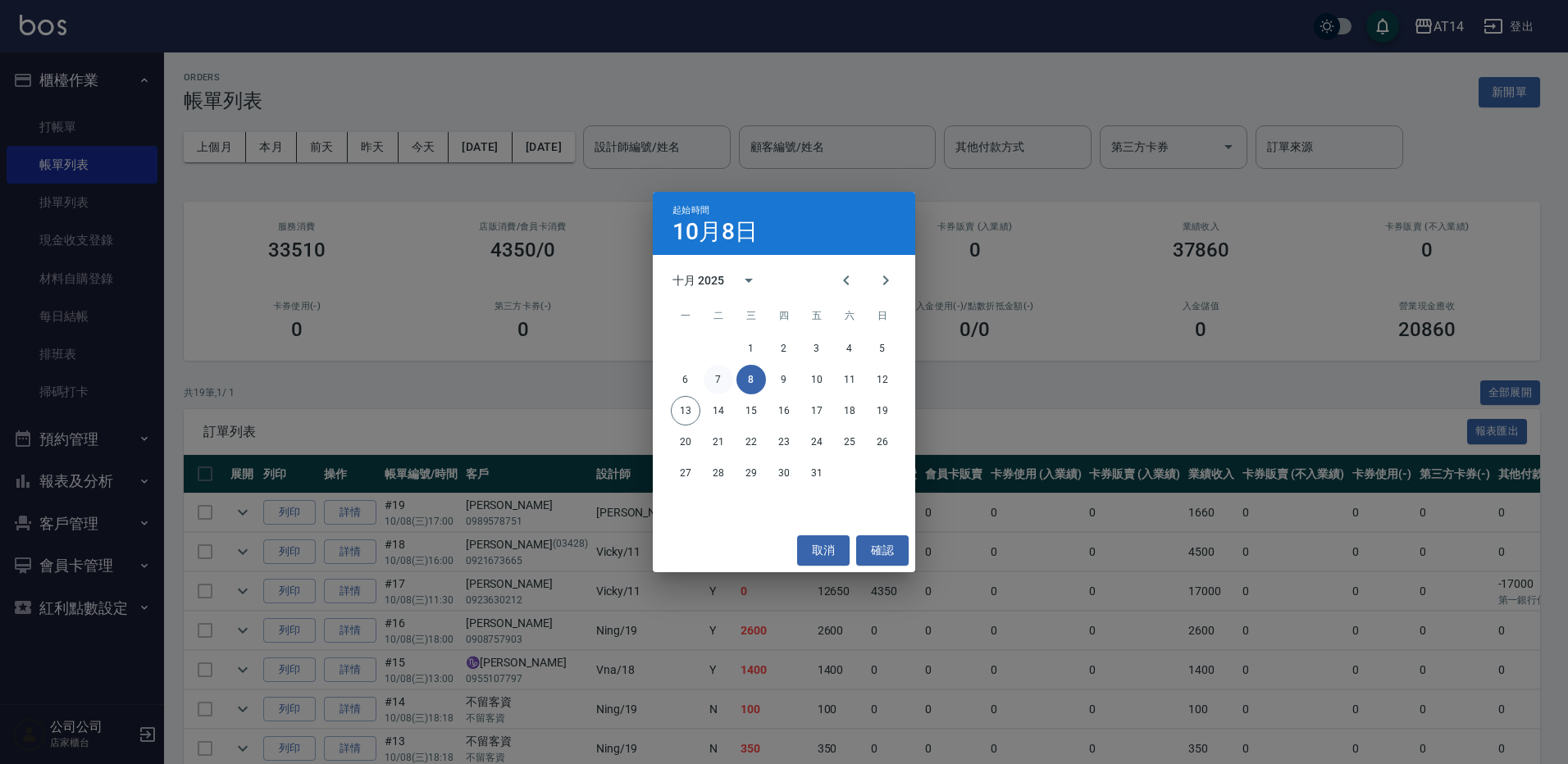
click at [713, 381] on button "7" at bounding box center [717, 379] width 29 height 29
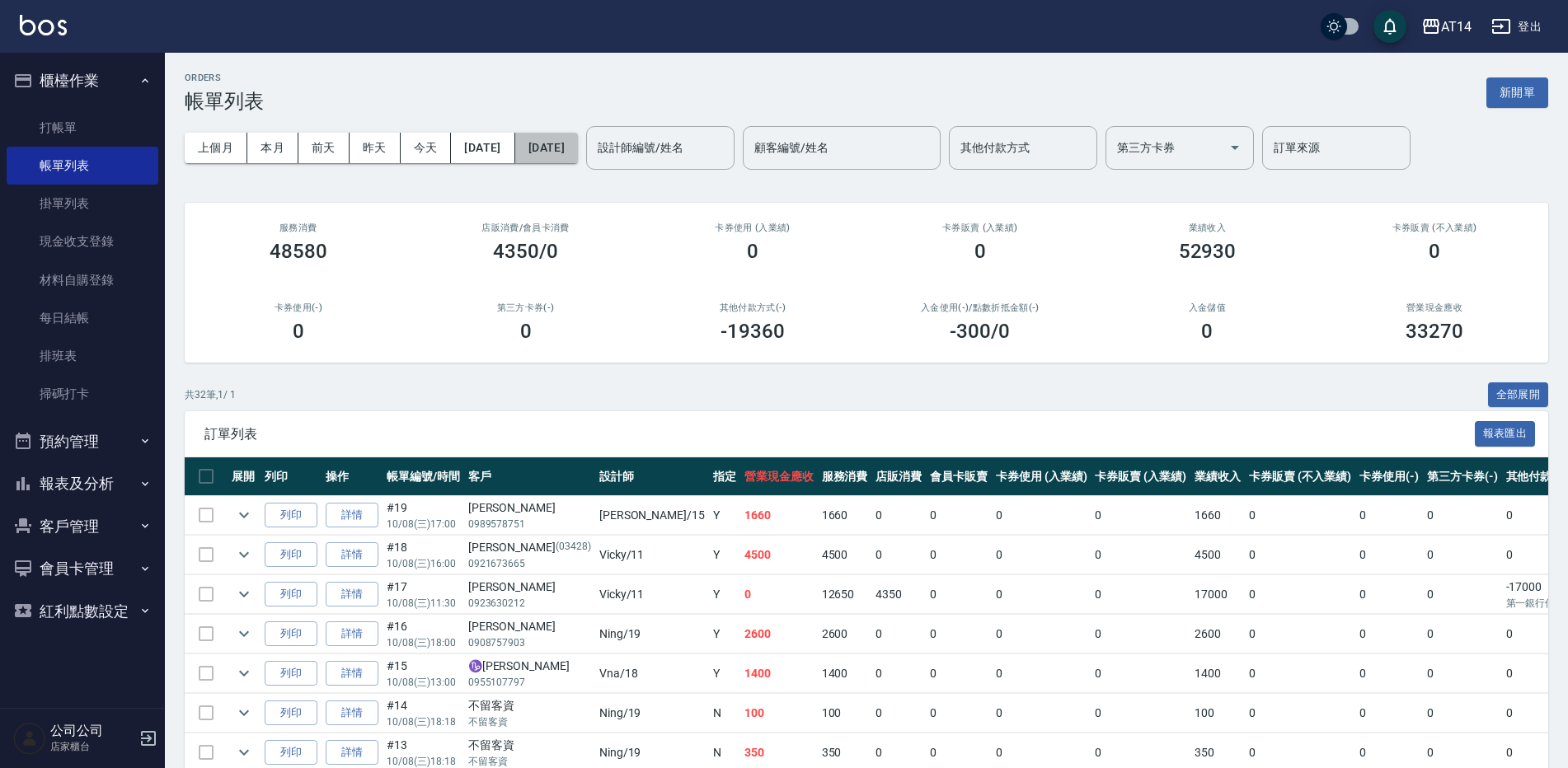
click at [578, 146] on button "[DATE]" at bounding box center [547, 148] width 63 height 30
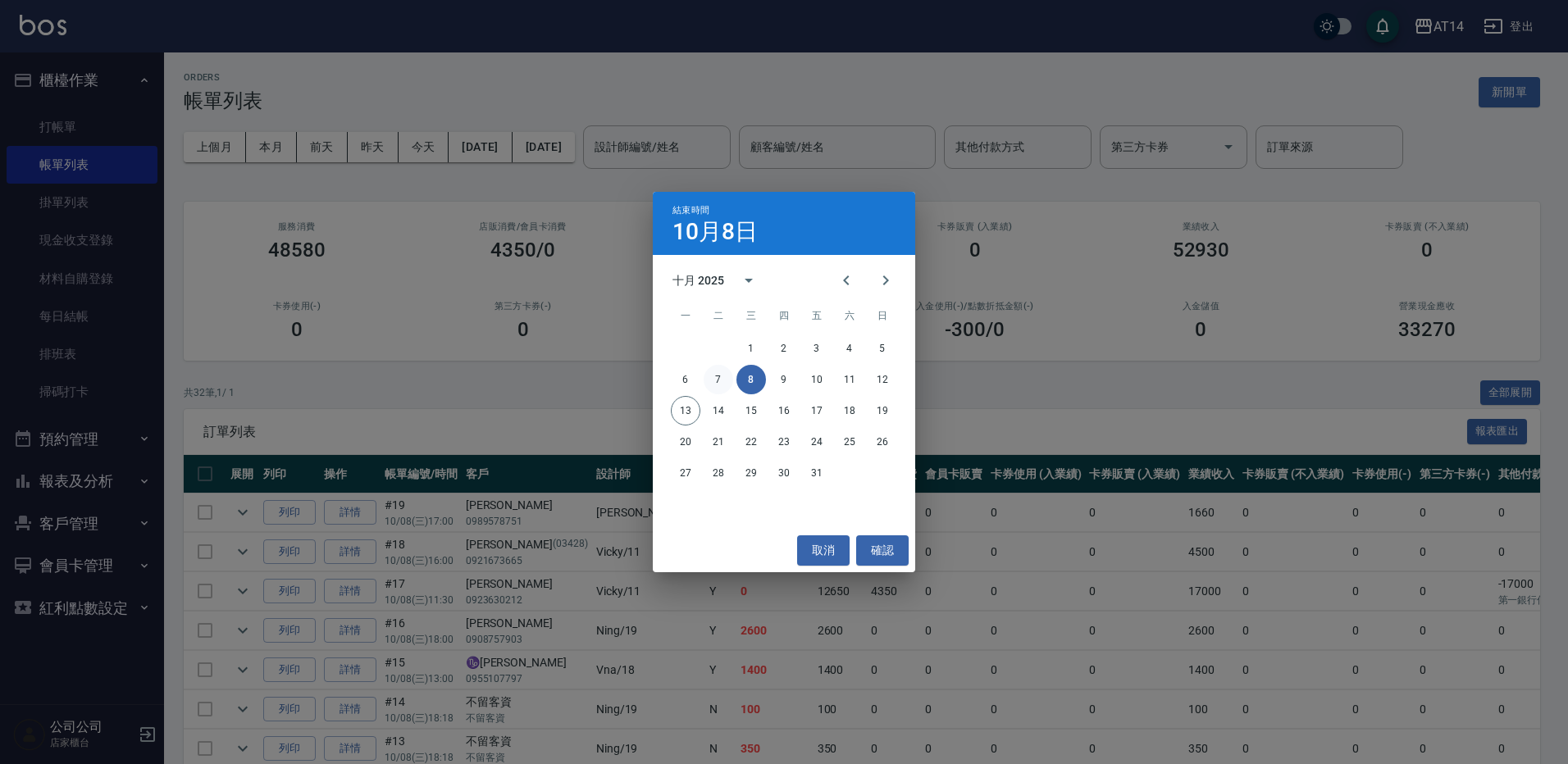
click at [724, 382] on button "7" at bounding box center [717, 379] width 29 height 29
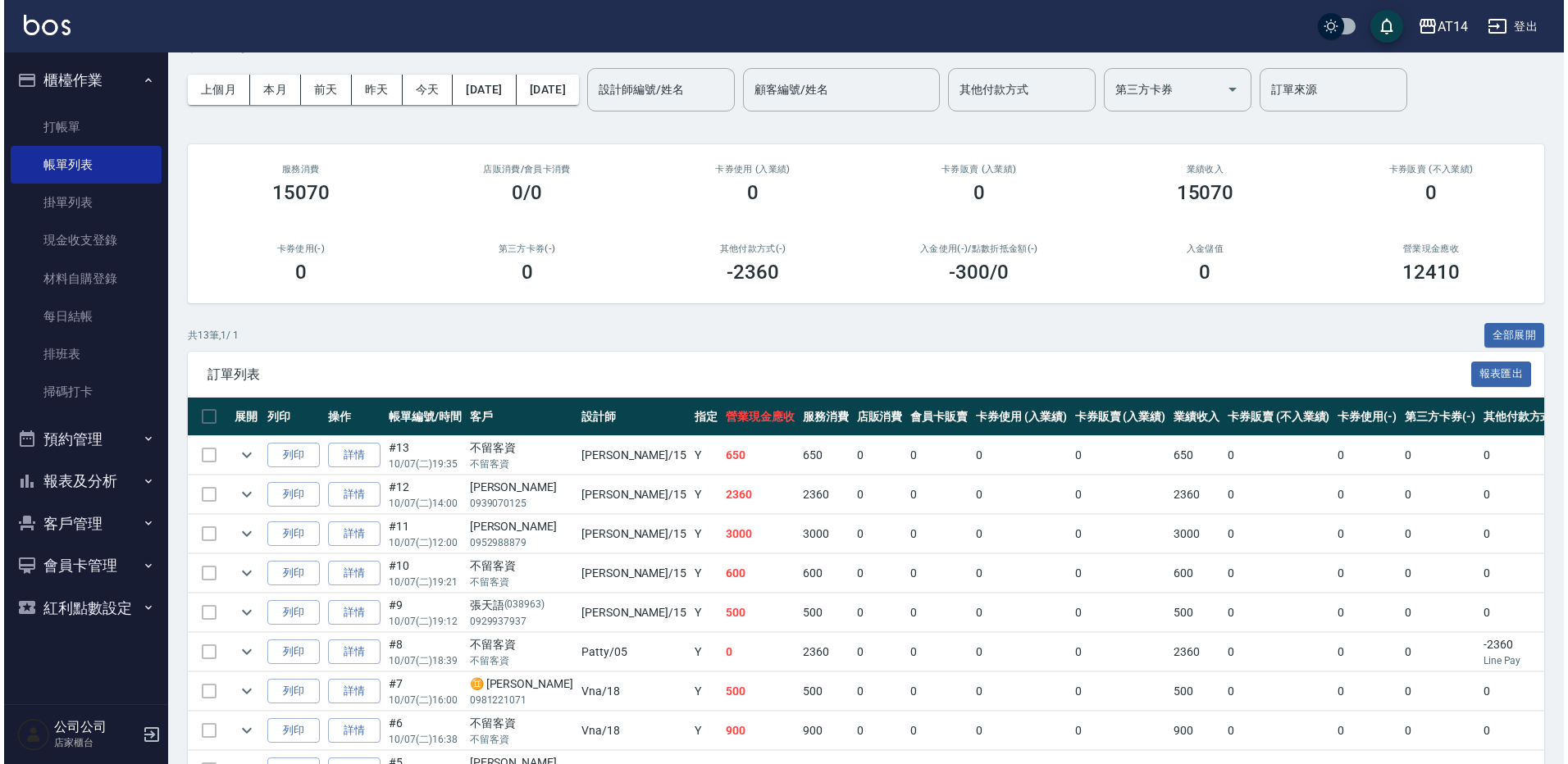
scroll to position [82, 0]
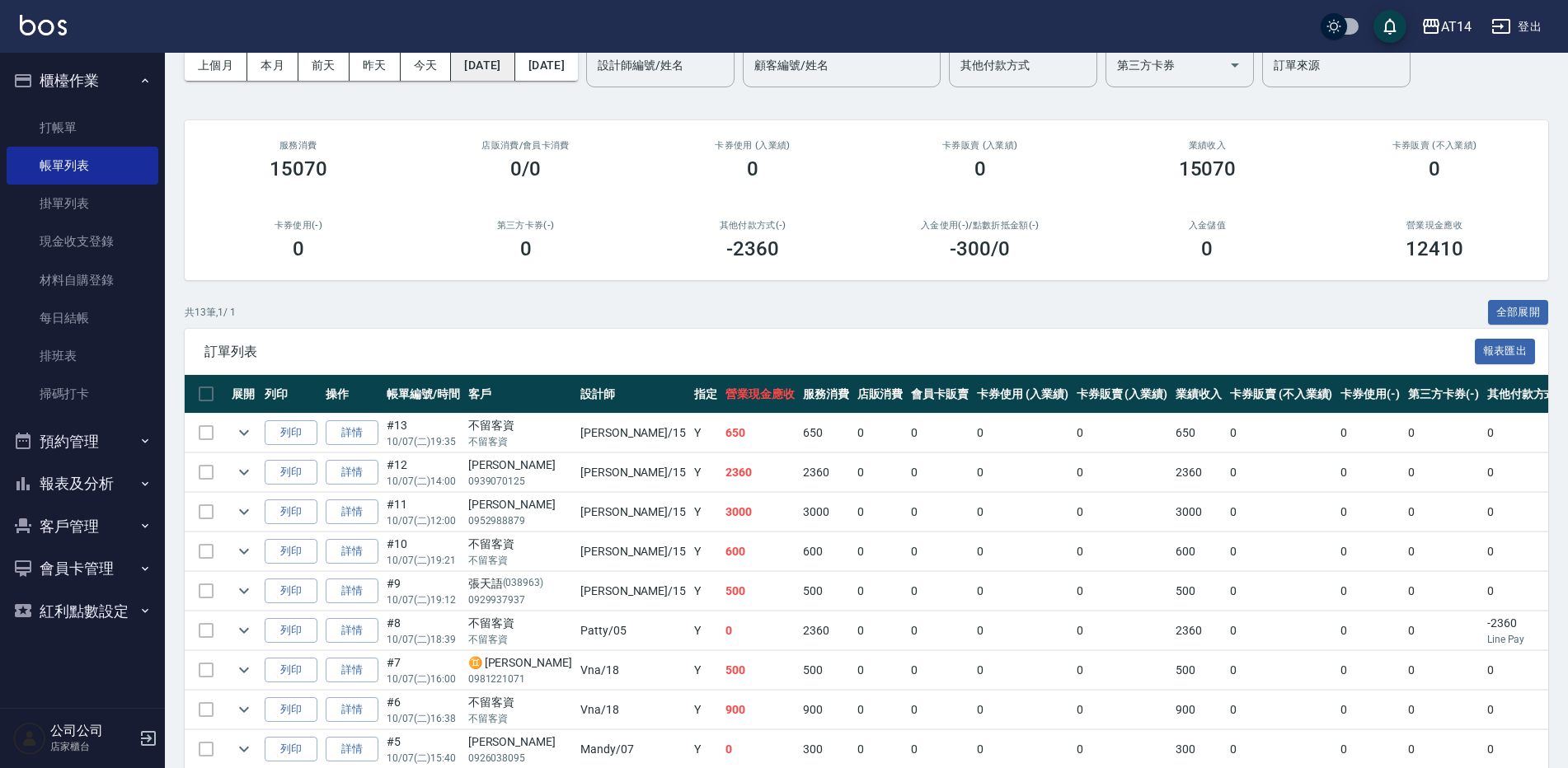
click at [484, 73] on button "[DATE]" at bounding box center [483, 66] width 64 height 30
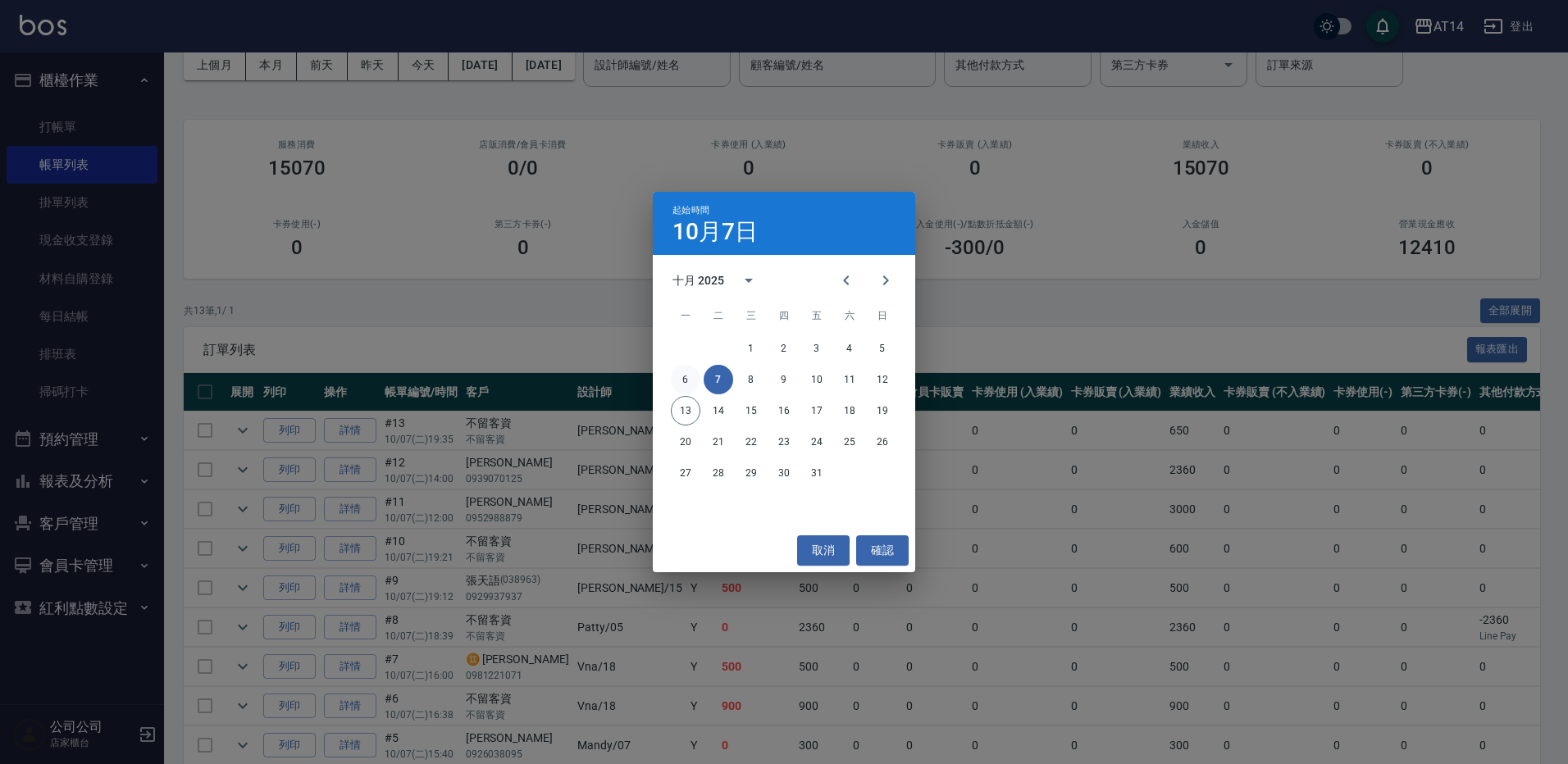
click at [688, 381] on button "6" at bounding box center [685, 379] width 29 height 29
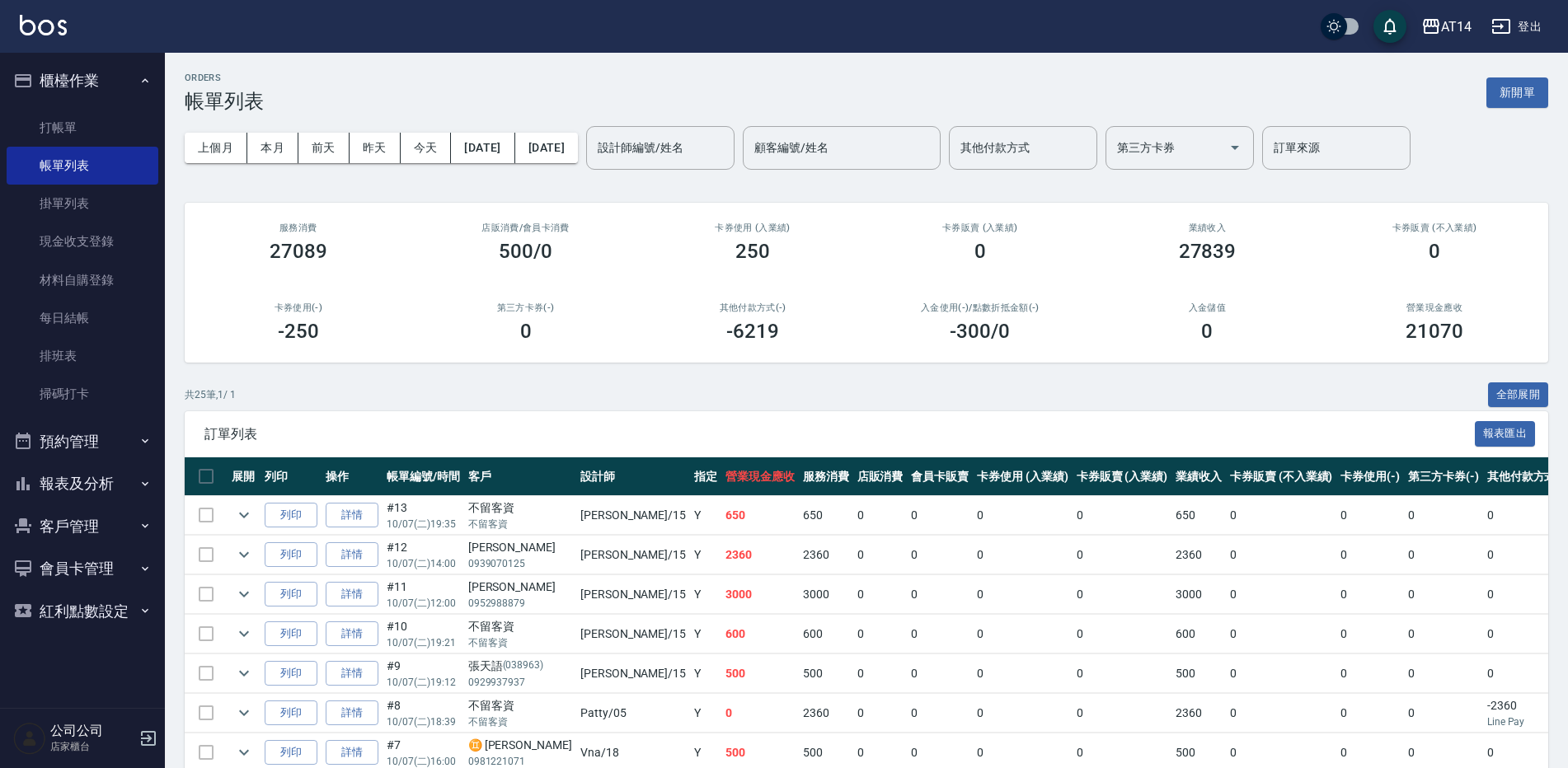
click at [578, 145] on button "[DATE]" at bounding box center [547, 148] width 63 height 30
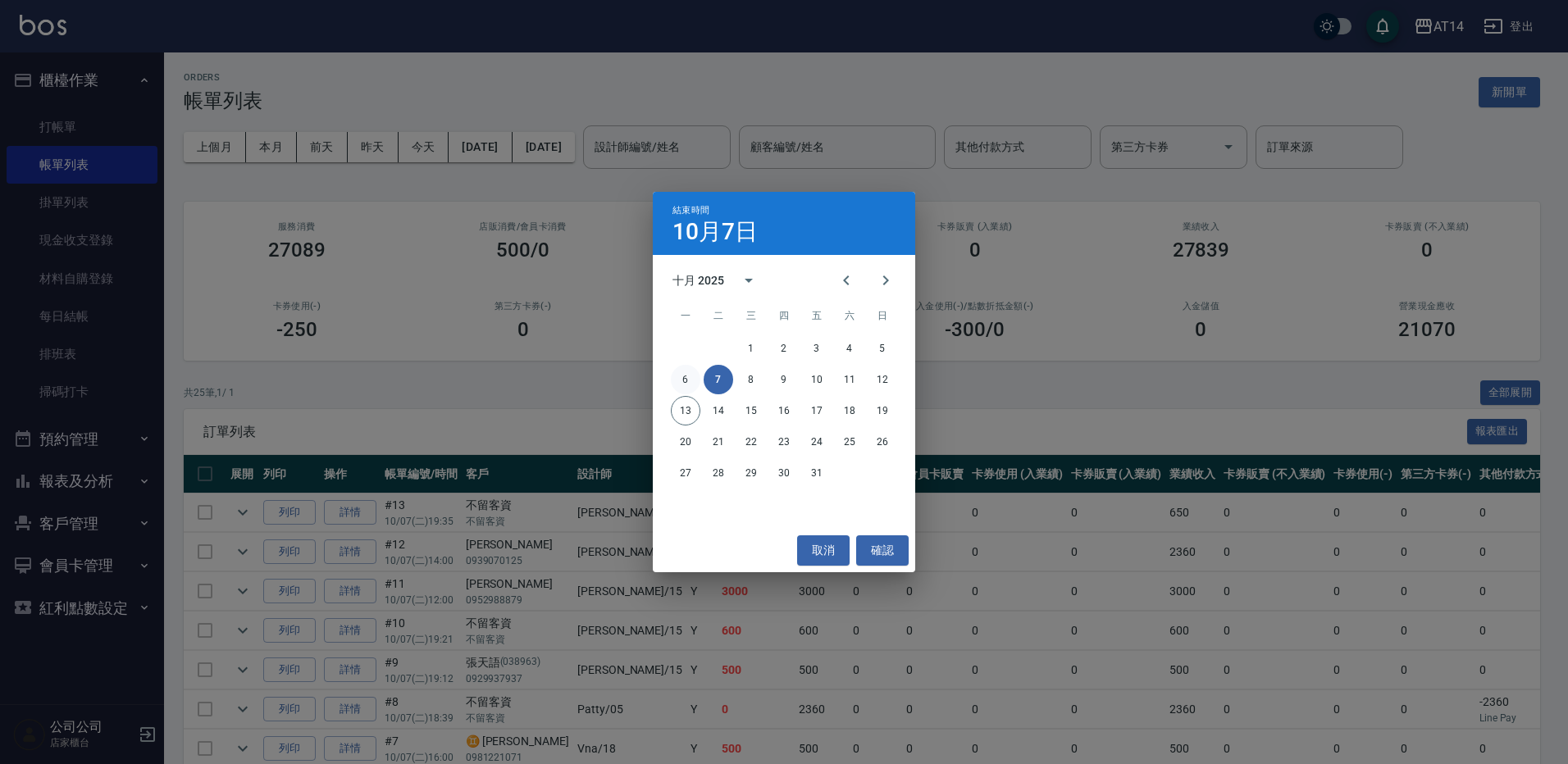
click at [688, 378] on button "6" at bounding box center [685, 379] width 29 height 29
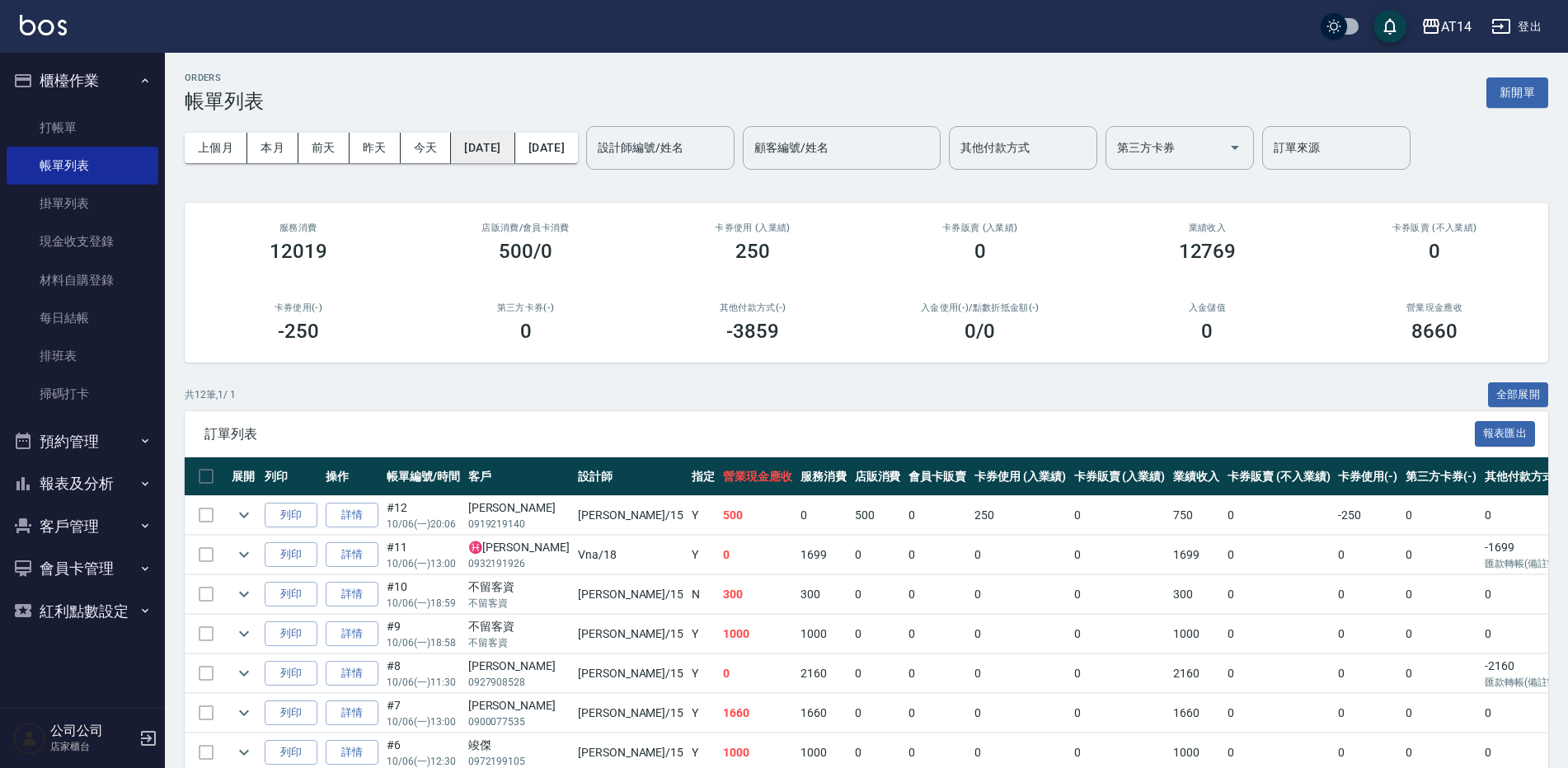
click at [515, 138] on button "[DATE]" at bounding box center [483, 148] width 64 height 30
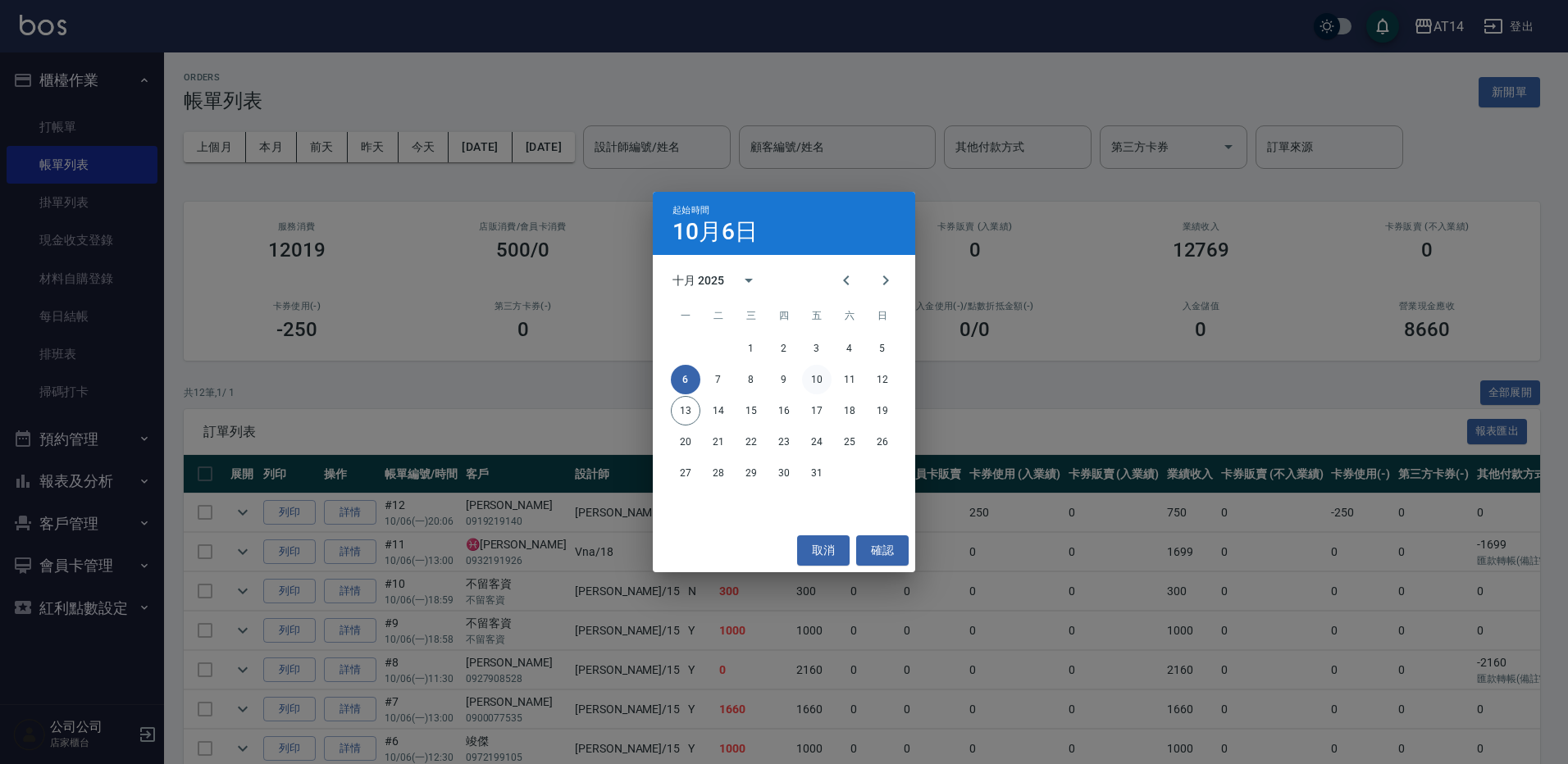
click at [818, 380] on button "10" at bounding box center [816, 379] width 29 height 29
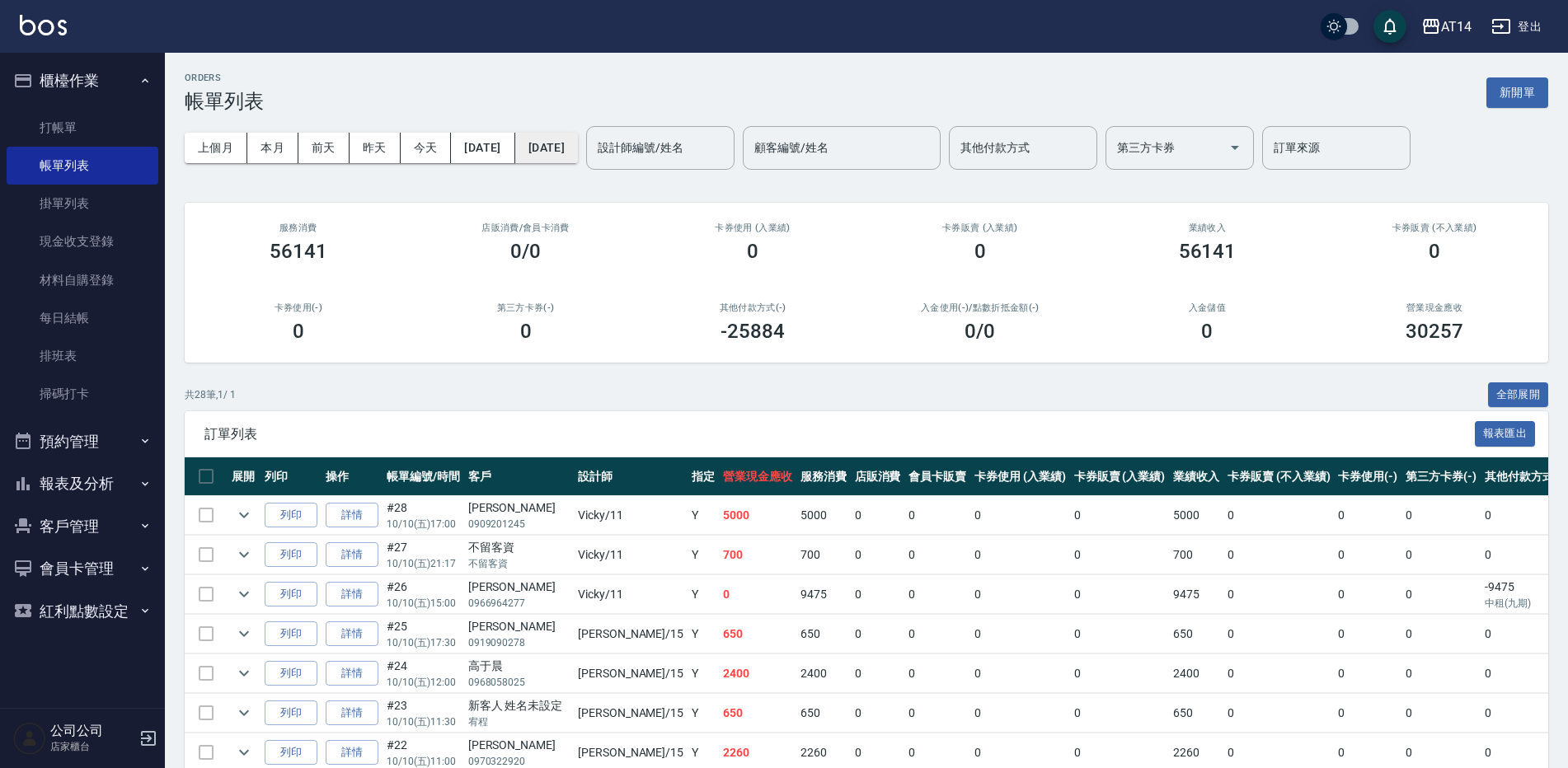
click at [565, 139] on button "[DATE]" at bounding box center [547, 148] width 63 height 30
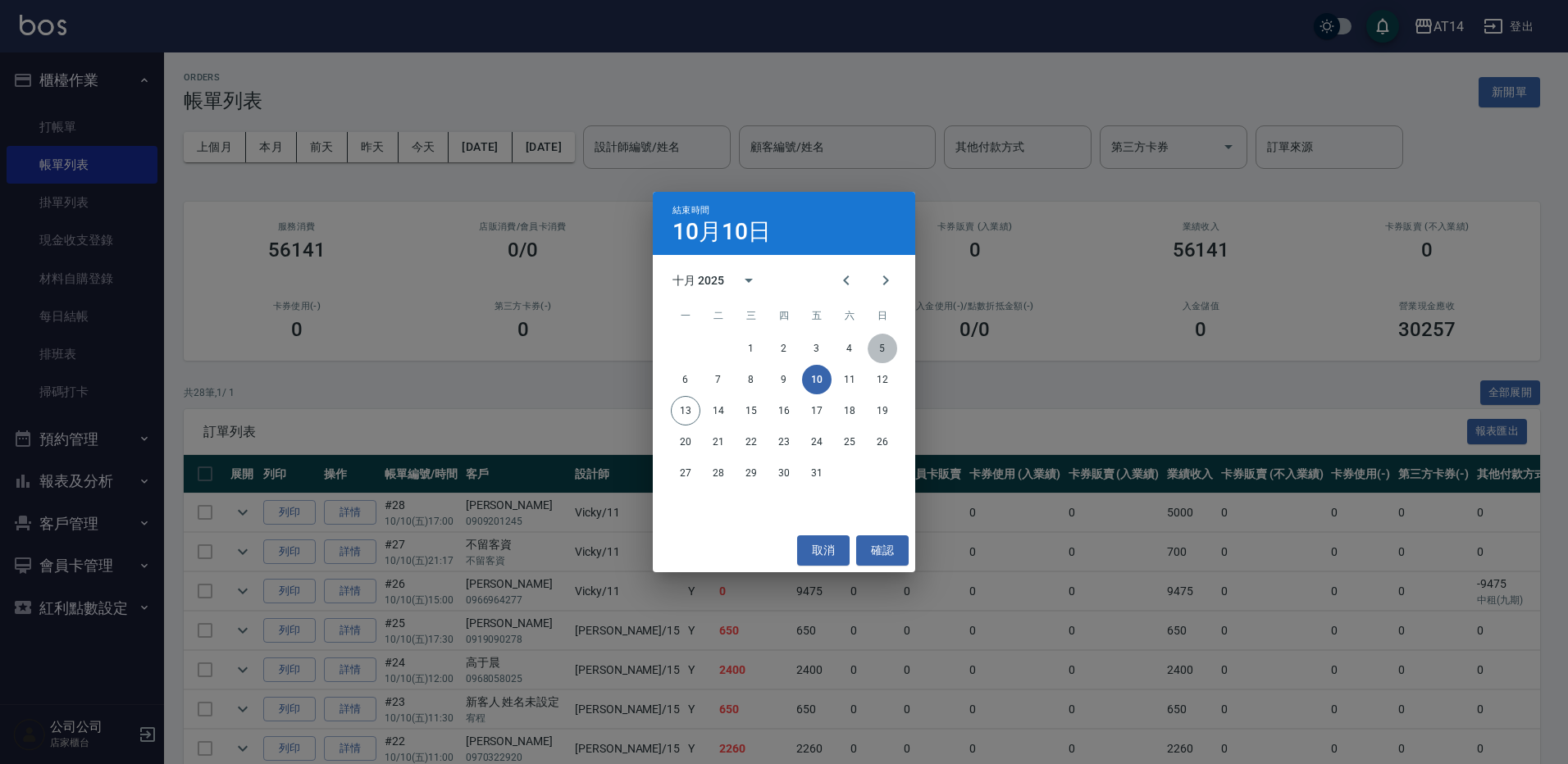
click at [887, 348] on button "5" at bounding box center [882, 348] width 29 height 29
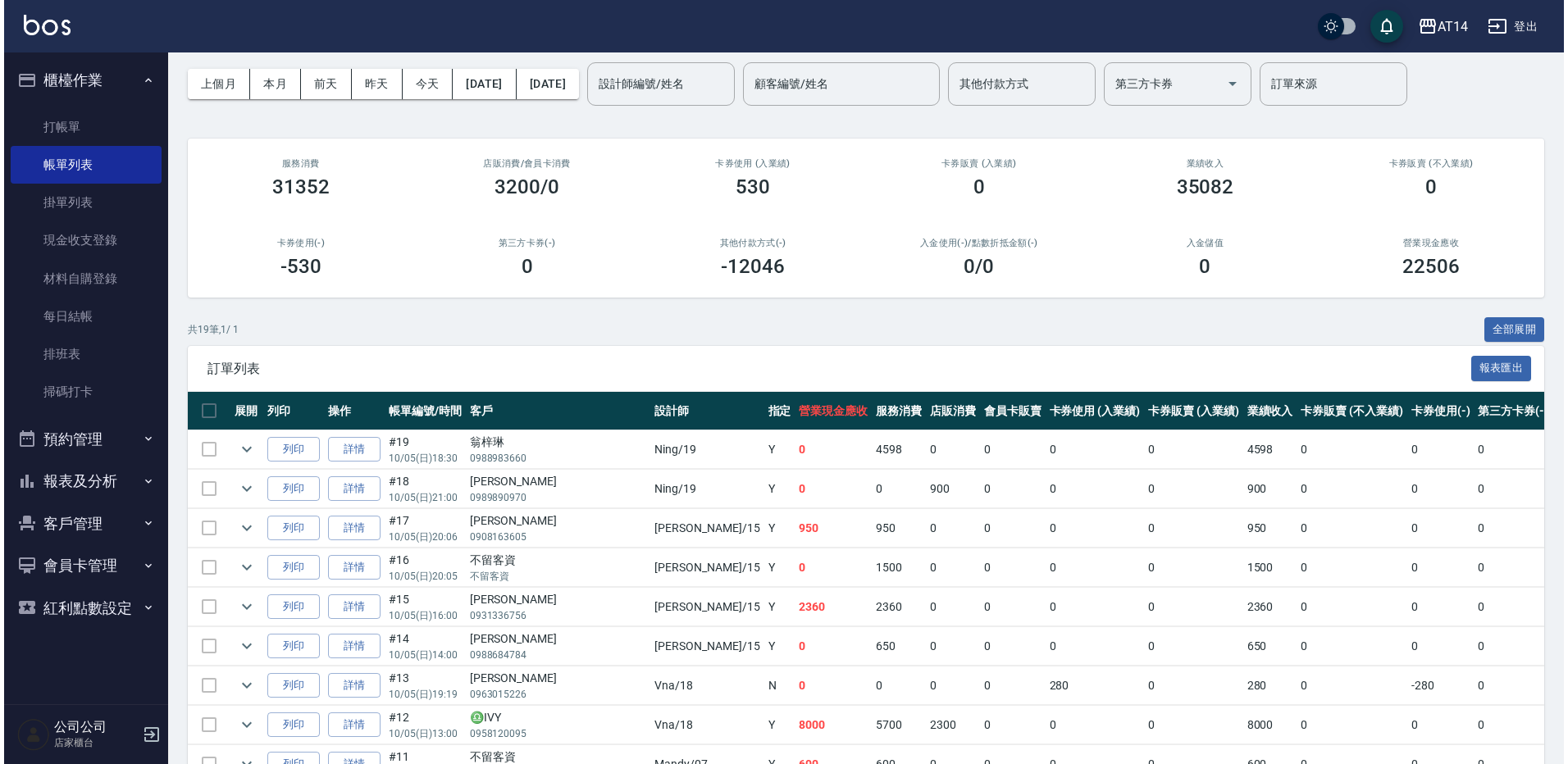
scroll to position [62, 0]
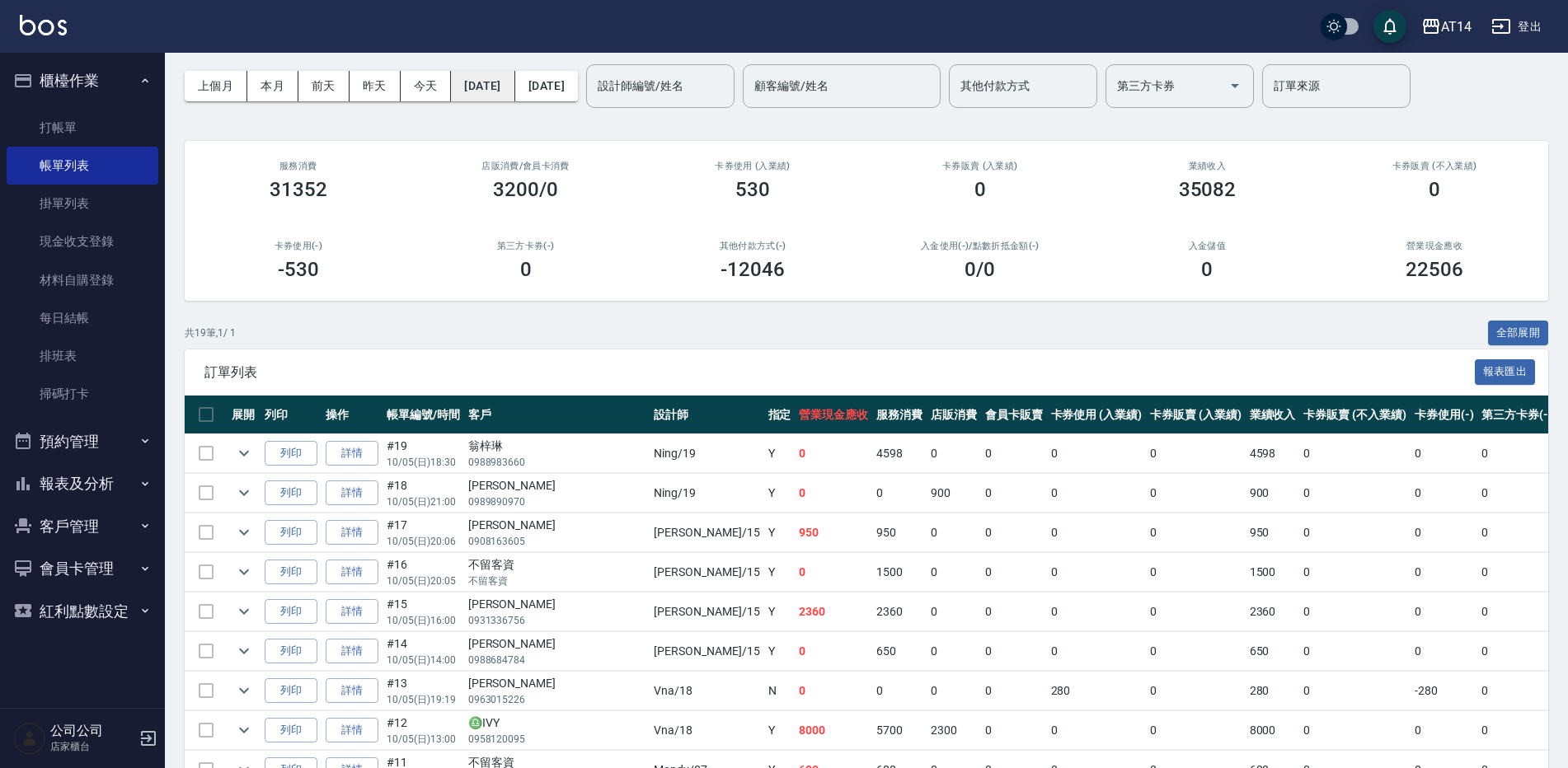
click at [506, 78] on button "[DATE]" at bounding box center [483, 86] width 64 height 30
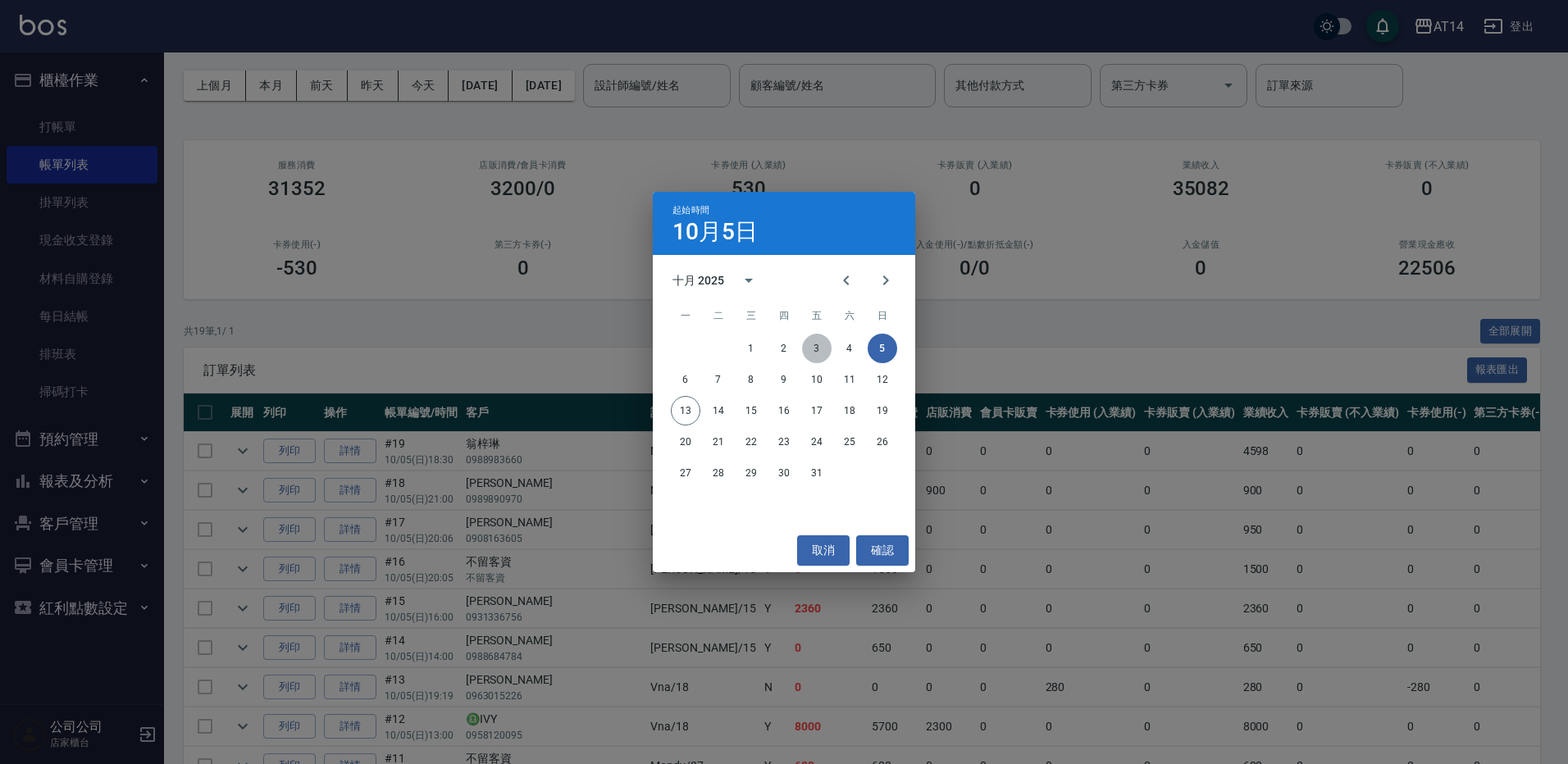
click at [813, 350] on button "3" at bounding box center [816, 348] width 29 height 29
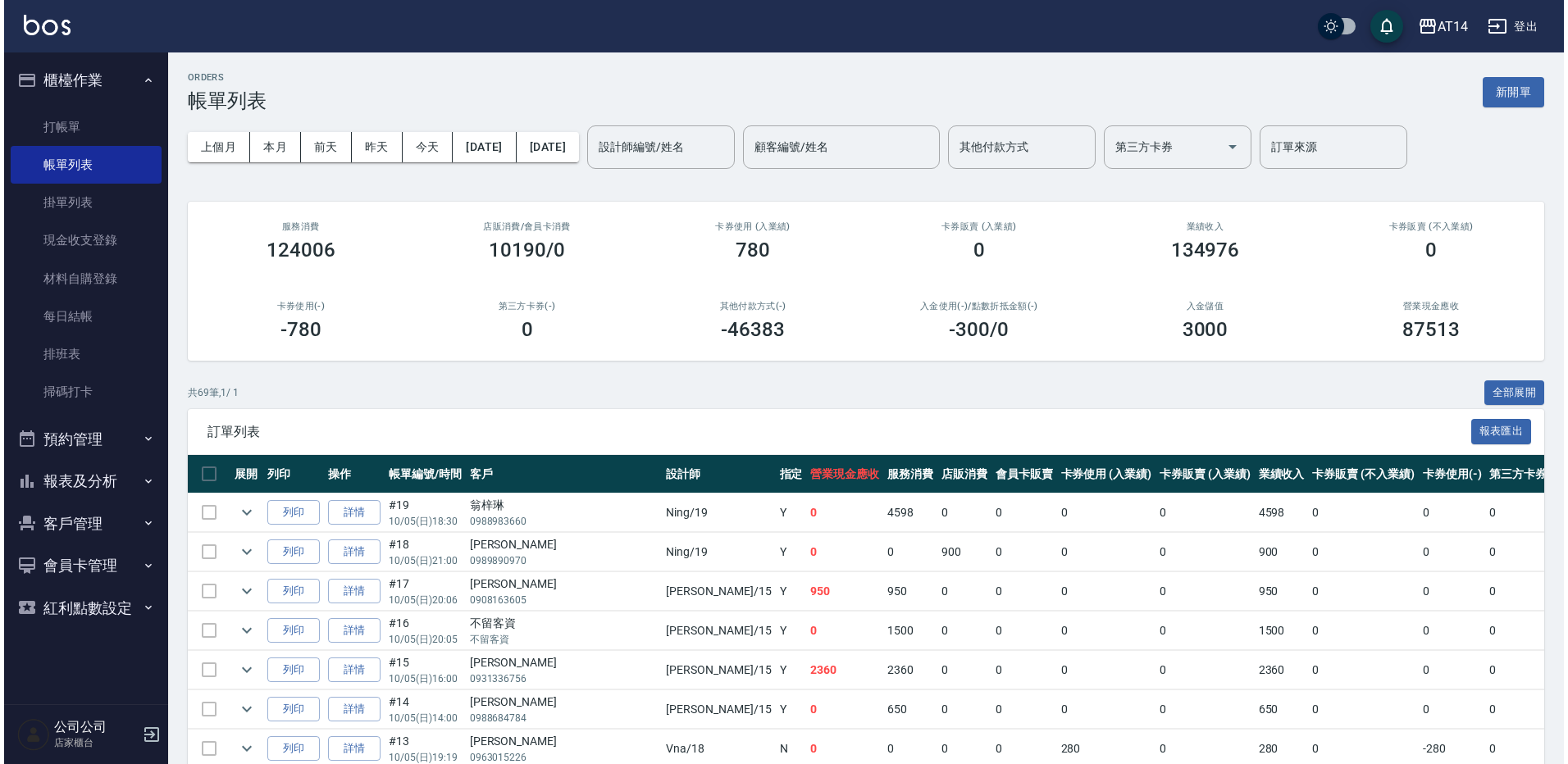
scroll to position [70, 0]
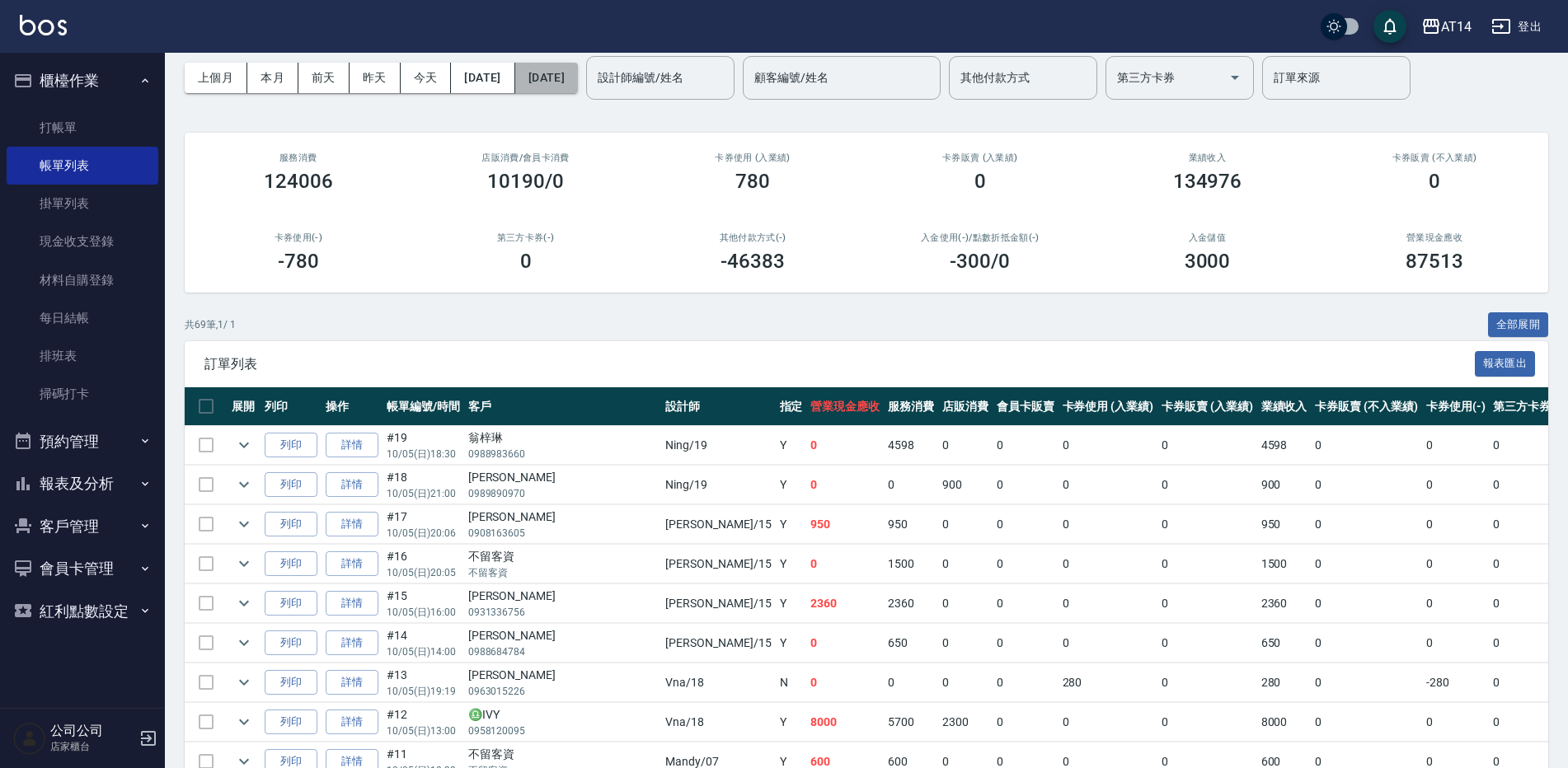
click at [578, 82] on button "[DATE]" at bounding box center [547, 78] width 63 height 30
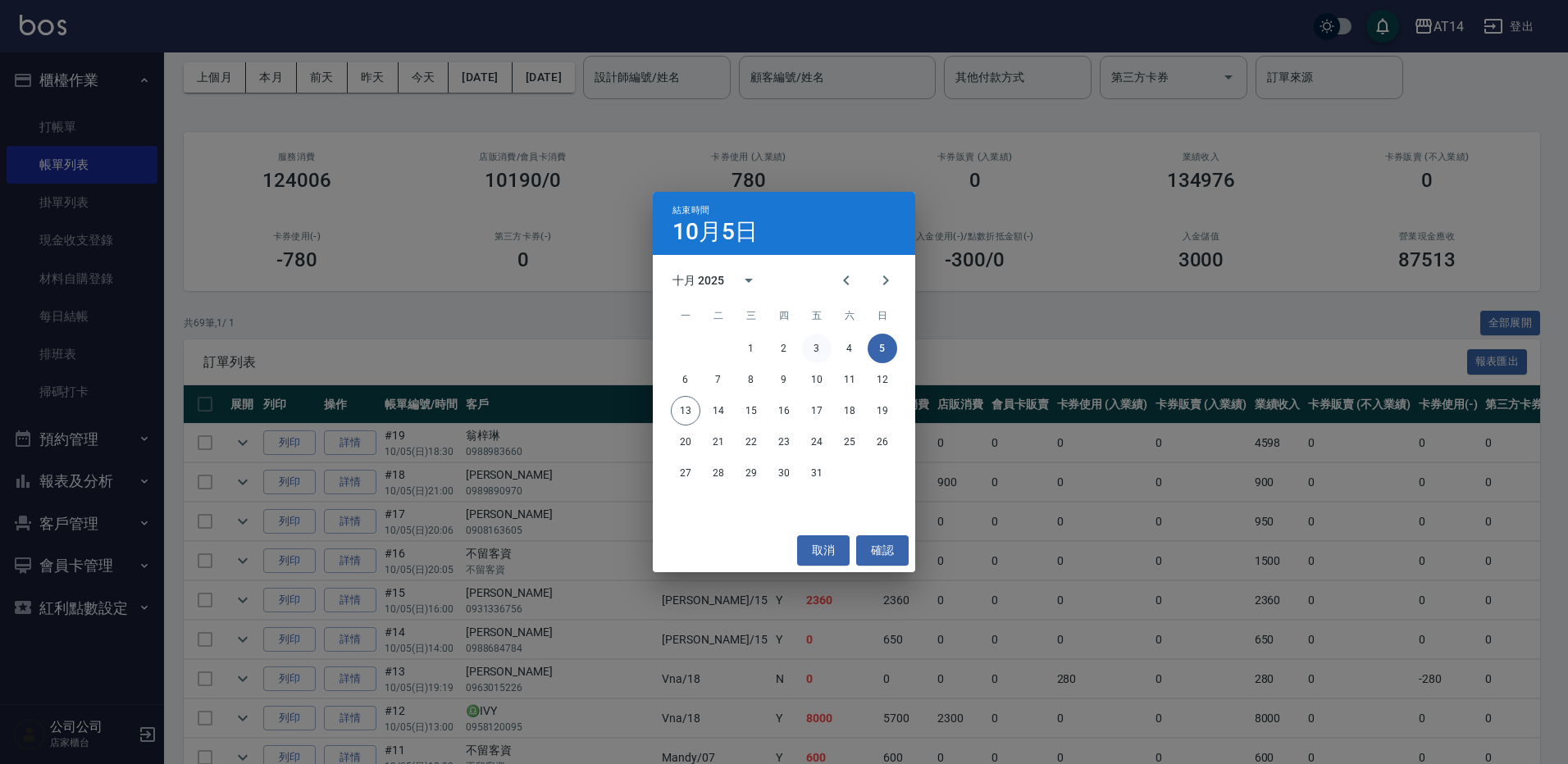
click at [806, 349] on button "3" at bounding box center [816, 348] width 29 height 29
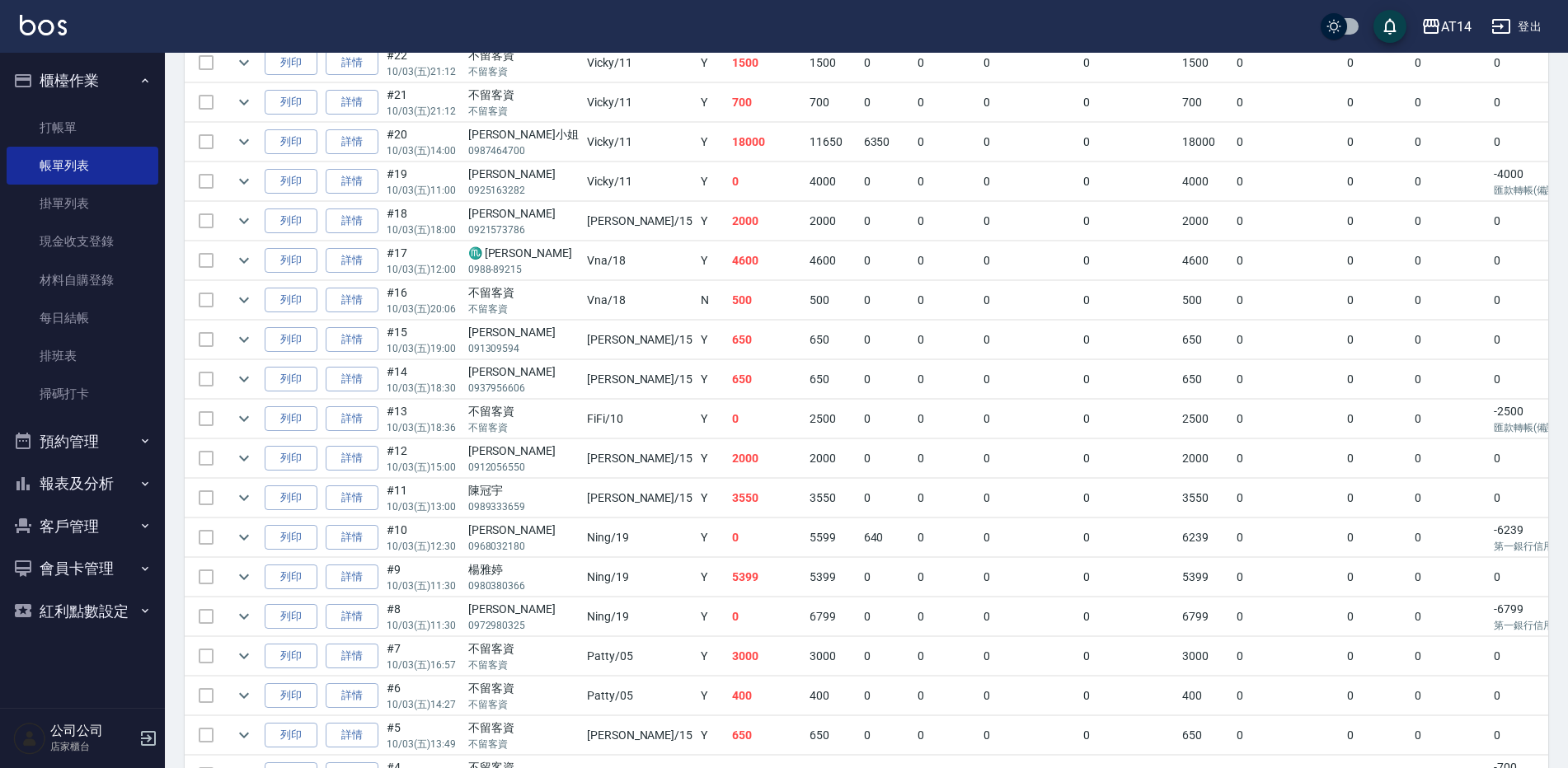
scroll to position [790, 0]
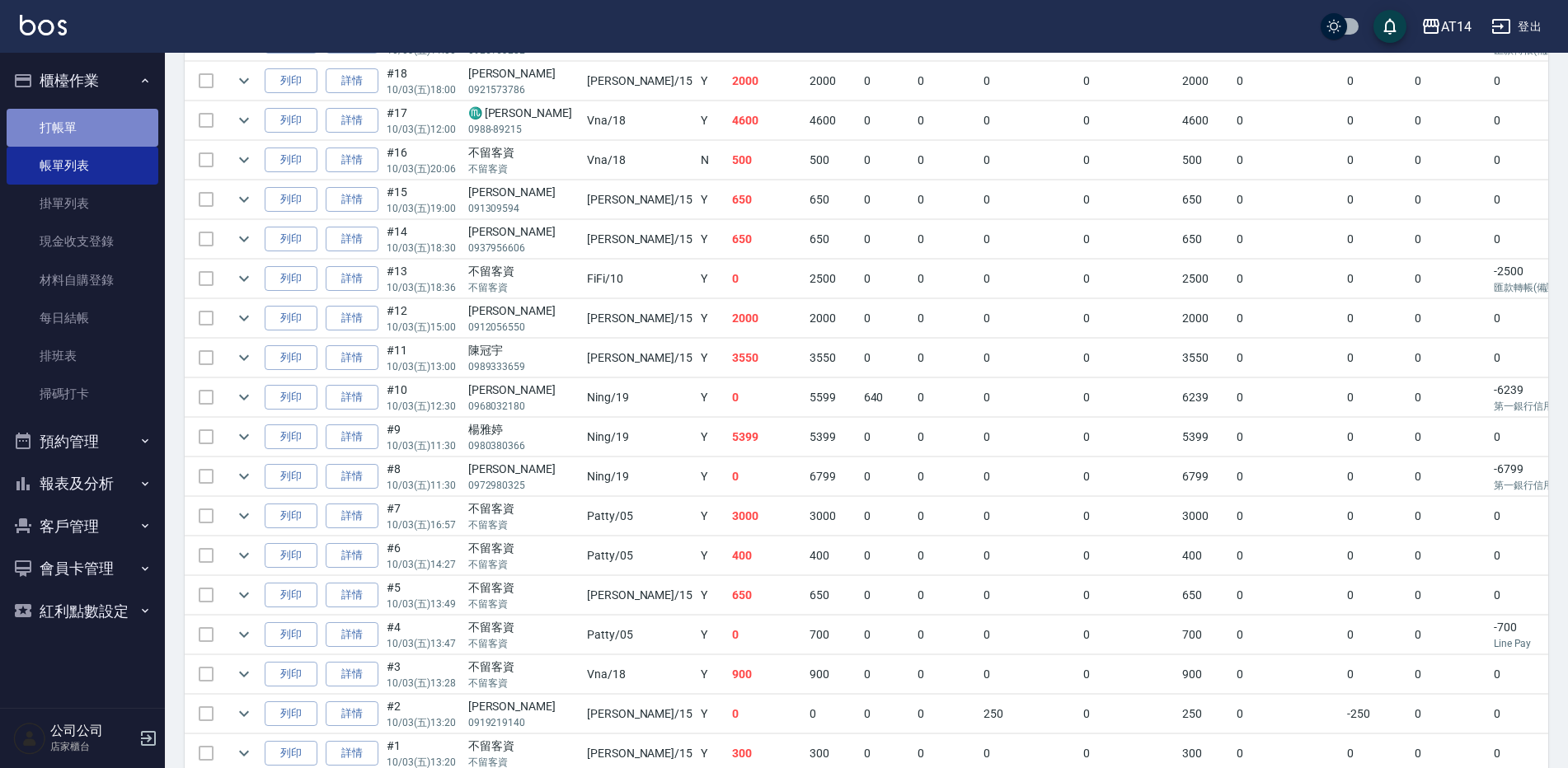
click at [124, 131] on link "打帳單" at bounding box center [82, 128] width 152 height 38
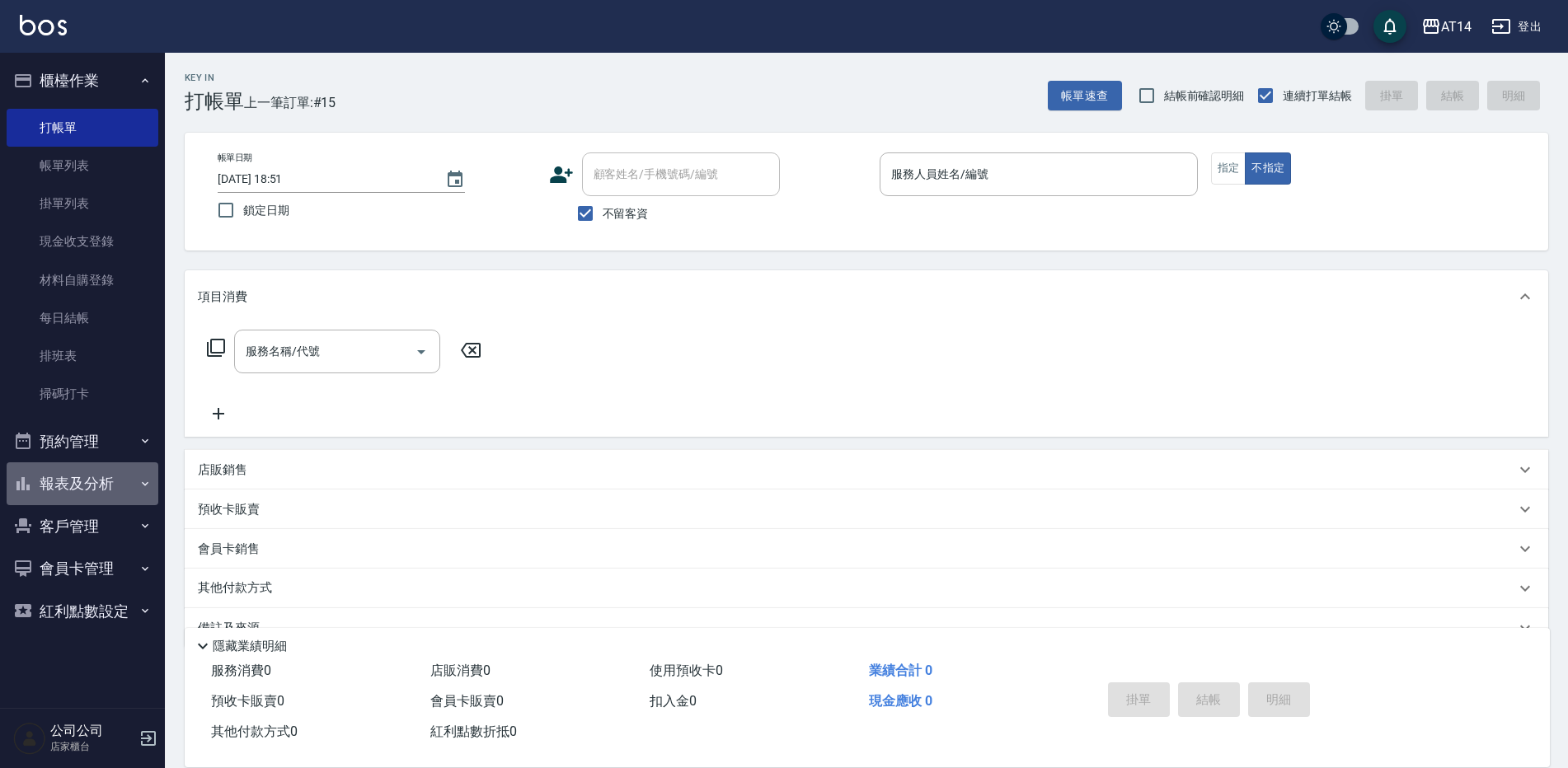
click at [41, 481] on button "報表及分析" at bounding box center [82, 483] width 152 height 43
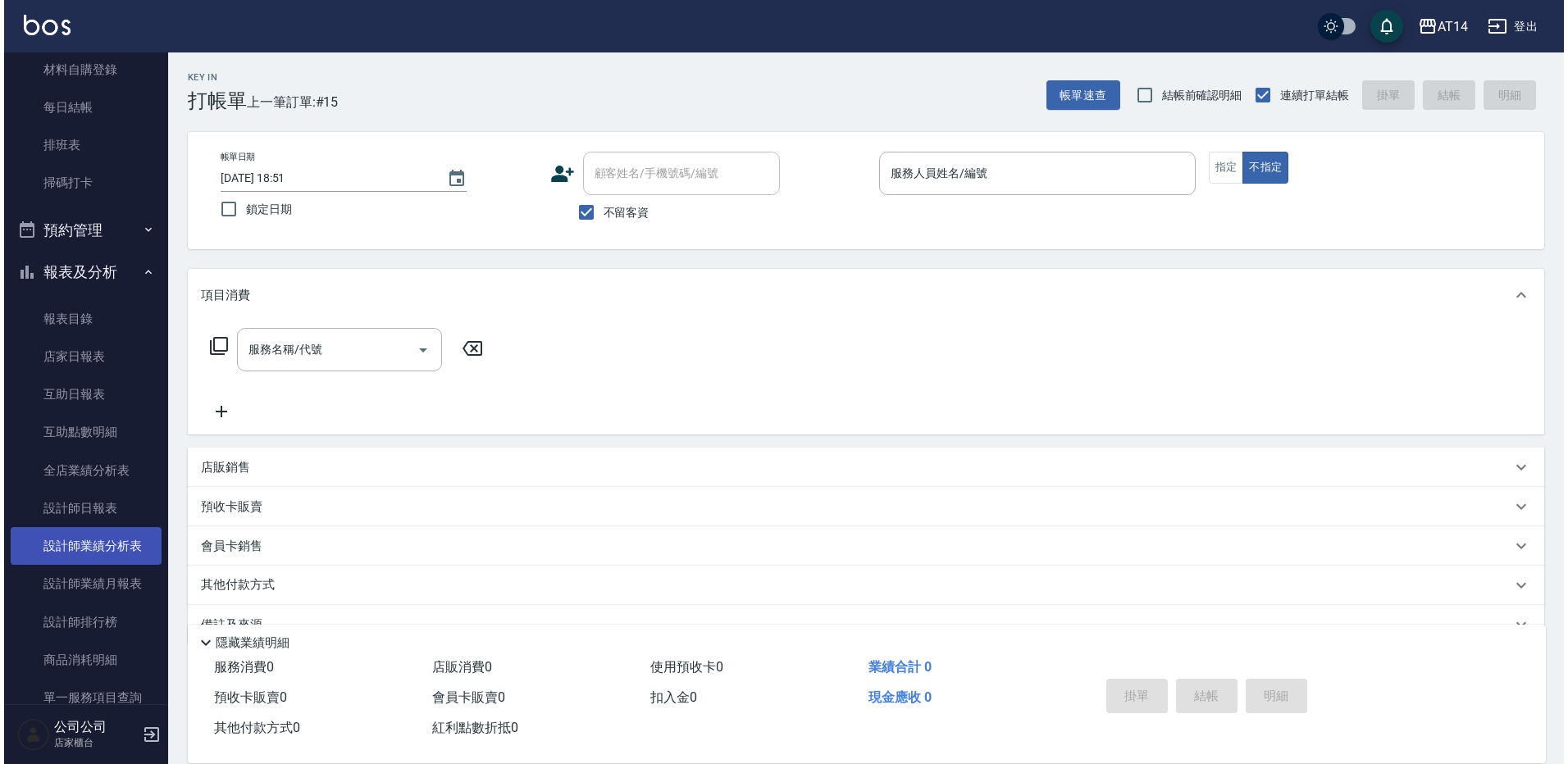
scroll to position [246, 0]
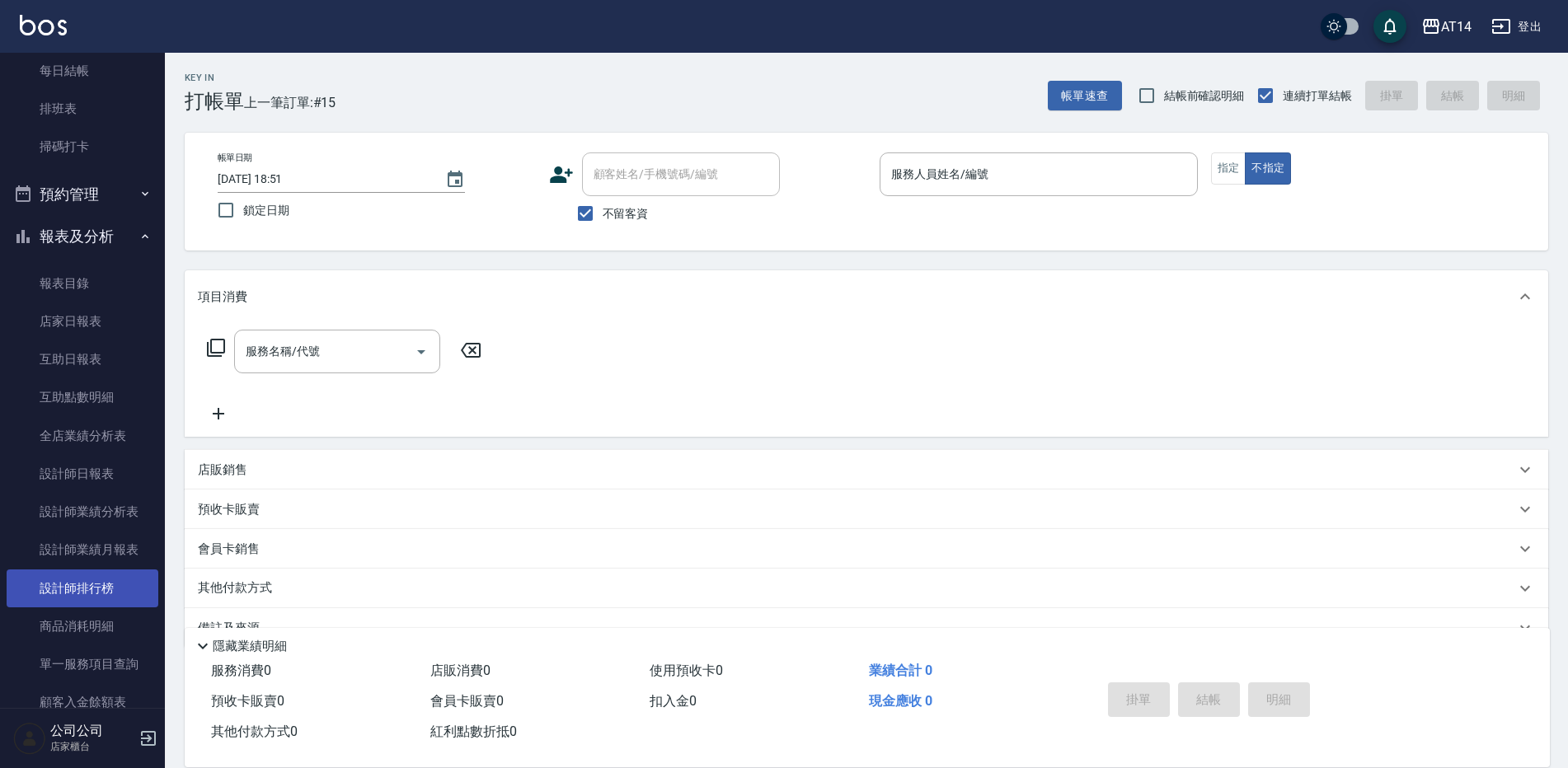
click at [116, 594] on link "設計師排行榜" at bounding box center [82, 588] width 152 height 38
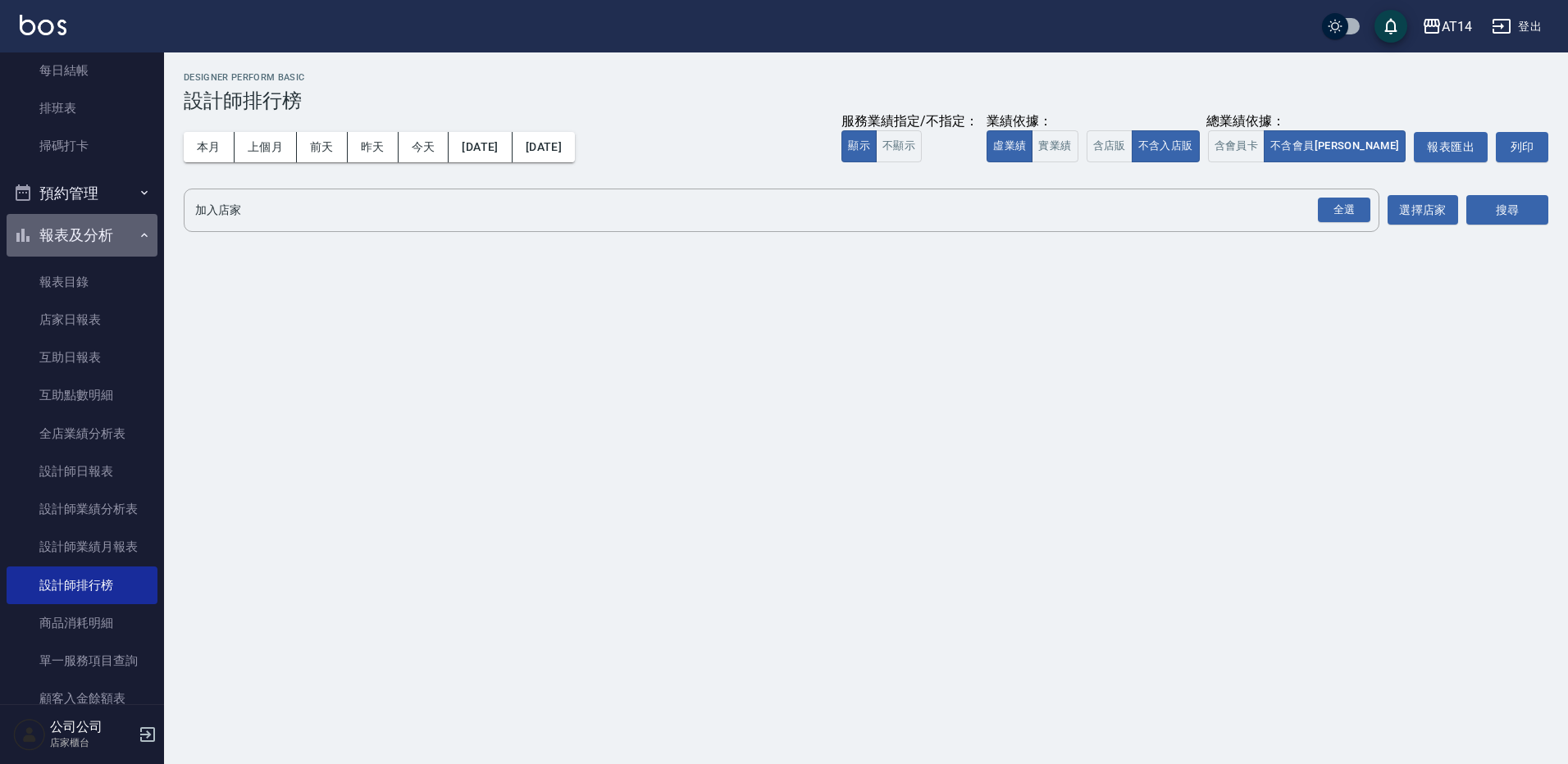
click at [130, 221] on button "報表及分析" at bounding box center [81, 236] width 151 height 42
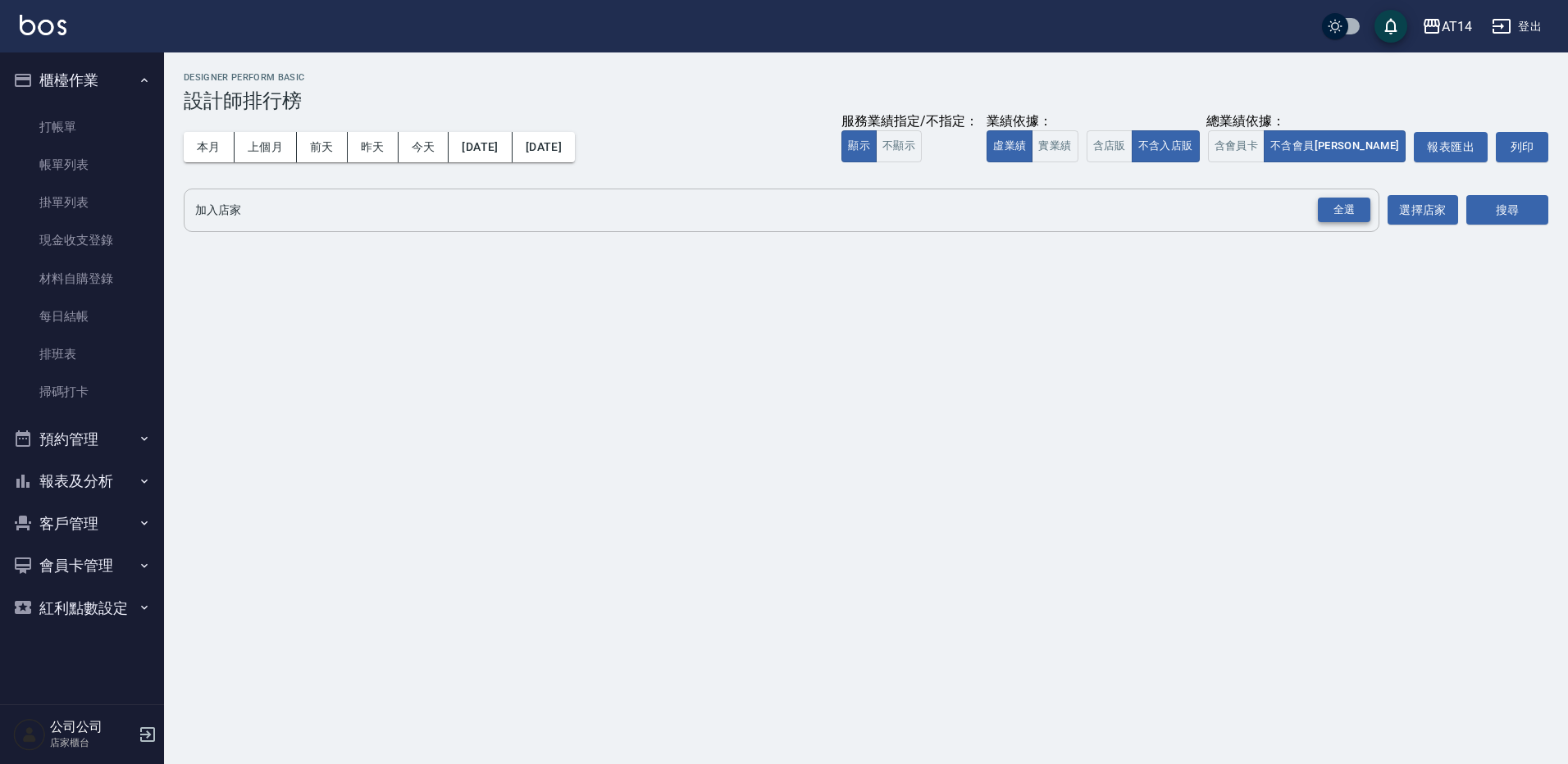
click at [1352, 215] on div "全選" at bounding box center [1343, 210] width 52 height 26
click at [1531, 209] on button "搜尋" at bounding box center [1506, 211] width 82 height 30
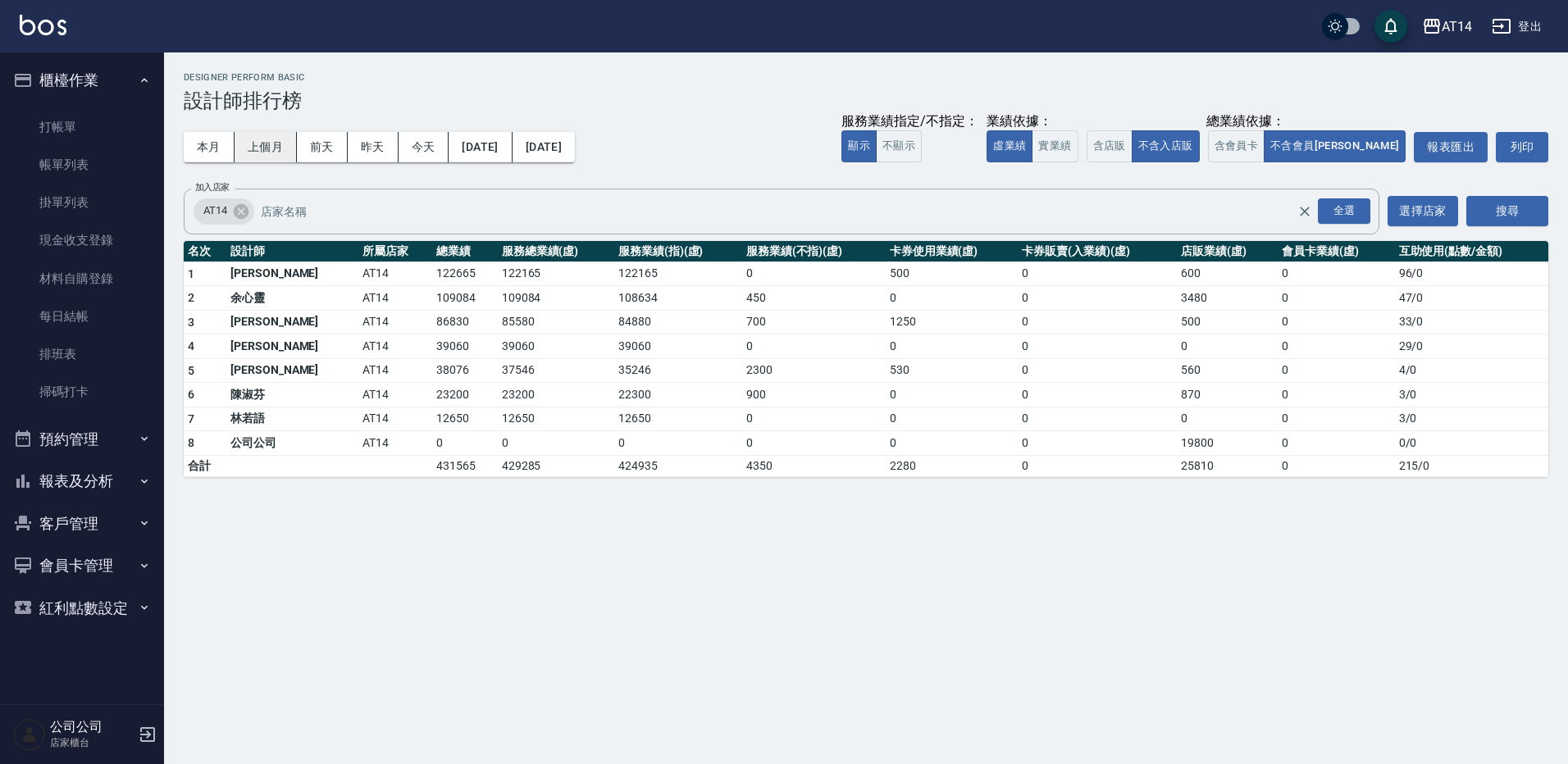
click at [274, 146] on button "上個月" at bounding box center [266, 147] width 63 height 30
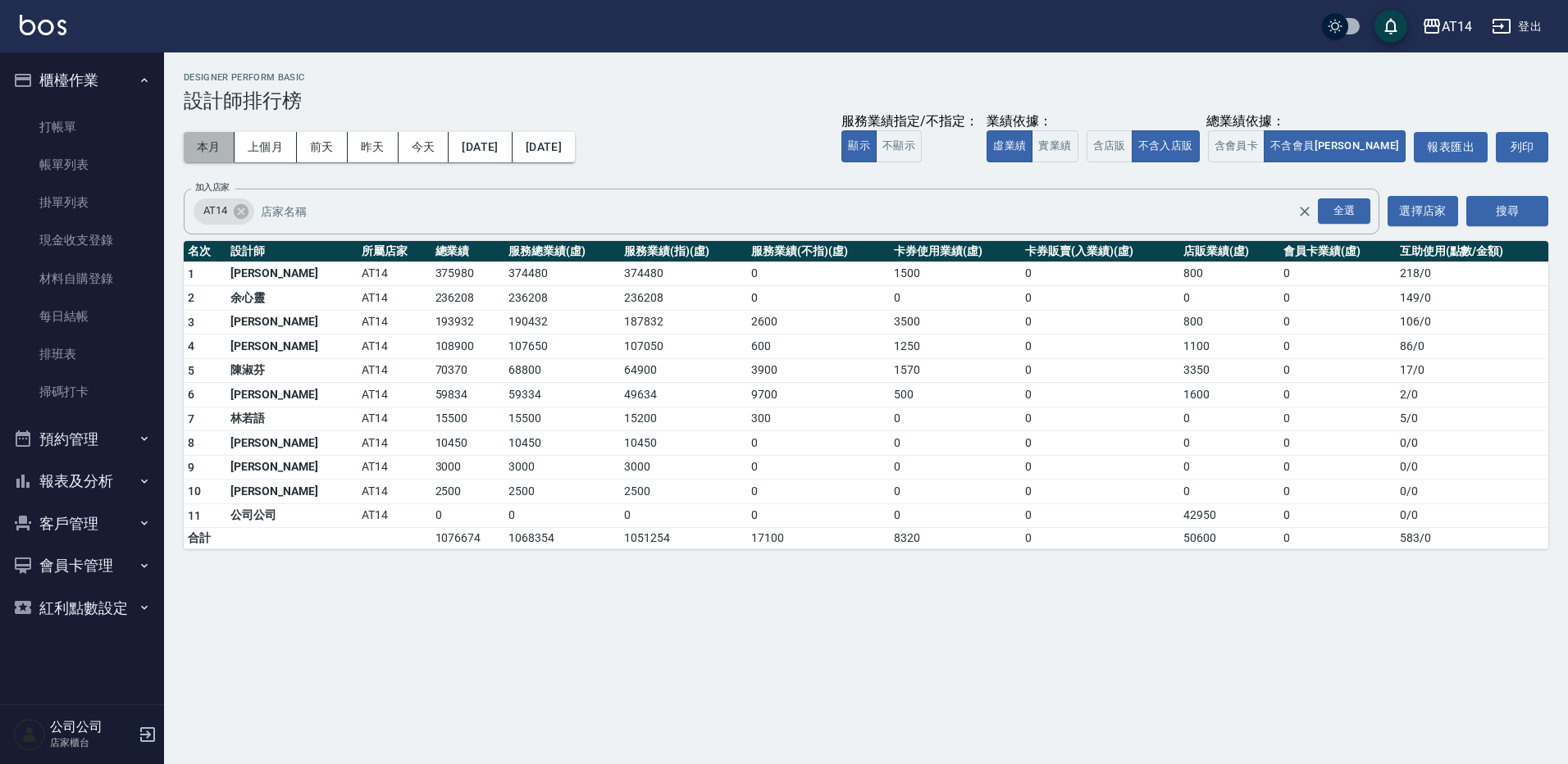
click at [219, 152] on button "本月" at bounding box center [209, 147] width 51 height 30
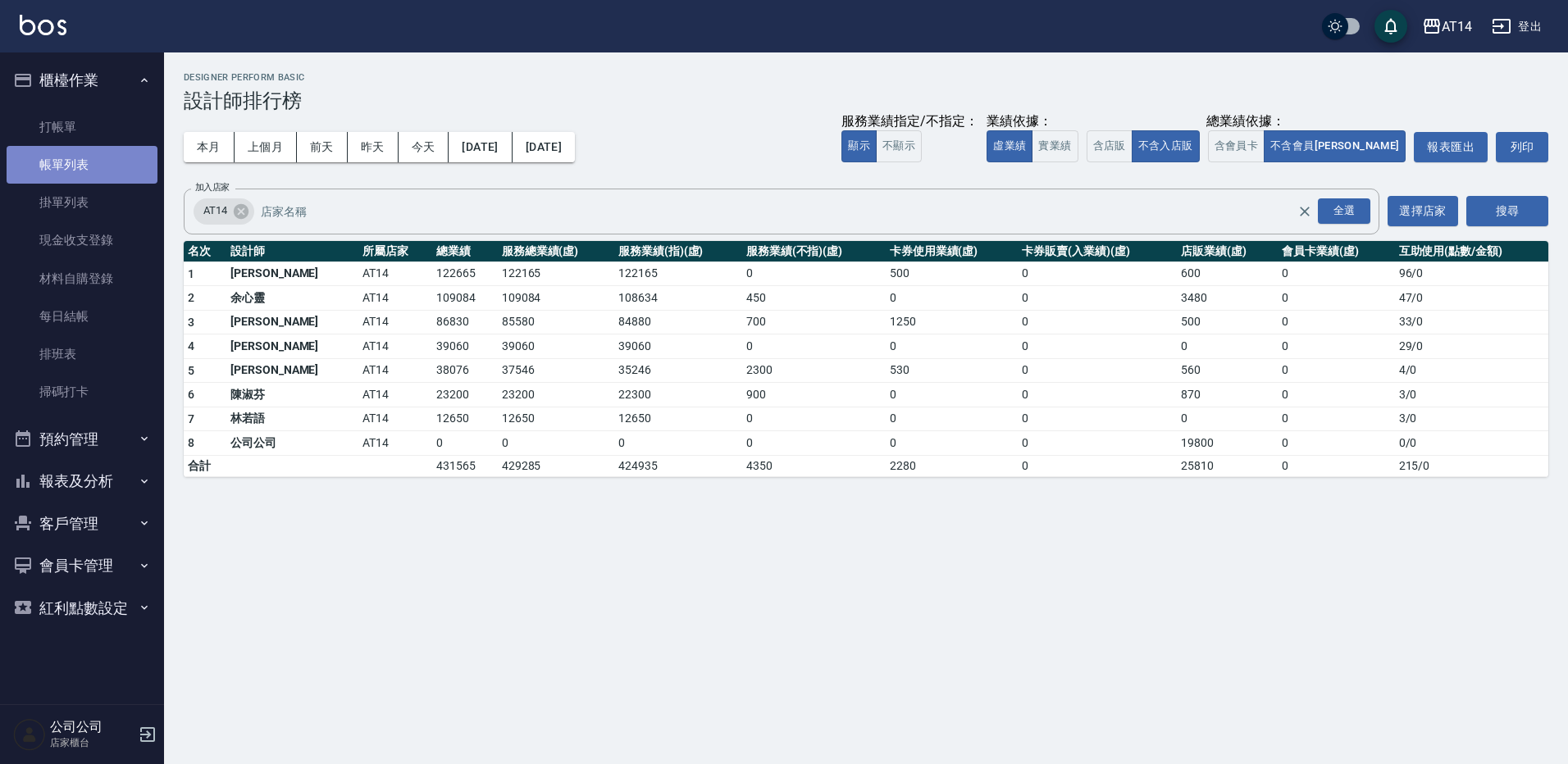
click at [109, 156] on link "帳單列表" at bounding box center [81, 164] width 151 height 38
